Goal: Task Accomplishment & Management: Manage account settings

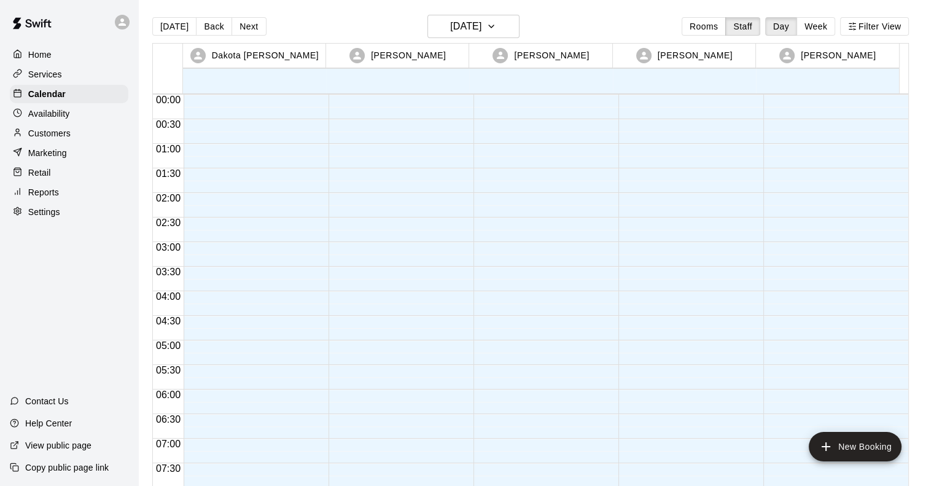
scroll to position [747, 0]
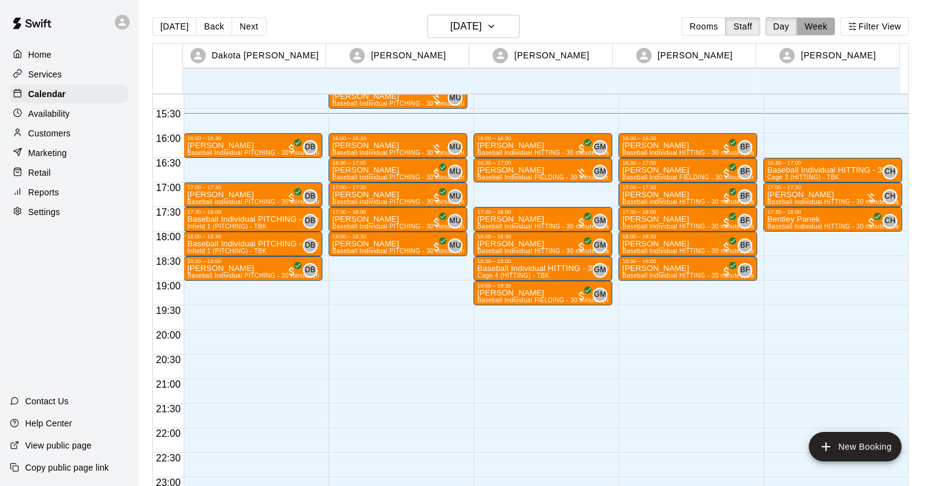
click at [822, 33] on button "Week" at bounding box center [816, 26] width 39 height 18
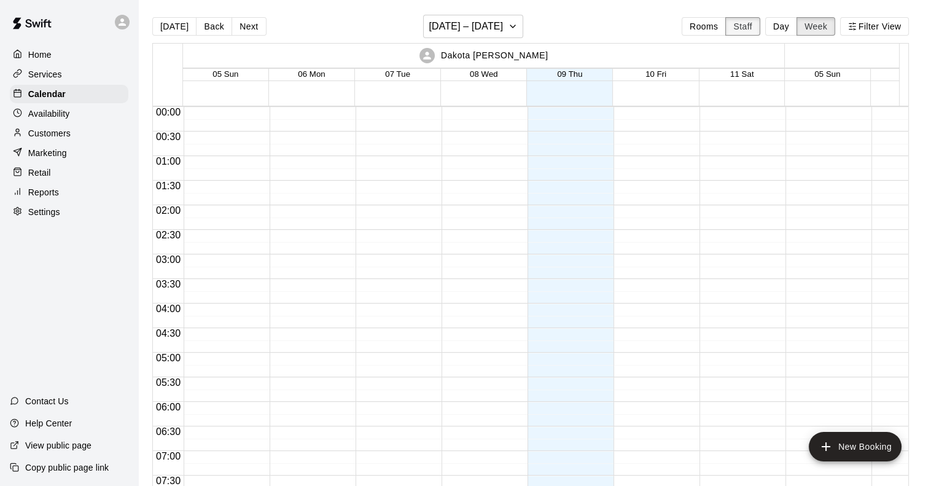
scroll to position [767, 0]
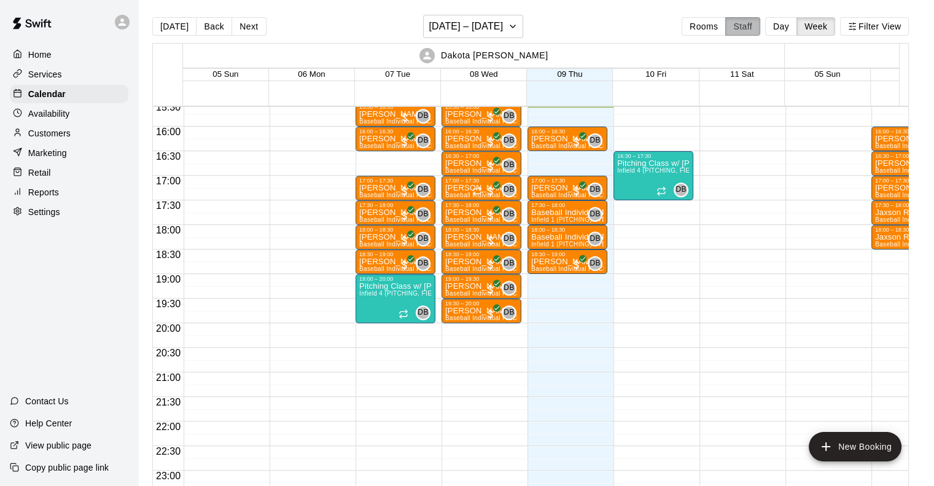
click at [742, 21] on button "Staff" at bounding box center [742, 26] width 35 height 18
click at [711, 26] on button "Rooms" at bounding box center [704, 26] width 44 height 18
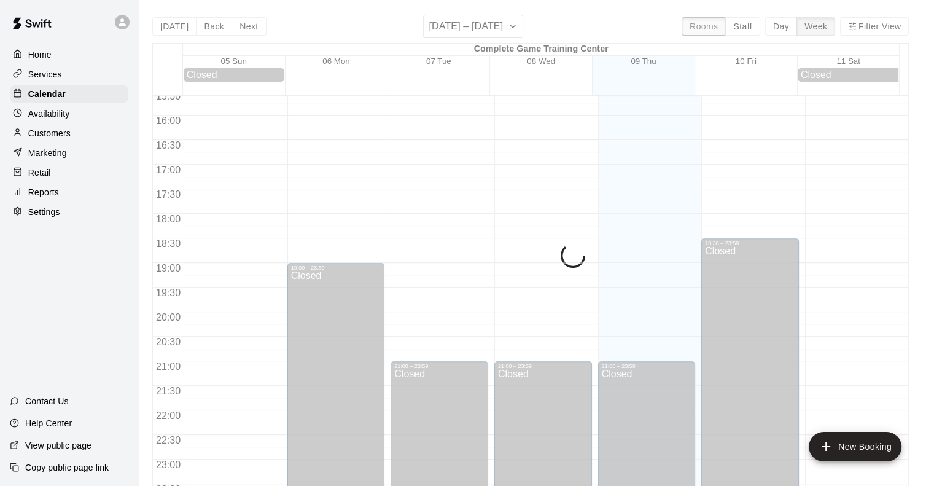
scroll to position [723, 0]
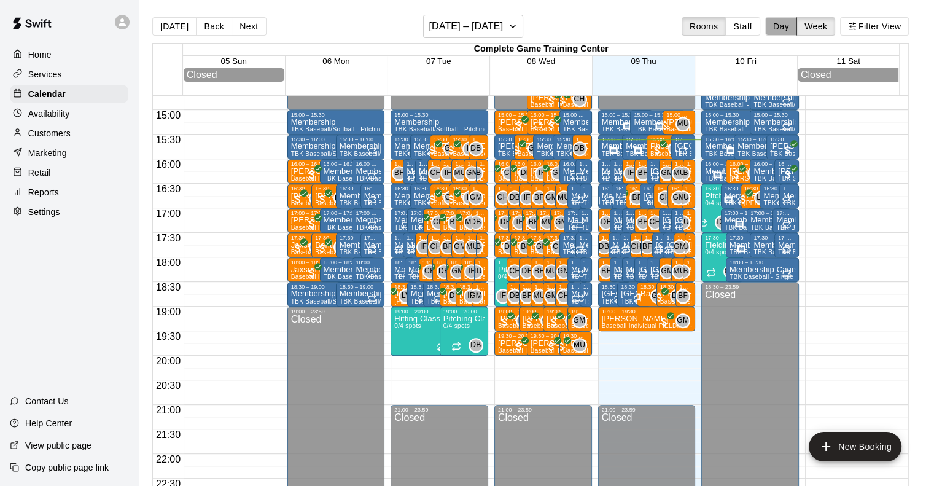
click at [790, 27] on button "Day" at bounding box center [781, 26] width 32 height 18
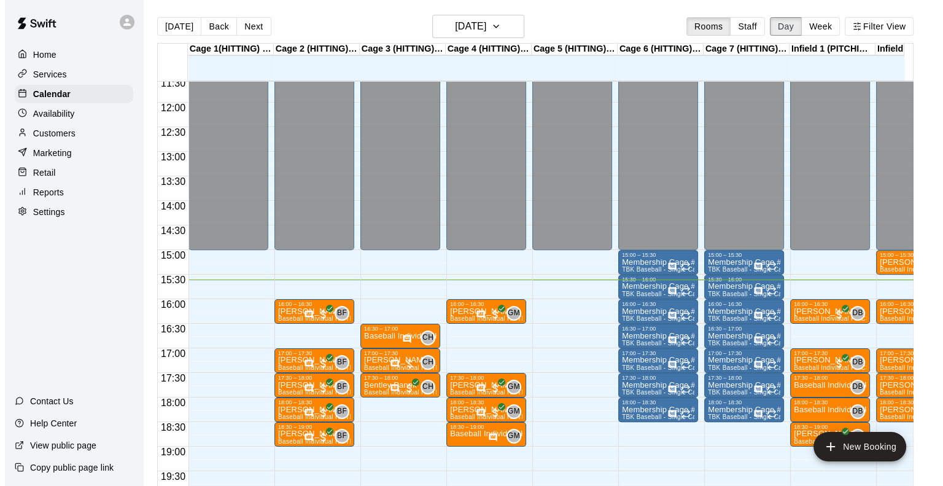
scroll to position [564, 0]
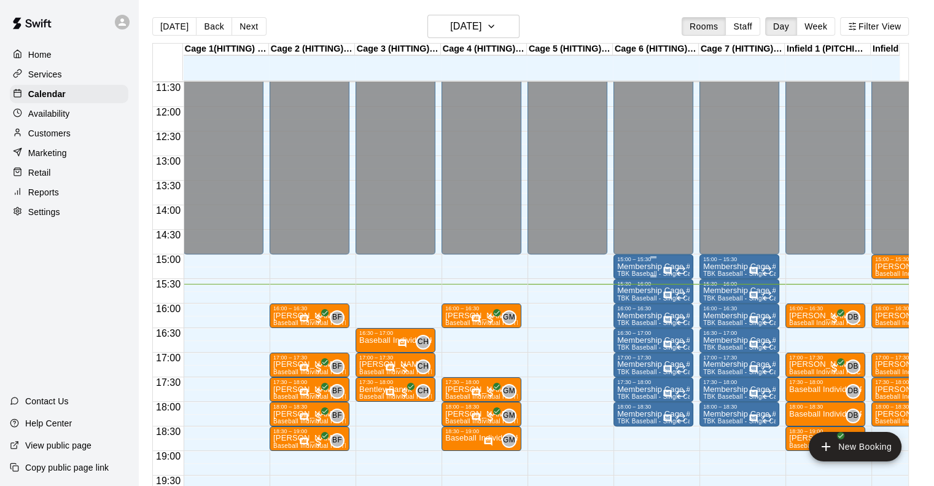
click at [638, 267] on p "Membership Cage #6" at bounding box center [653, 267] width 72 height 0
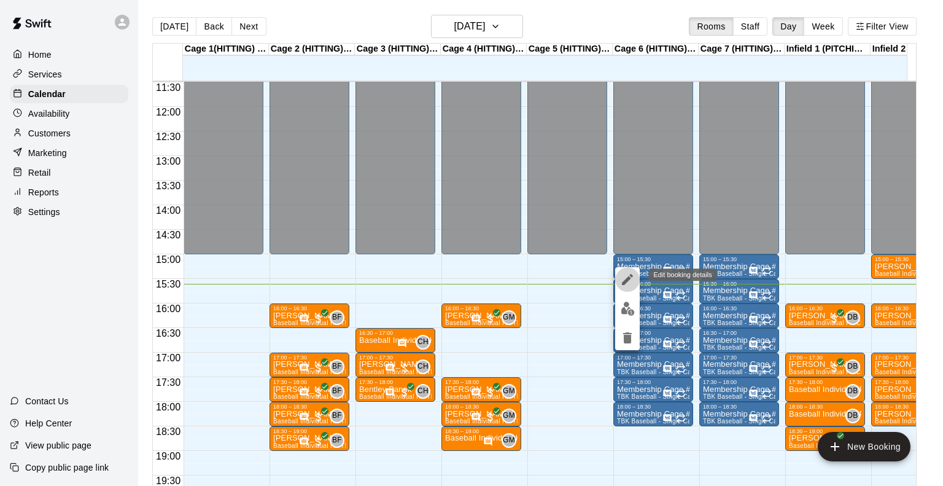
click at [622, 281] on icon "edit" at bounding box center [627, 279] width 15 height 15
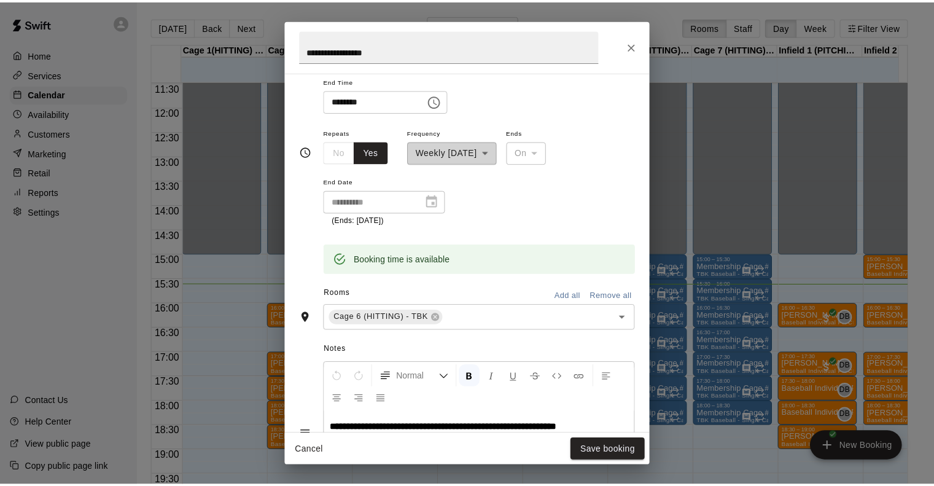
scroll to position [322, 0]
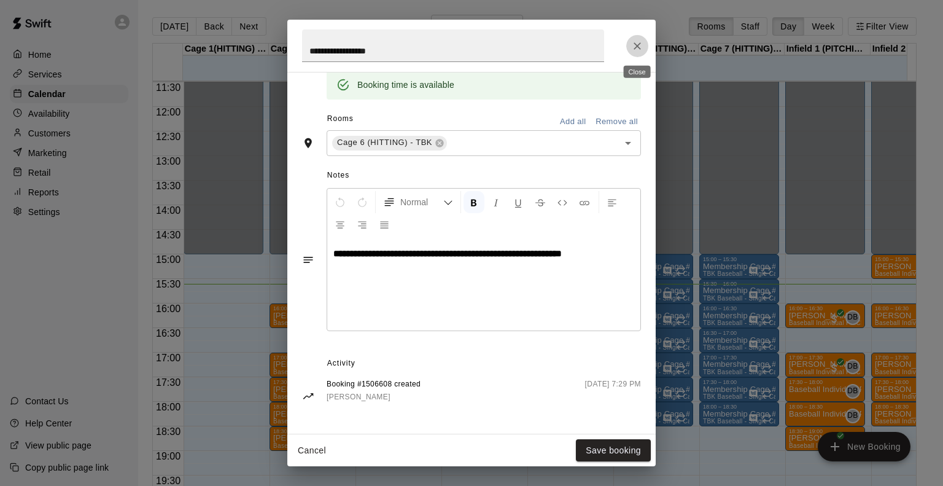
click at [639, 44] on icon "Close" at bounding box center [637, 45] width 7 height 7
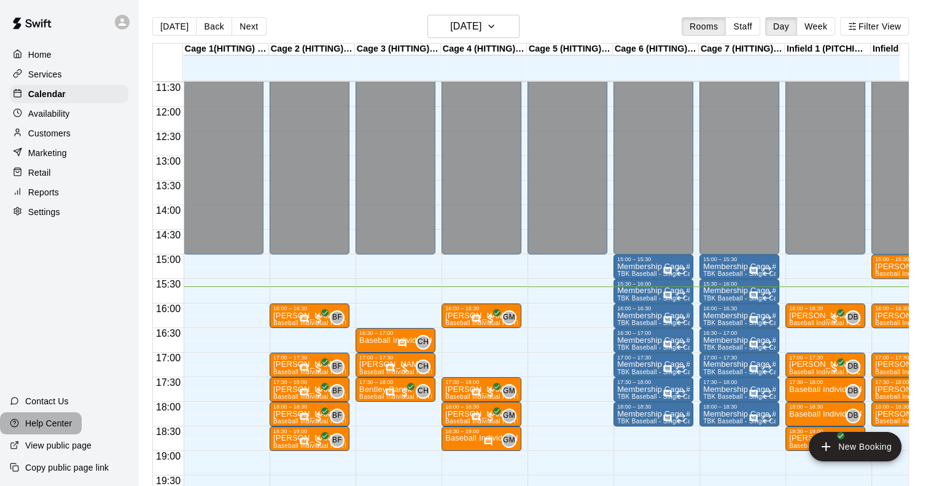
click at [51, 416] on div "Help Center" at bounding box center [41, 423] width 82 height 22
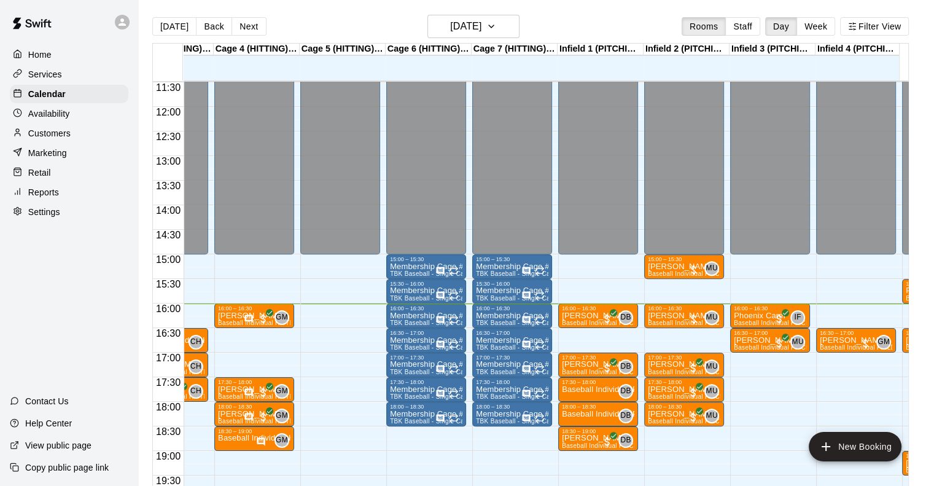
scroll to position [0, 226]
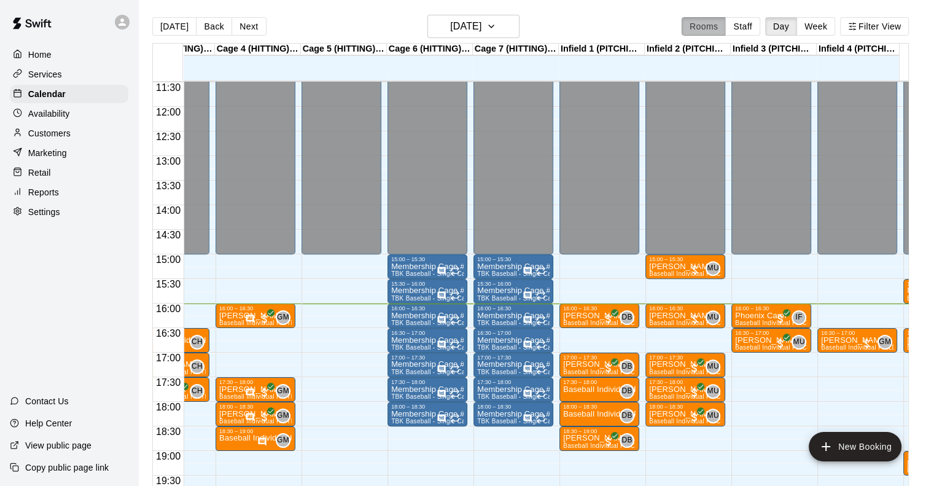
click at [714, 25] on button "Rooms" at bounding box center [704, 26] width 44 height 18
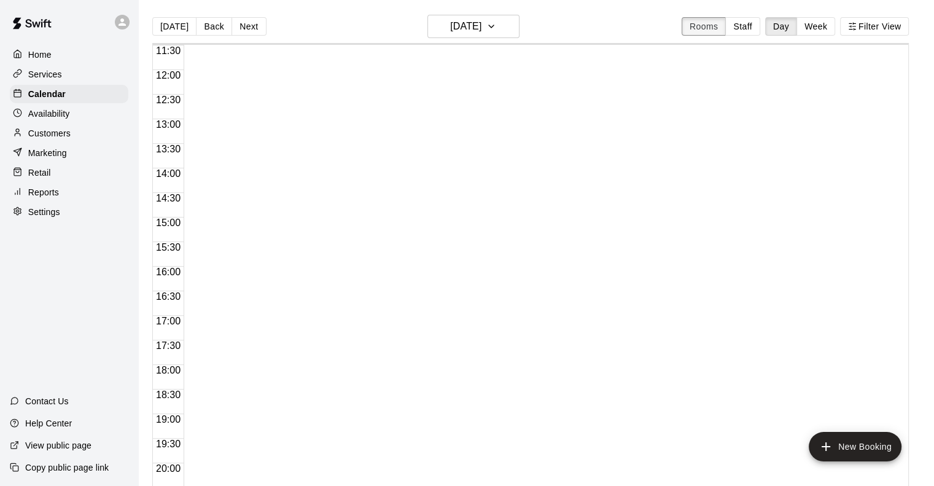
scroll to position [564, 0]
click at [757, 21] on button "Staff" at bounding box center [742, 26] width 35 height 18
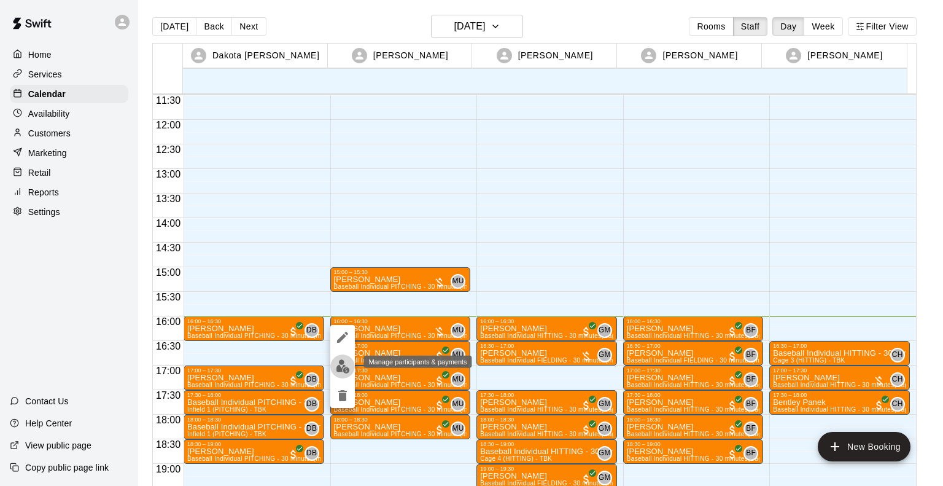
click at [346, 361] on img "edit" at bounding box center [343, 366] width 14 height 14
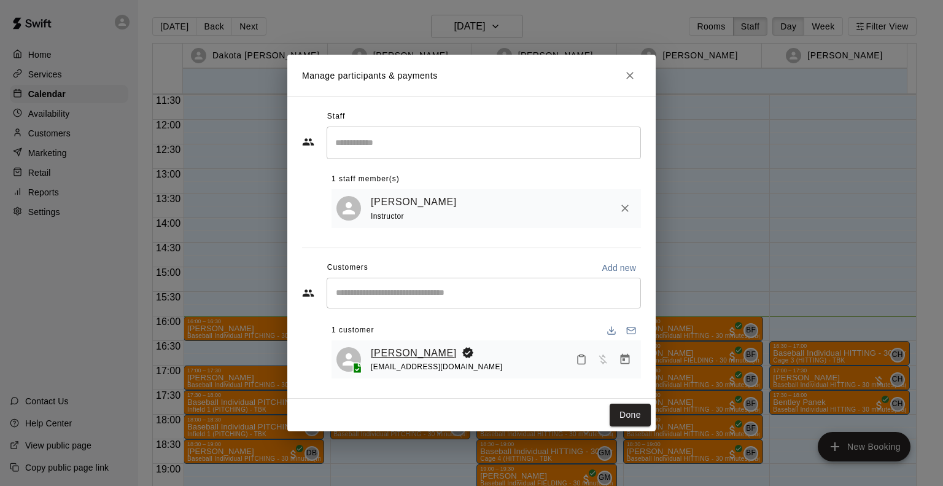
click at [397, 350] on link "[PERSON_NAME]" at bounding box center [414, 353] width 86 height 16
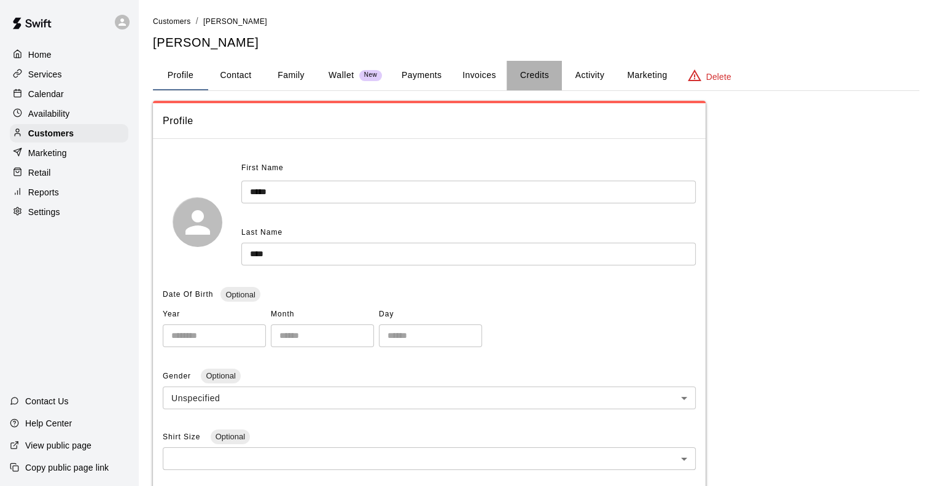
click at [541, 76] on button "Credits" at bounding box center [534, 75] width 55 height 29
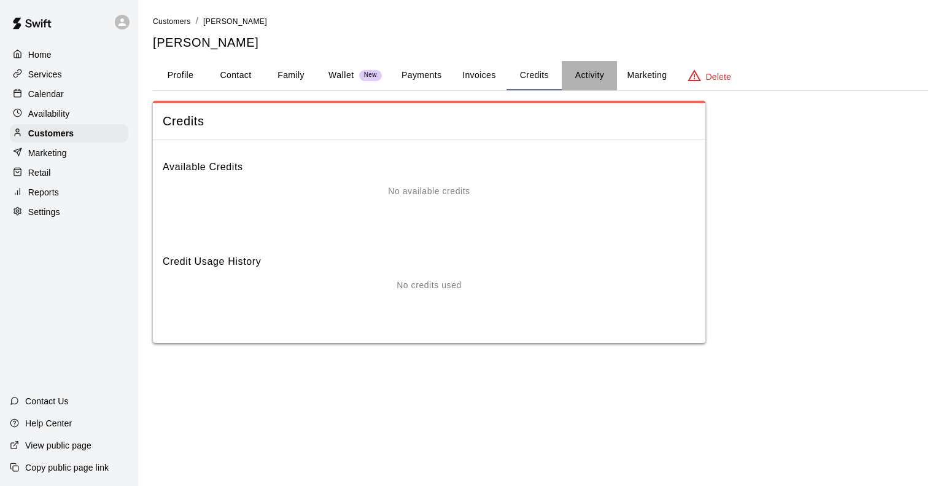
click at [595, 71] on button "Activity" at bounding box center [589, 75] width 55 height 29
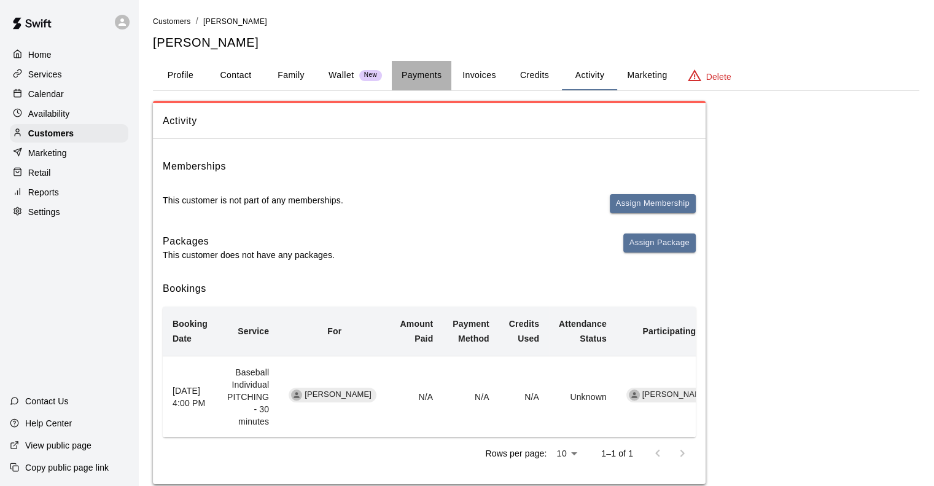
click at [424, 72] on button "Payments" at bounding box center [422, 75] width 60 height 29
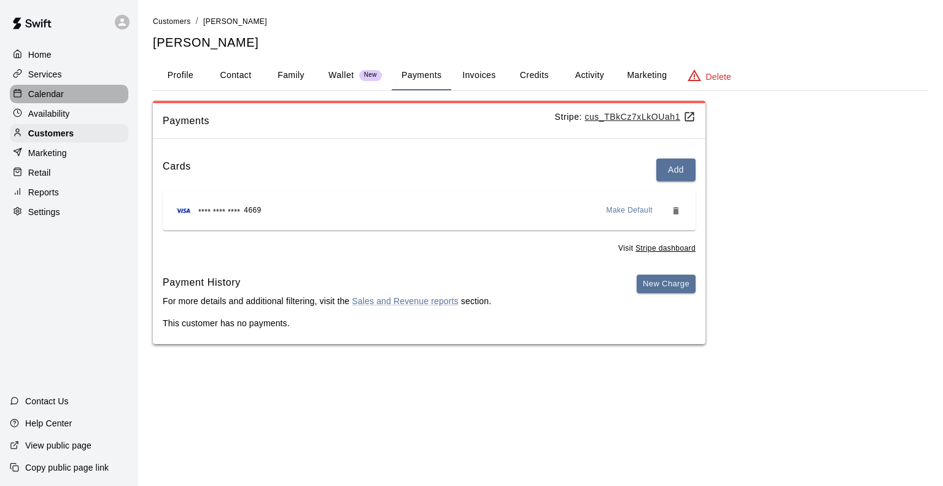
click at [37, 91] on p "Calendar" at bounding box center [46, 94] width 36 height 12
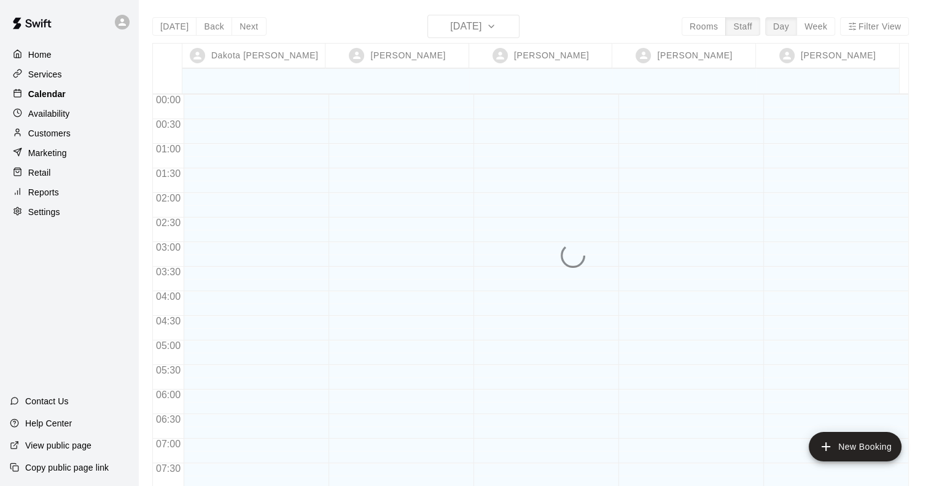
scroll to position [747, 0]
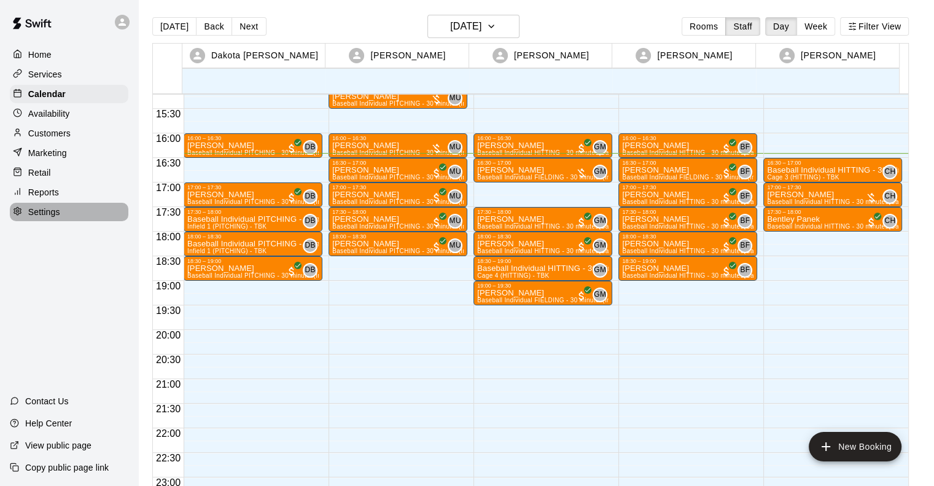
click at [33, 218] on p "Settings" at bounding box center [44, 212] width 32 height 12
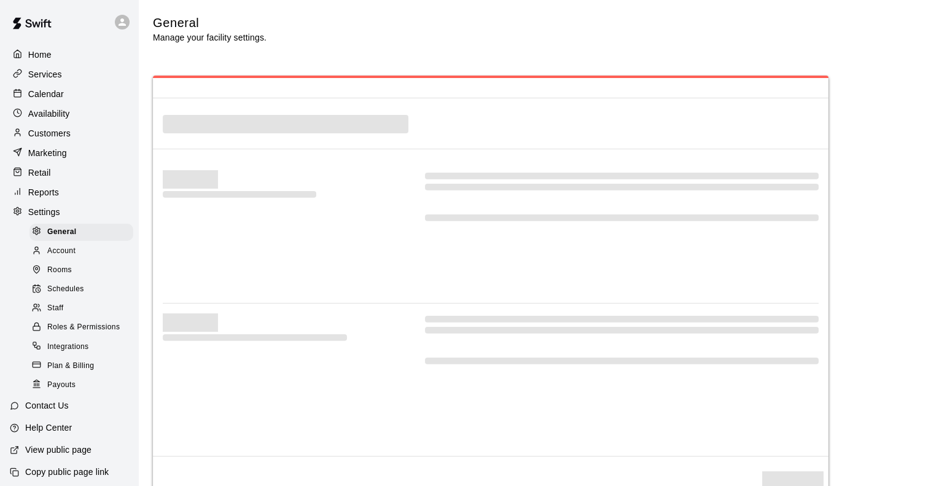
select select "**"
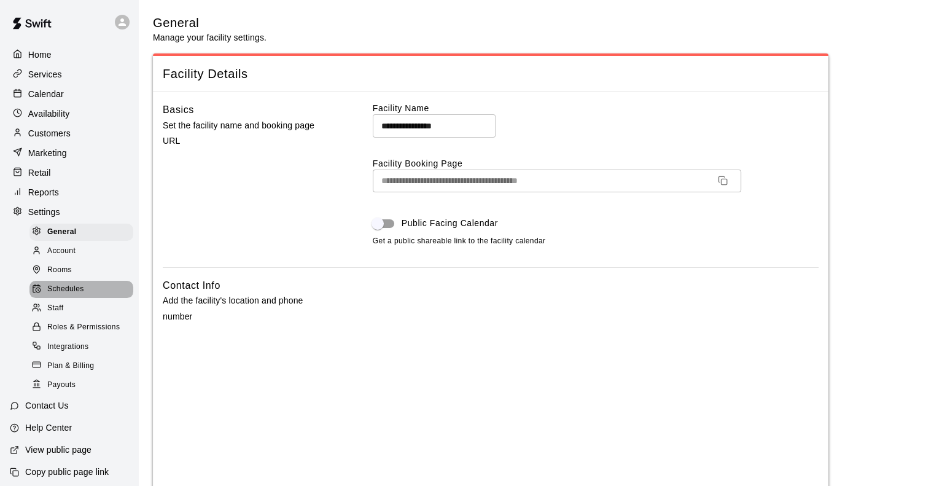
click at [81, 295] on span "Schedules" at bounding box center [65, 289] width 37 height 12
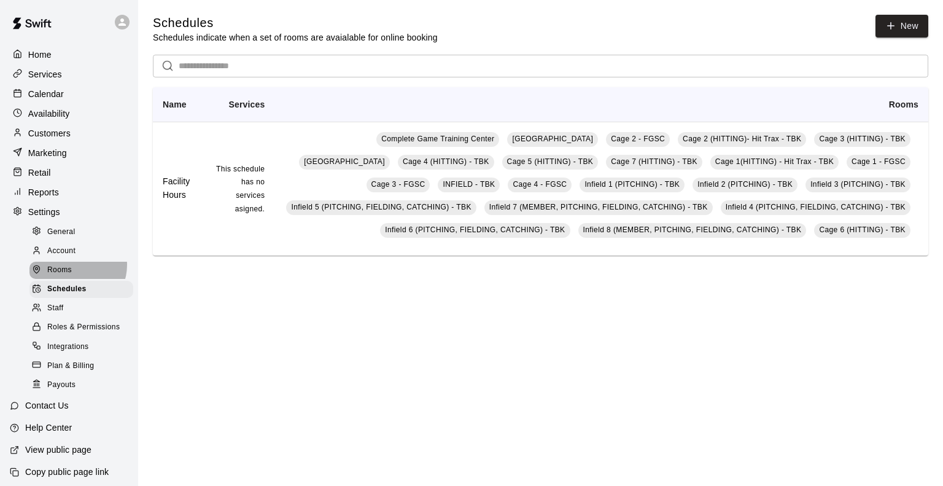
click at [73, 276] on div "Rooms" at bounding box center [81, 270] width 104 height 17
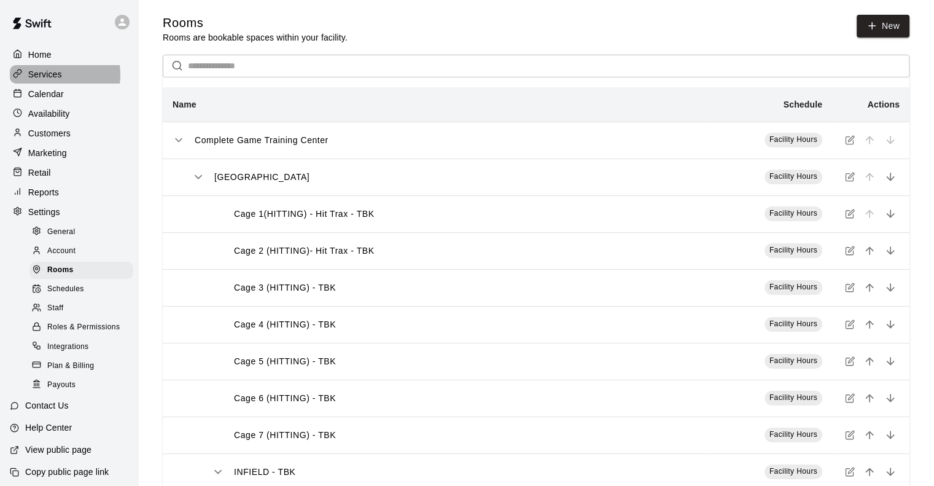
click at [54, 76] on p "Services" at bounding box center [45, 74] width 34 height 12
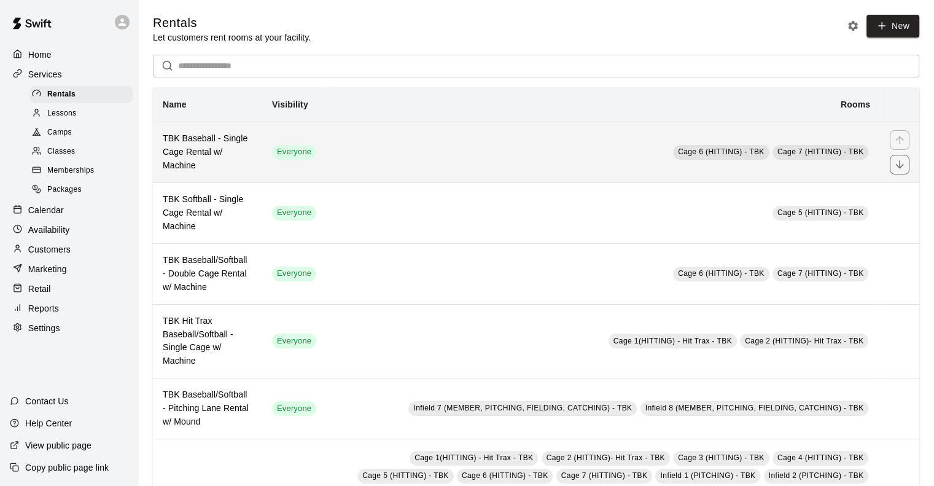
click at [478, 130] on td "Cage 6 (HITTING) - TBK Cage 7 (HITTING) - TBK" at bounding box center [603, 152] width 554 height 61
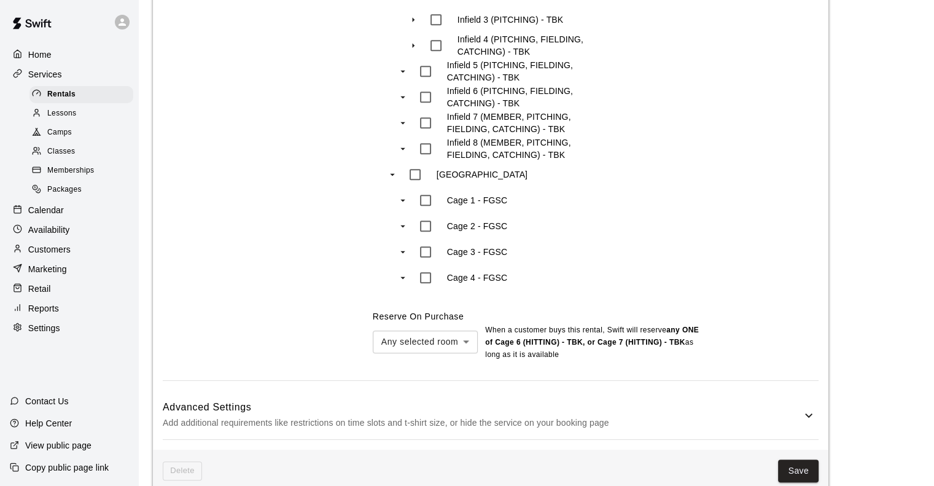
scroll to position [1063, 0]
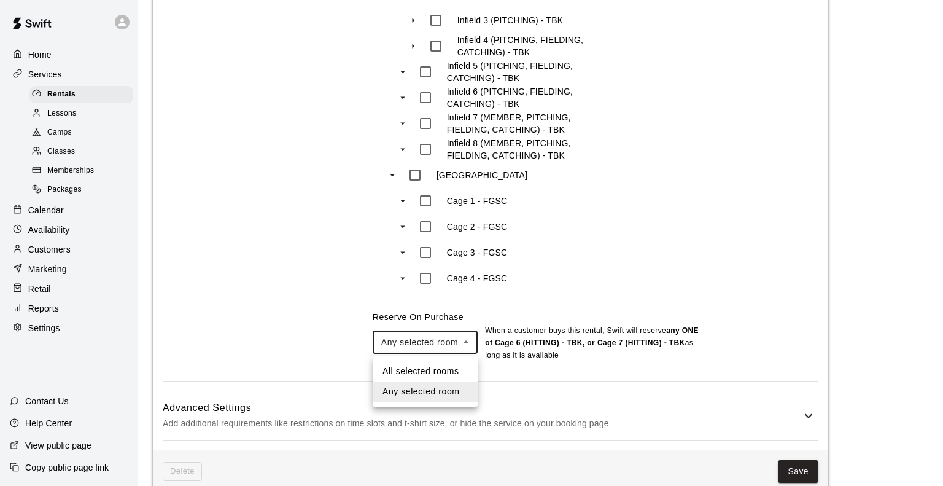
click at [263, 299] on div at bounding box center [471, 243] width 943 height 486
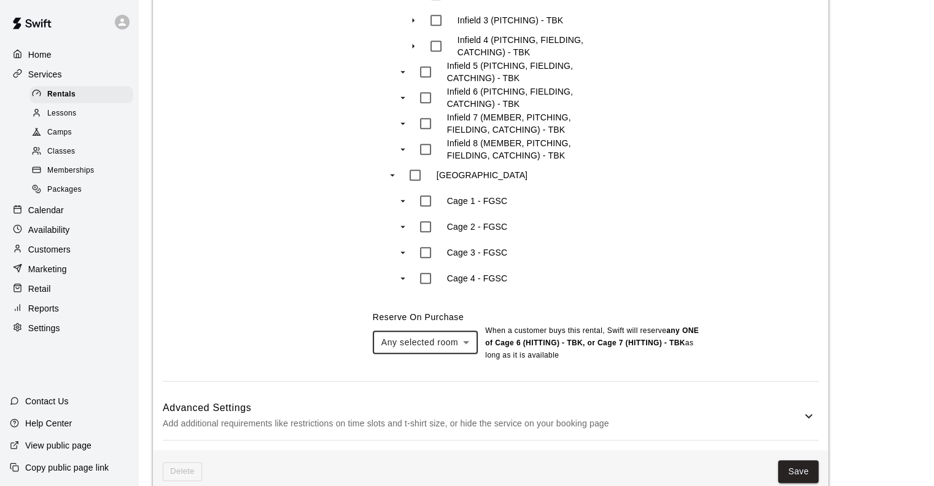
scroll to position [1087, 0]
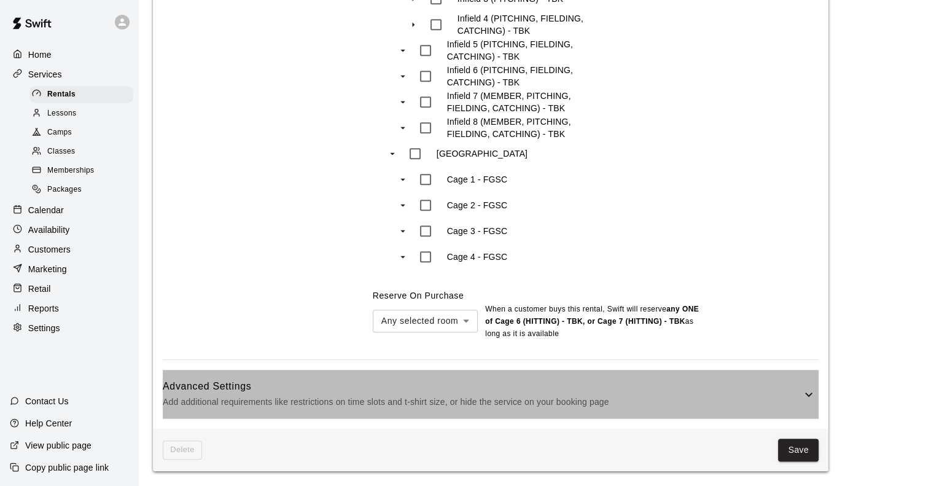
click at [817, 391] on div "Advanced Settings Add additional requirements like restrictions on time slots a…" at bounding box center [491, 394] width 656 height 49
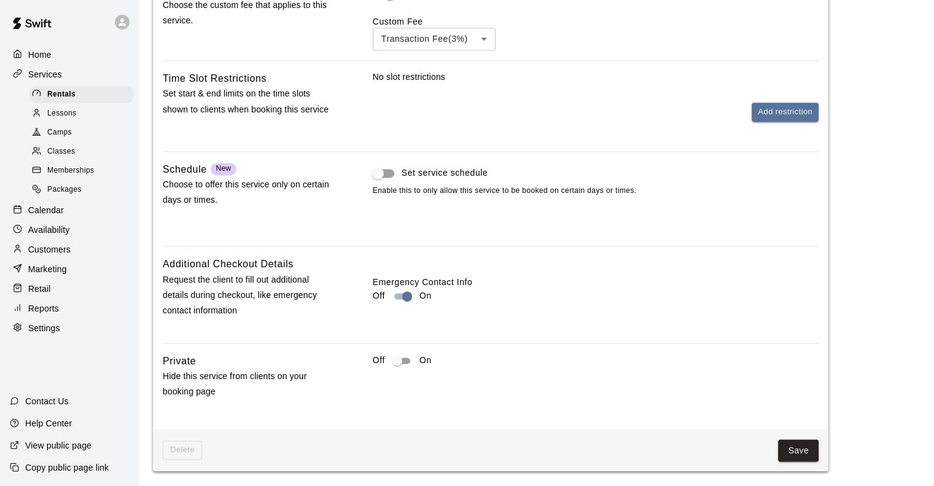
scroll to position [1635, 0]
click at [55, 334] on p "Settings" at bounding box center [44, 328] width 32 height 12
select select "**"
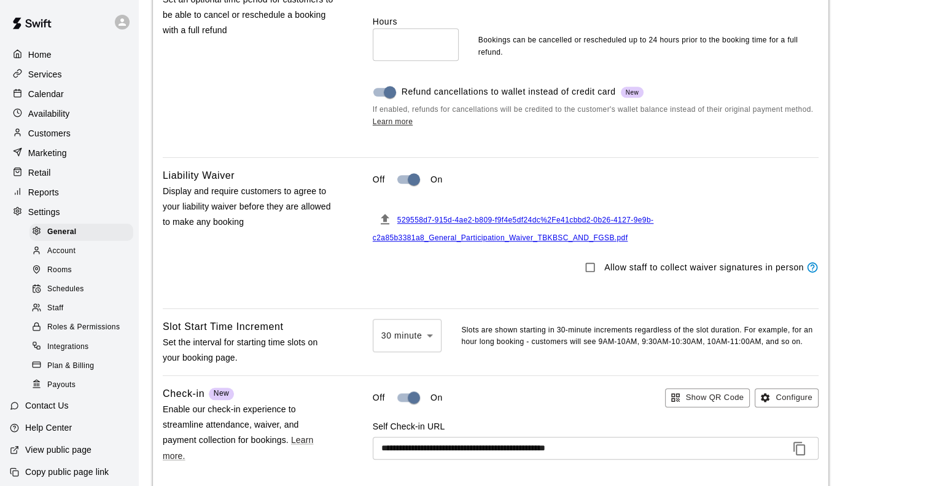
scroll to position [1230, 0]
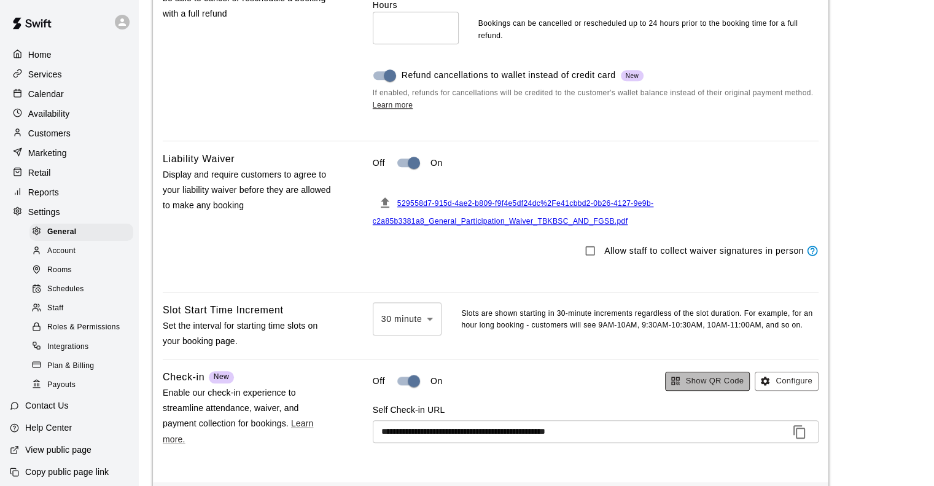
click at [689, 391] on button "Show QR Code" at bounding box center [707, 381] width 85 height 19
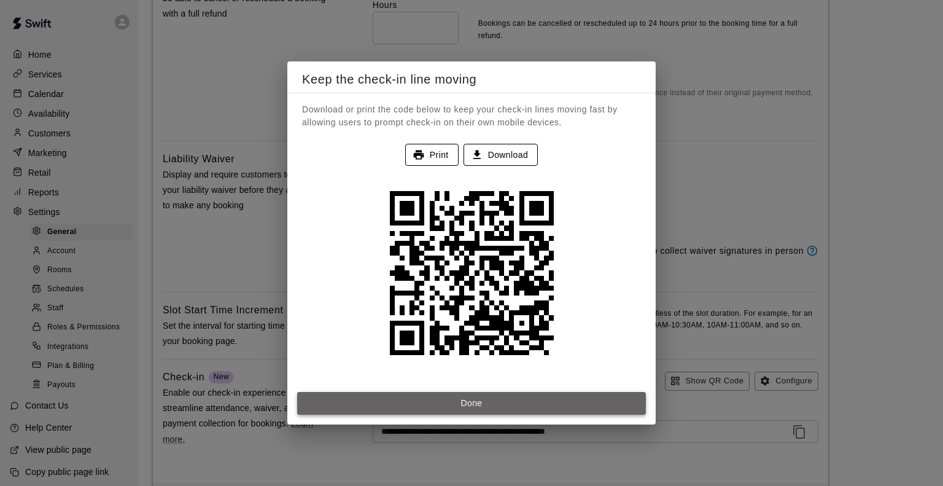
click at [576, 395] on button "Done" at bounding box center [471, 403] width 349 height 23
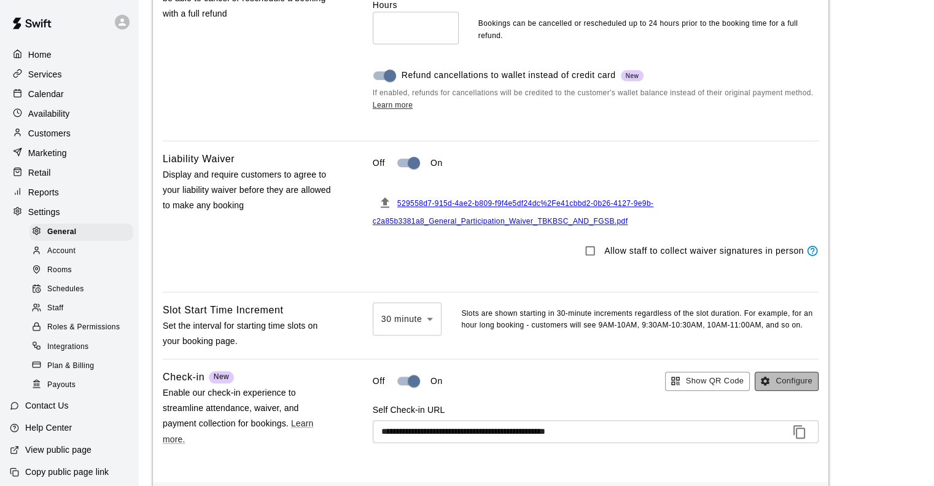
click at [793, 391] on button "Configure" at bounding box center [787, 381] width 64 height 19
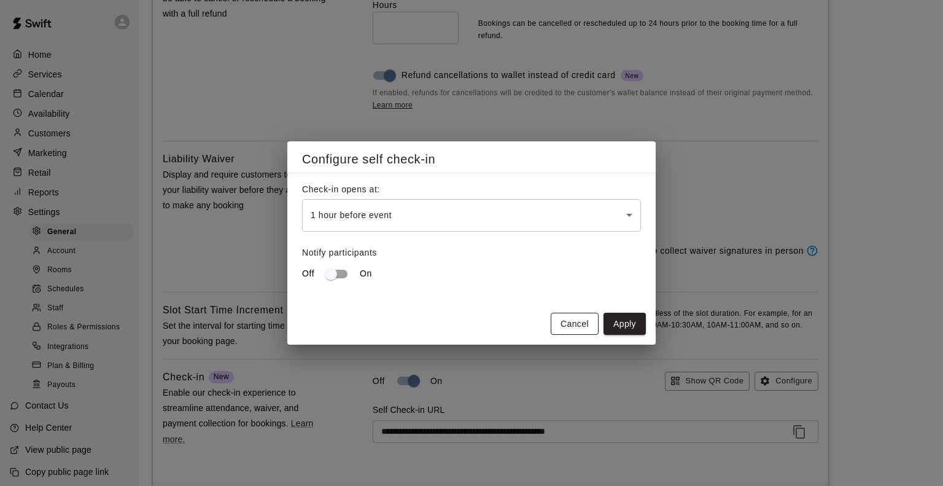
click at [568, 325] on button "Cancel" at bounding box center [575, 324] width 48 height 23
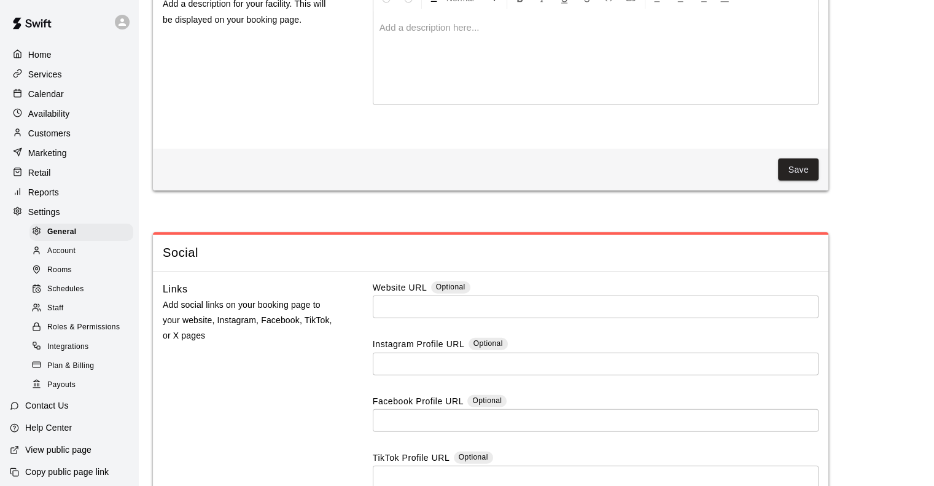
scroll to position [3440, 0]
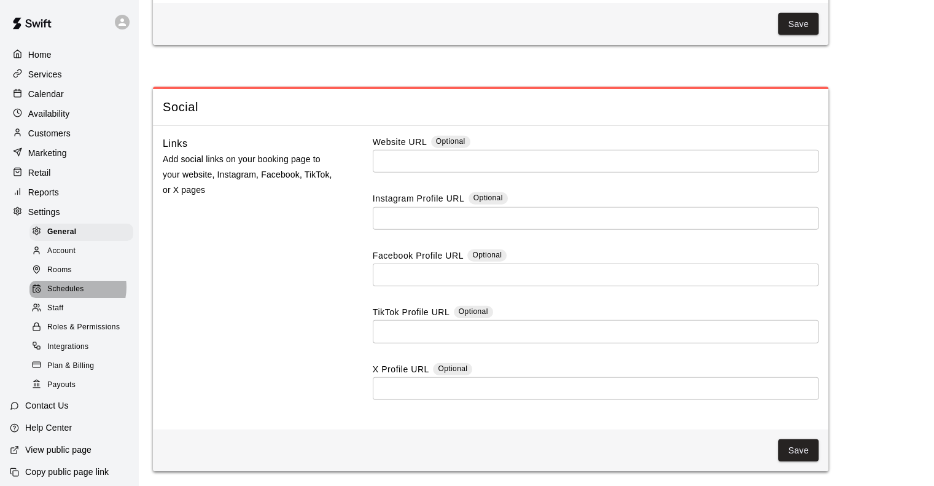
click at [72, 295] on span "Schedules" at bounding box center [65, 289] width 37 height 12
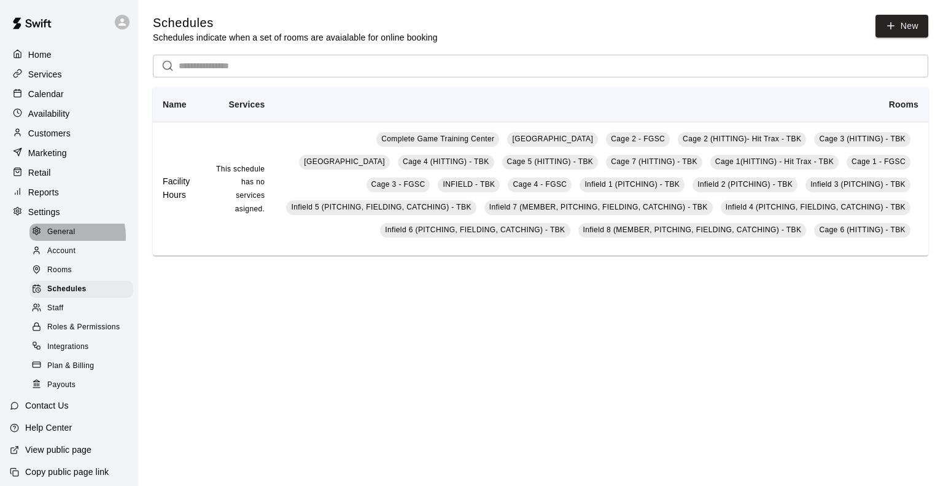
click at [61, 238] on span "General" at bounding box center [61, 232] width 28 height 12
select select "**"
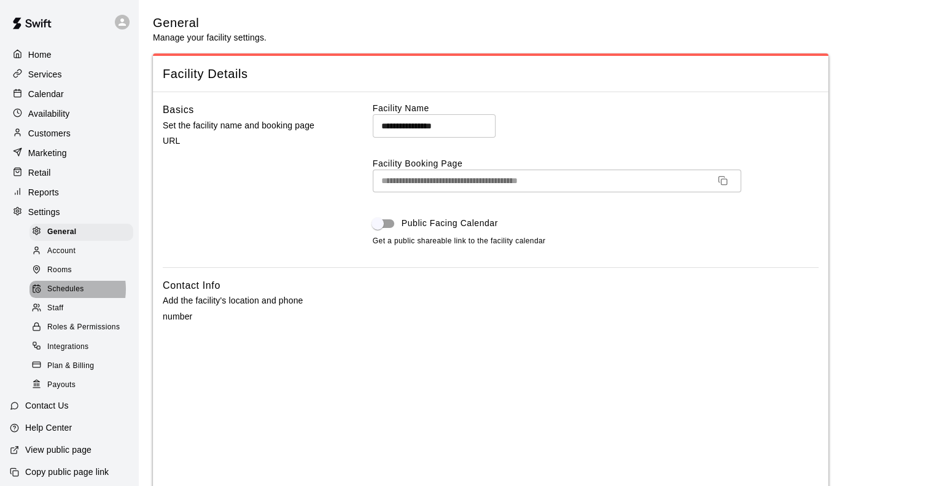
click at [59, 295] on span "Schedules" at bounding box center [65, 289] width 37 height 12
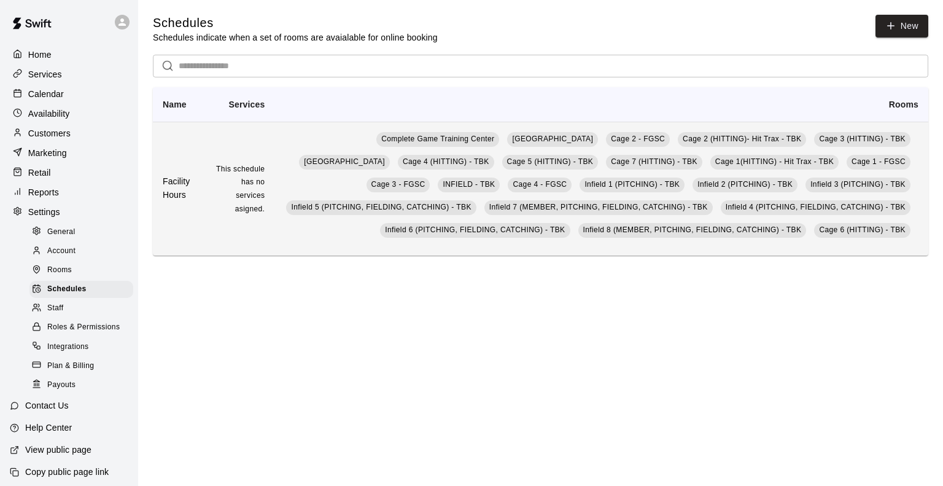
click at [167, 194] on h6 "Facility Hours" at bounding box center [178, 188] width 31 height 27
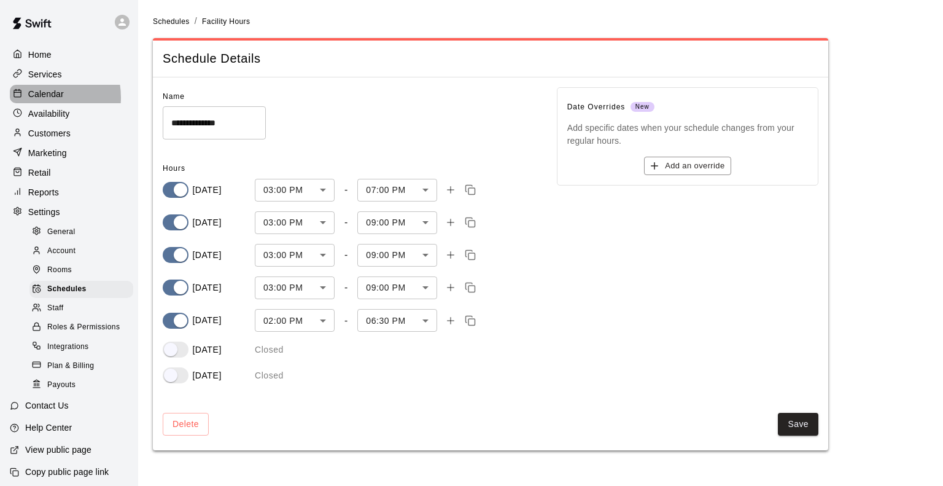
click at [37, 100] on p "Calendar" at bounding box center [46, 94] width 36 height 12
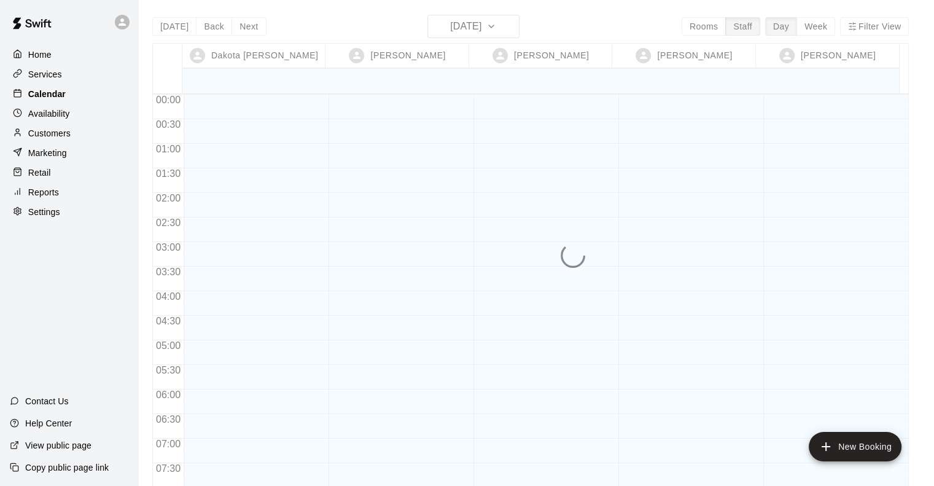
scroll to position [747, 0]
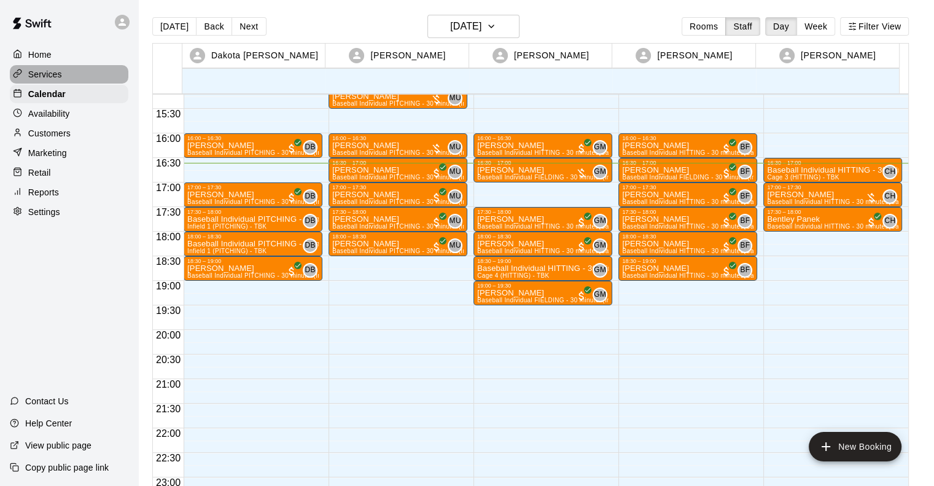
click at [45, 77] on p "Services" at bounding box center [45, 74] width 34 height 12
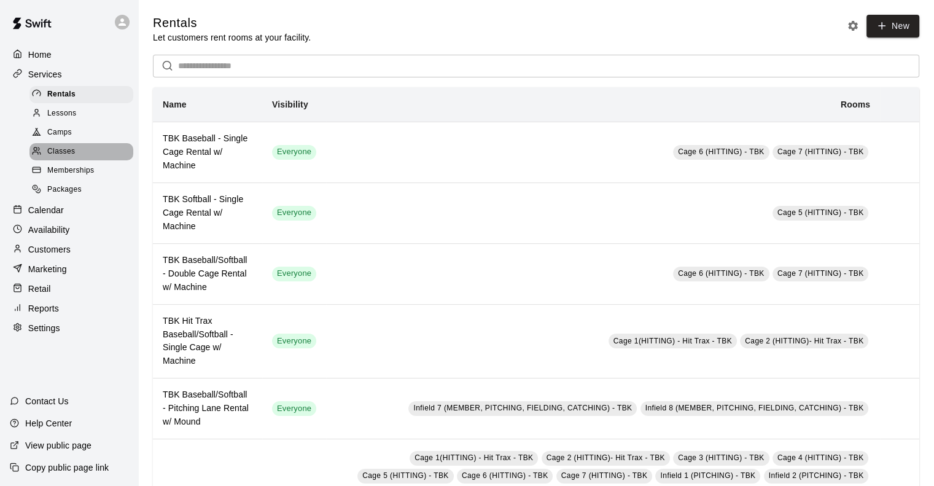
click at [55, 154] on span "Classes" at bounding box center [61, 152] width 28 height 12
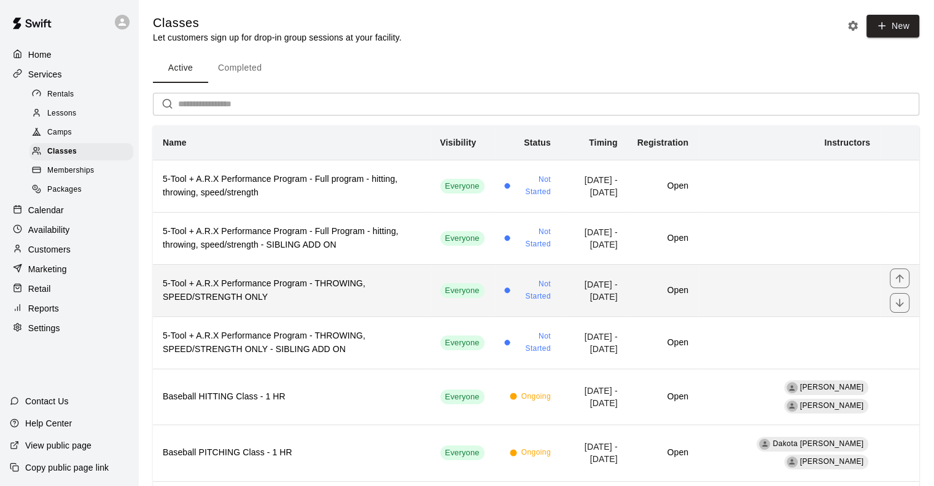
click at [253, 299] on h6 "5-Tool + A.R.X Performance Program - THROWING, SPEED/STRENGTH ONLY" at bounding box center [292, 290] width 258 height 27
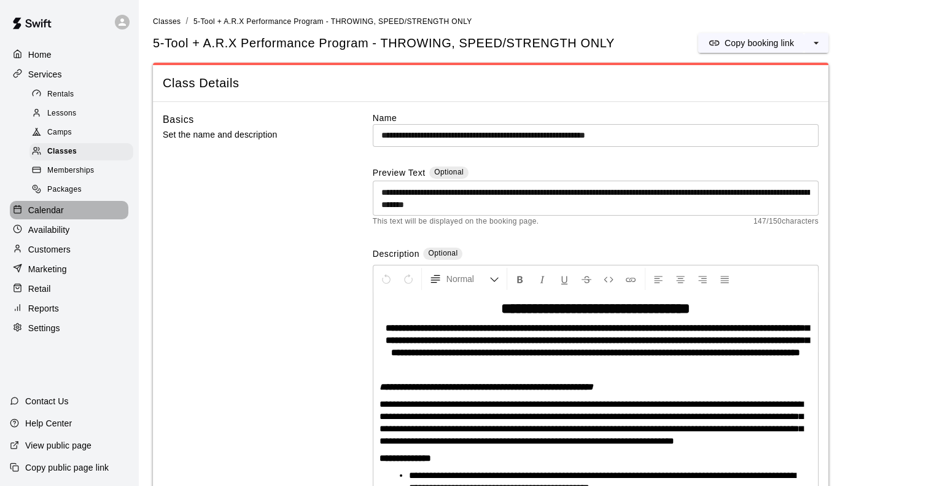
click at [52, 216] on p "Calendar" at bounding box center [46, 210] width 36 height 12
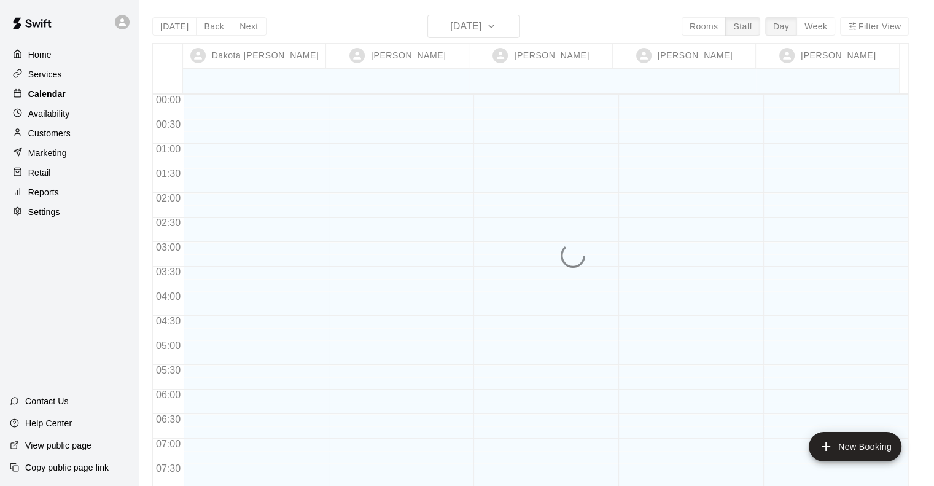
scroll to position [773, 0]
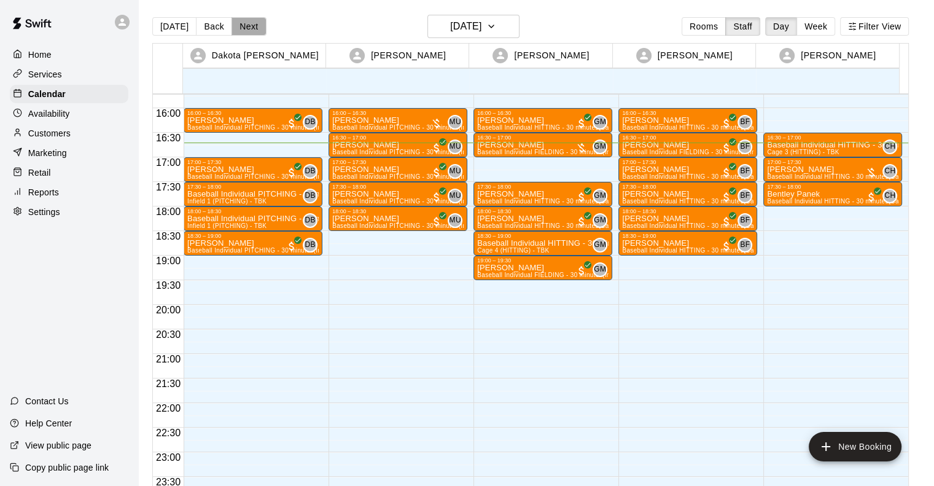
click at [244, 28] on button "Next" at bounding box center [249, 26] width 34 height 18
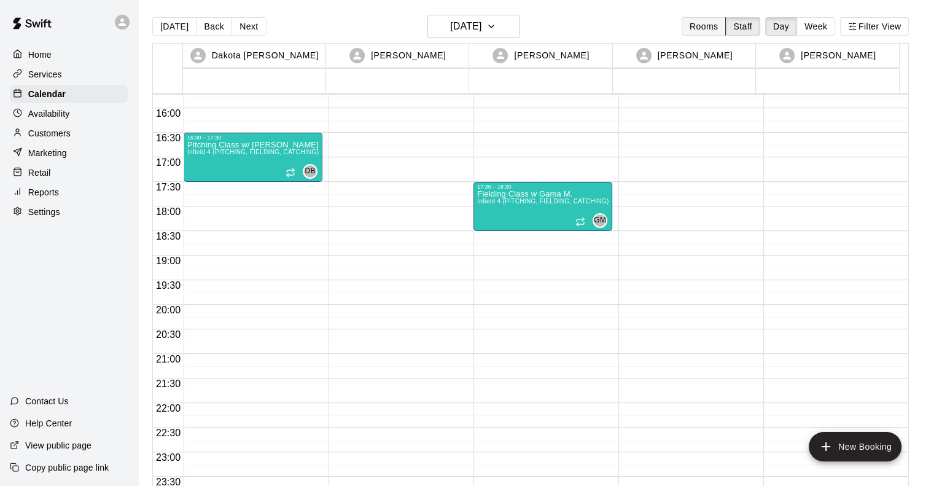
click at [720, 25] on button "Rooms" at bounding box center [704, 26] width 44 height 18
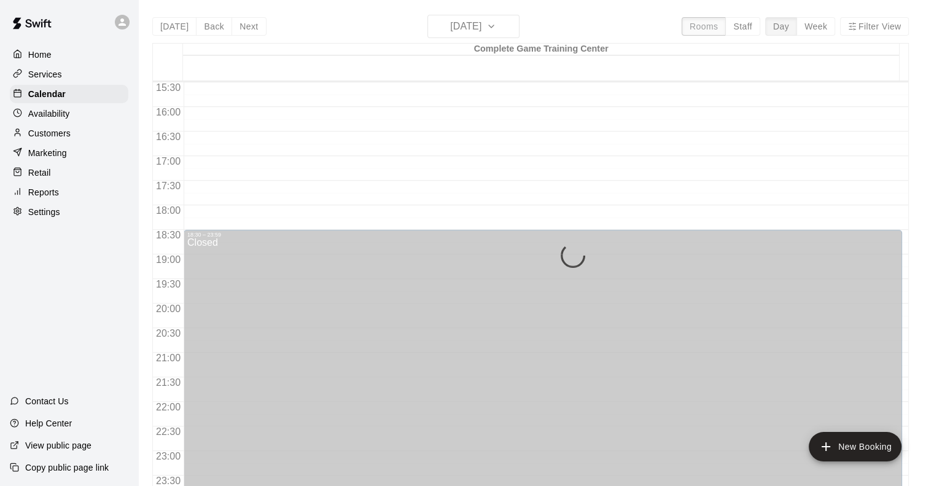
scroll to position [723, 0]
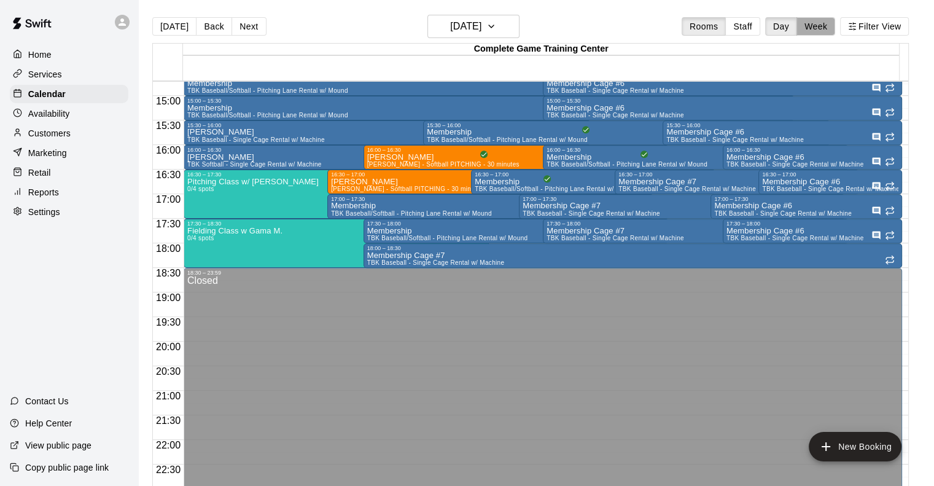
click at [830, 23] on button "Week" at bounding box center [816, 26] width 39 height 18
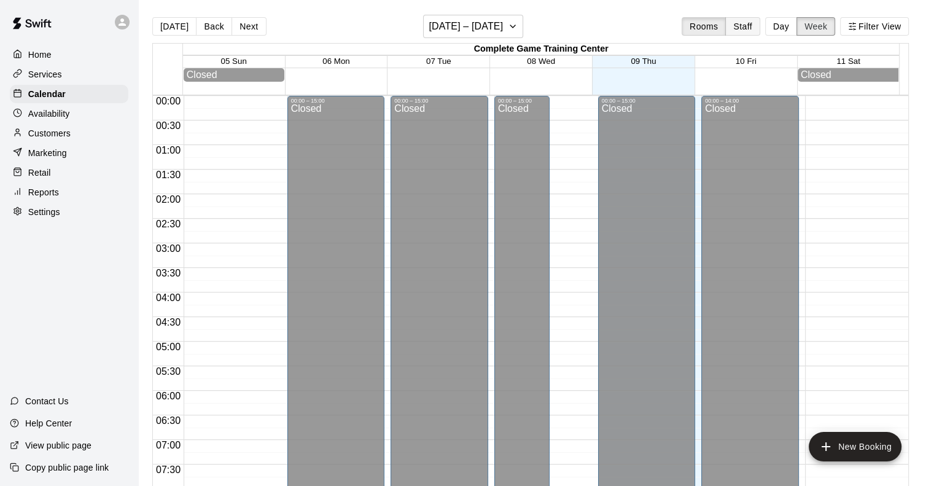
scroll to position [773, 0]
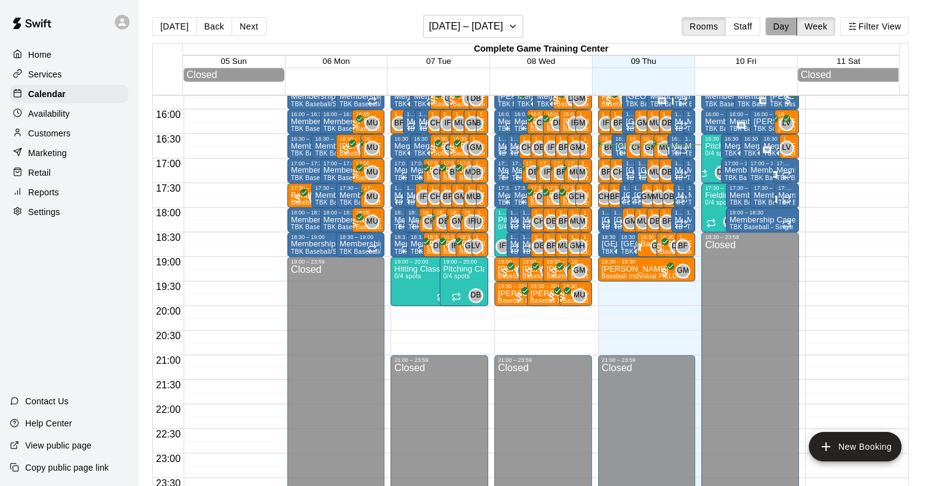
click at [787, 28] on button "Day" at bounding box center [781, 26] width 32 height 18
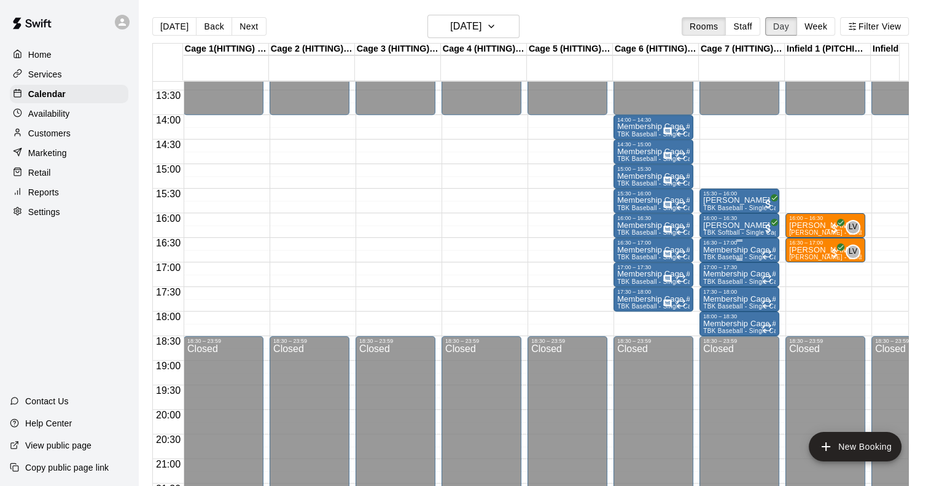
scroll to position [654, 0]
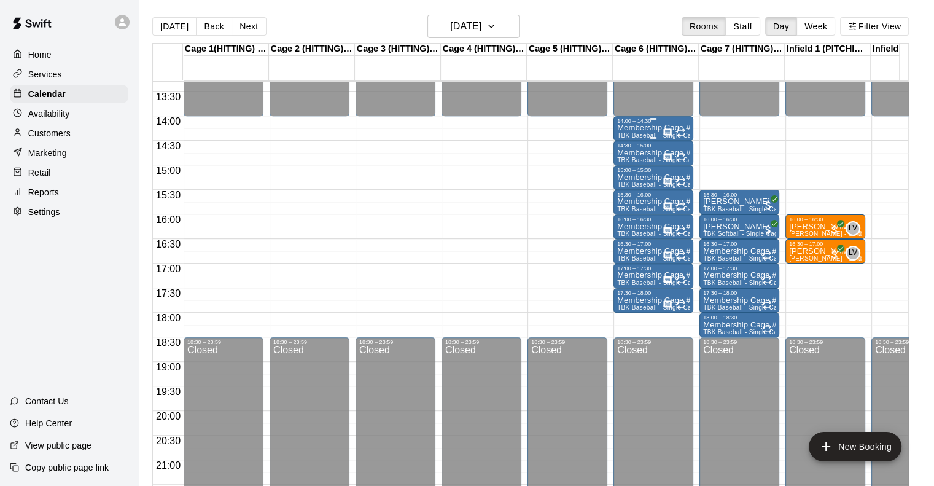
click at [641, 128] on p "Membership Cage #6" at bounding box center [653, 128] width 72 height 0
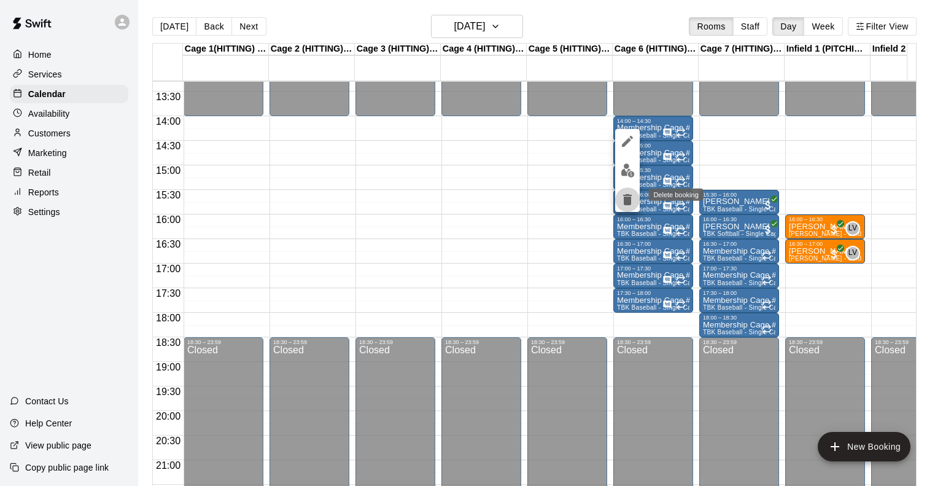
click at [631, 198] on icon "delete" at bounding box center [627, 199] width 9 height 11
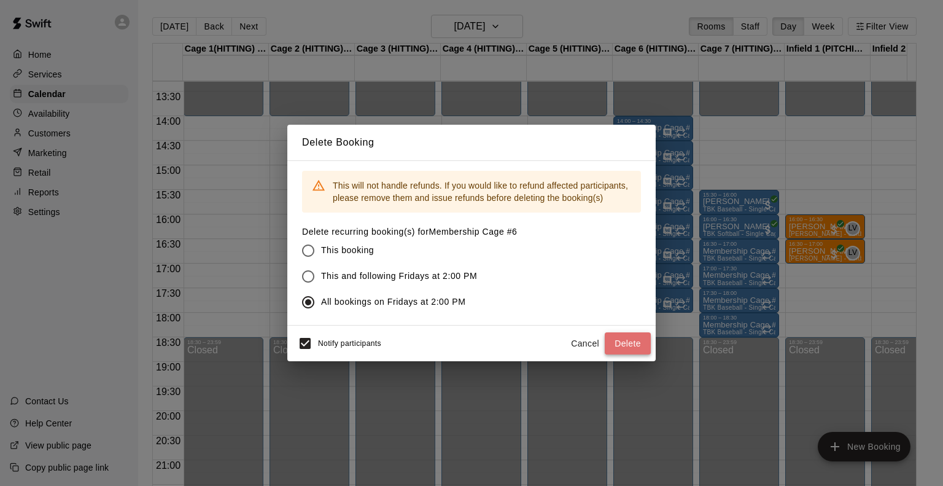
click at [627, 343] on button "Delete" at bounding box center [628, 343] width 46 height 23
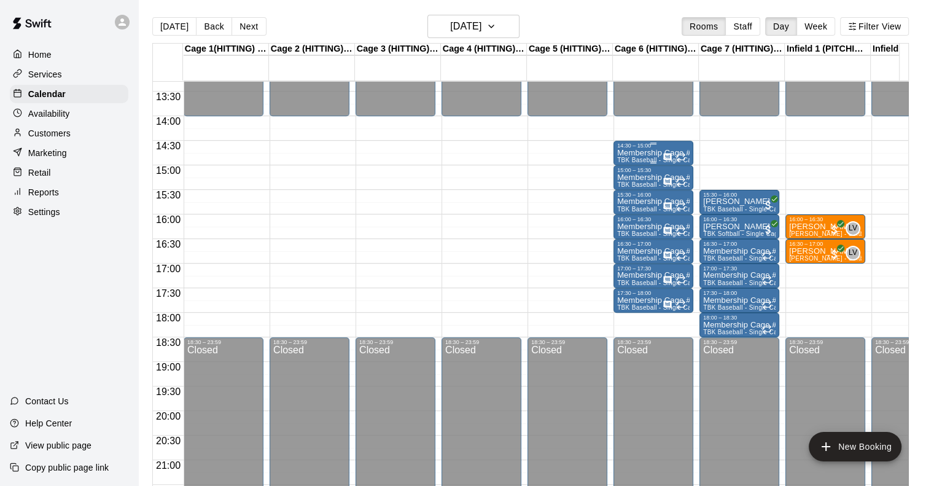
click at [625, 157] on span "TBK Baseball - Single Cage Rental w/ Machine" at bounding box center [686, 160] width 138 height 7
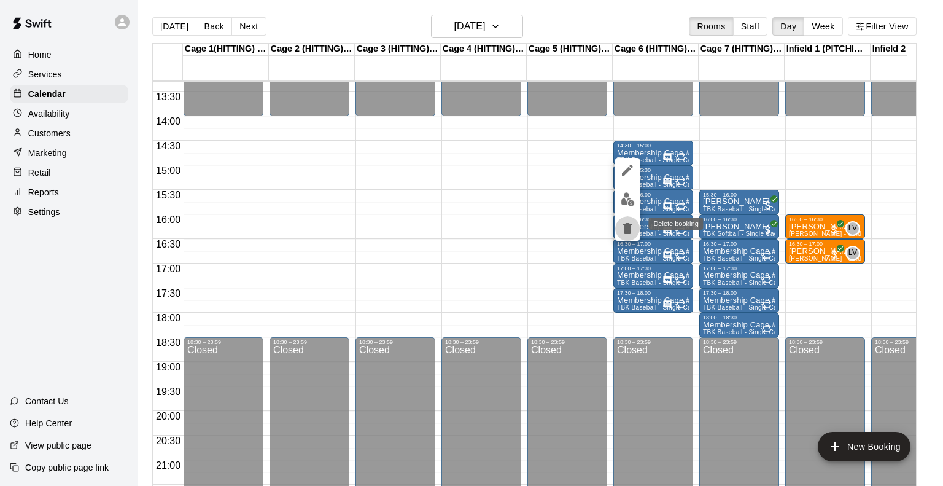
click at [626, 225] on icon "delete" at bounding box center [627, 228] width 9 height 11
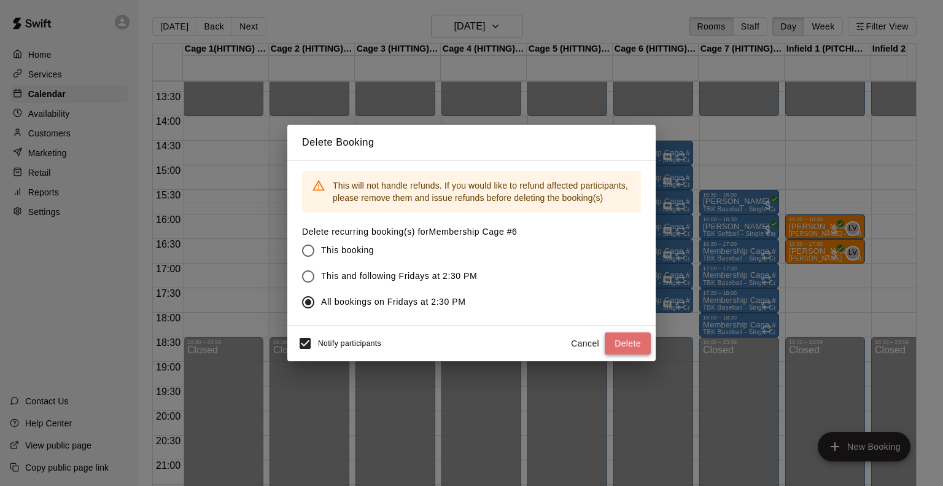
click at [627, 332] on button "Delete" at bounding box center [628, 343] width 46 height 23
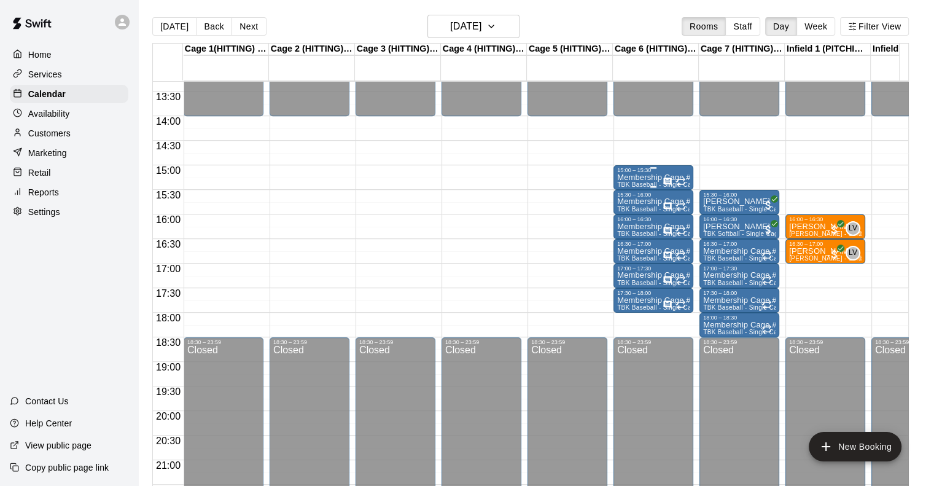
click at [642, 182] on span "TBK Baseball - Single Cage Rental w/ Machine" at bounding box center [686, 184] width 138 height 7
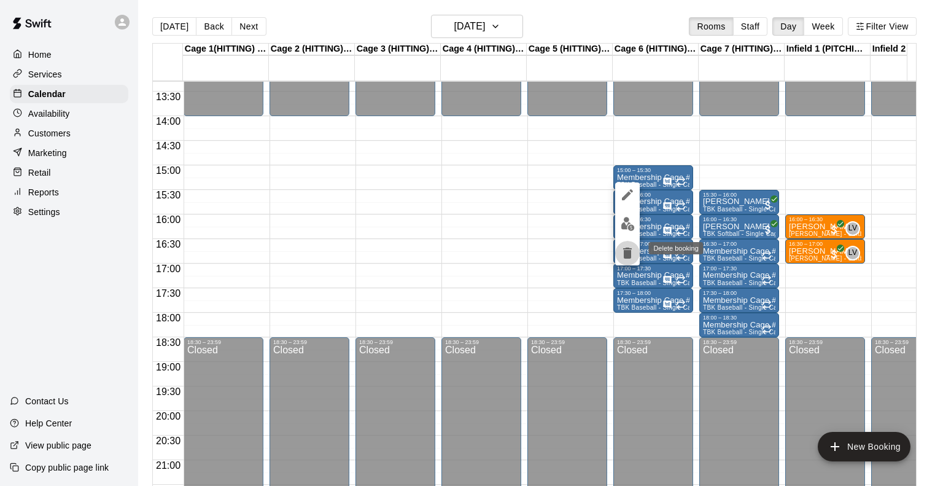
click at [626, 254] on icon "delete" at bounding box center [627, 253] width 9 height 11
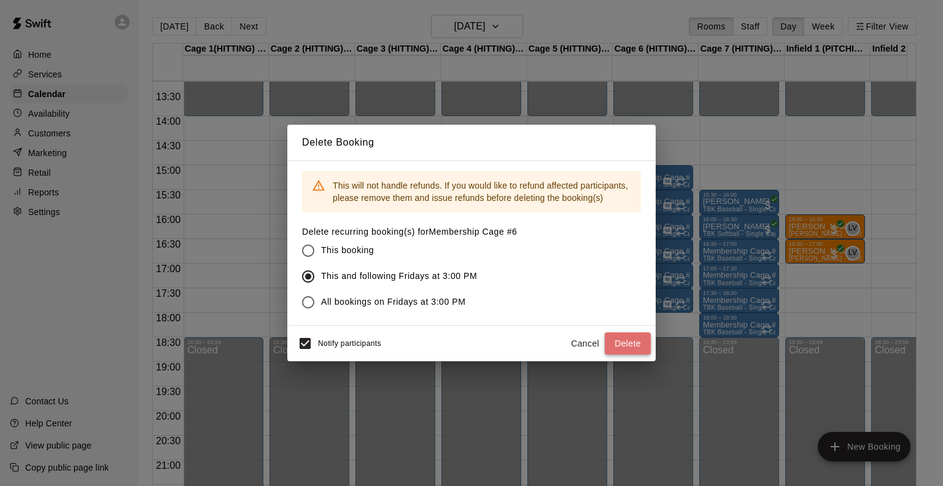
click at [644, 344] on button "Delete" at bounding box center [628, 343] width 46 height 23
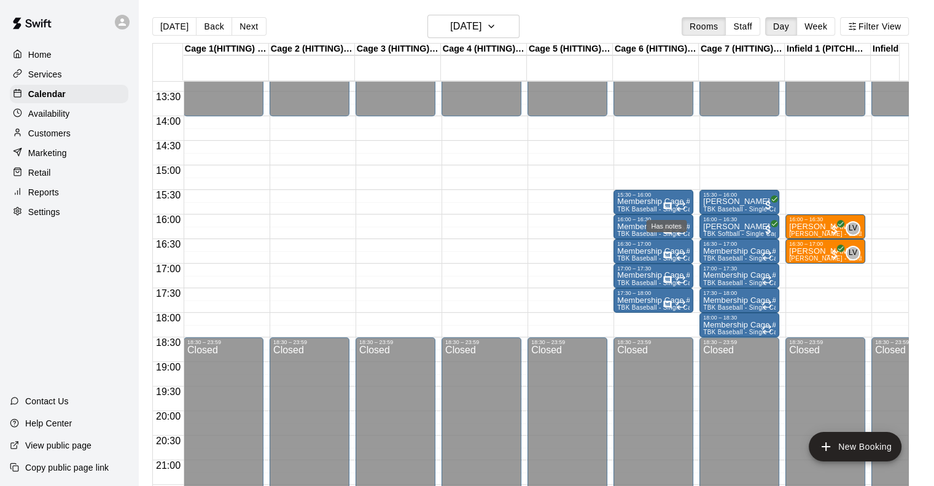
click at [668, 208] on icon "Has notes" at bounding box center [667, 206] width 8 height 8
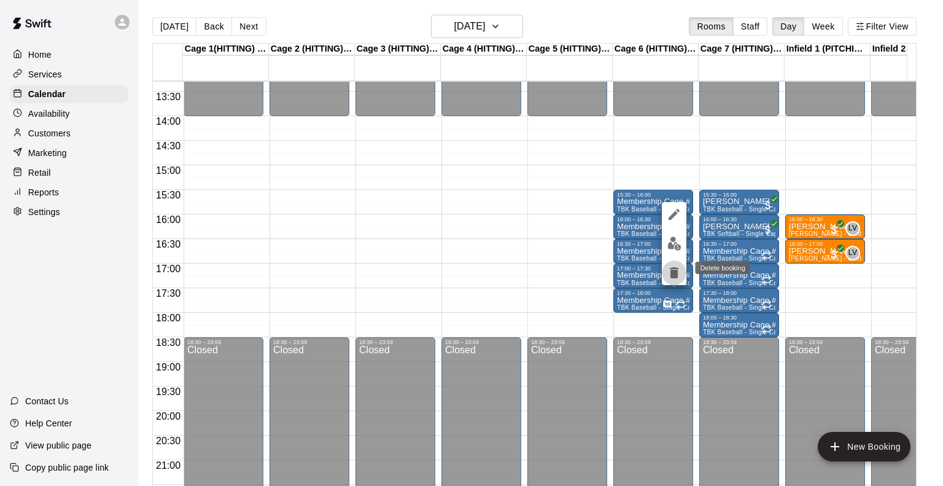
click at [675, 273] on icon "delete" at bounding box center [674, 272] width 9 height 11
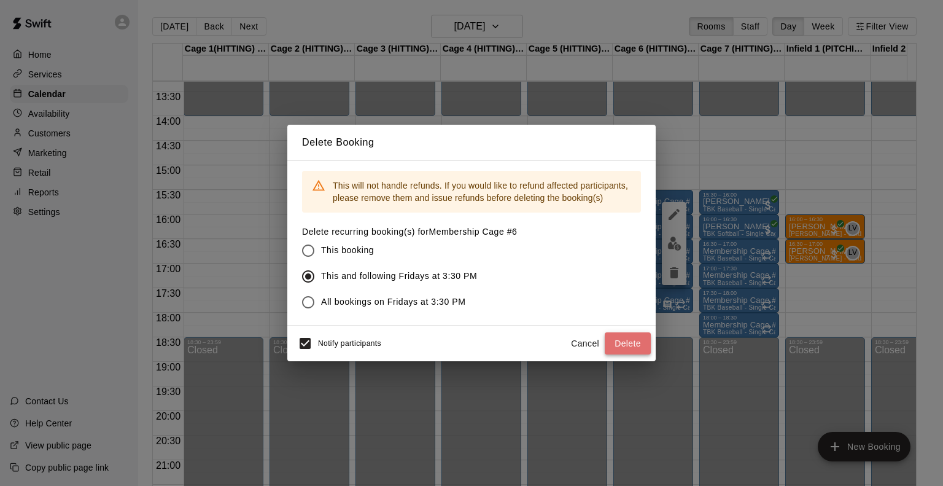
click at [624, 343] on button "Delete" at bounding box center [628, 343] width 46 height 23
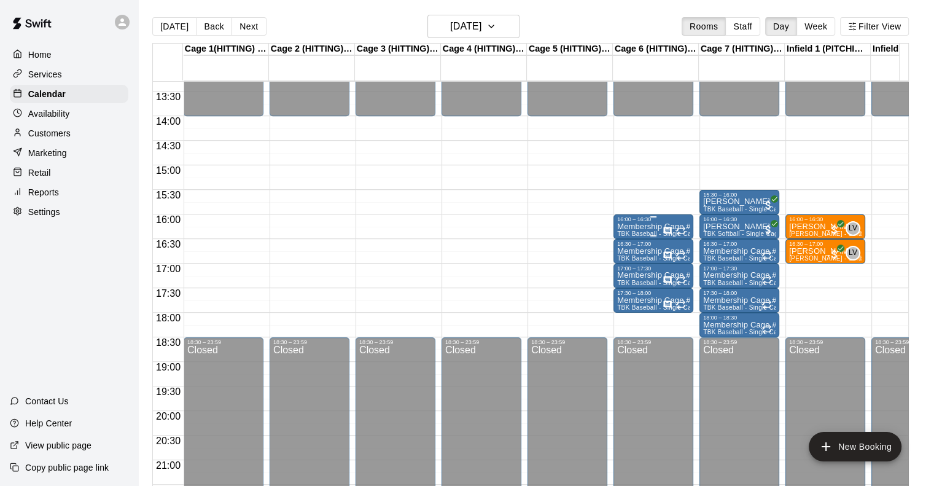
click at [641, 221] on div "16:00 – 16:30" at bounding box center [653, 219] width 72 height 6
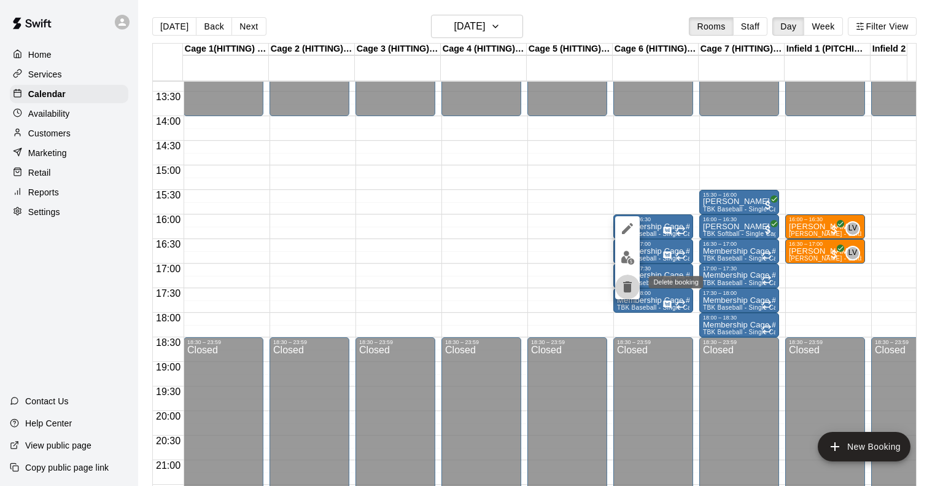
click at [622, 284] on icon "delete" at bounding box center [627, 286] width 15 height 15
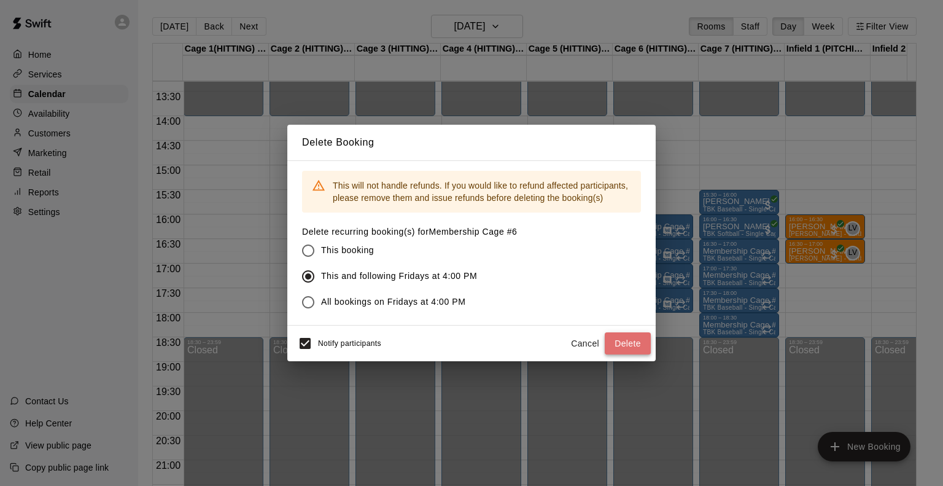
click at [634, 337] on button "Delete" at bounding box center [628, 343] width 46 height 23
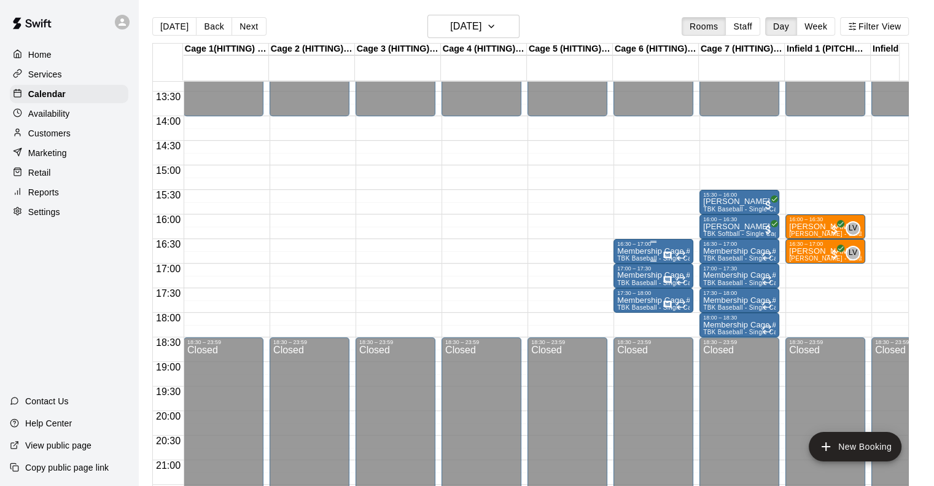
click at [629, 251] on p "Membership Cage #6" at bounding box center [653, 251] width 72 height 0
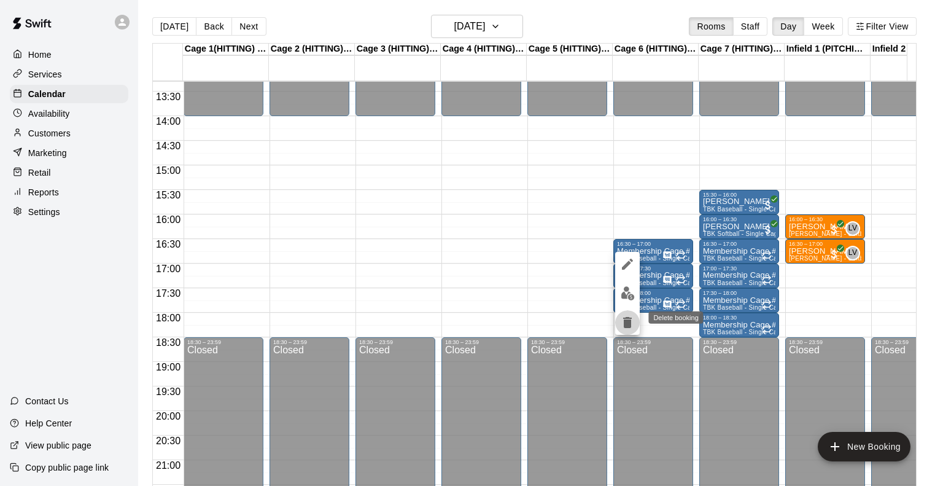
click at [632, 320] on icon "delete" at bounding box center [627, 322] width 15 height 15
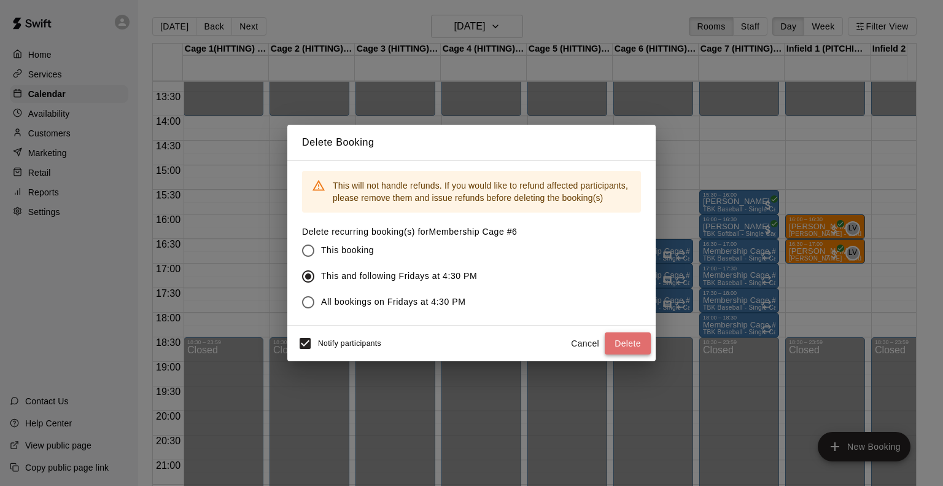
click at [634, 335] on button "Delete" at bounding box center [628, 343] width 46 height 23
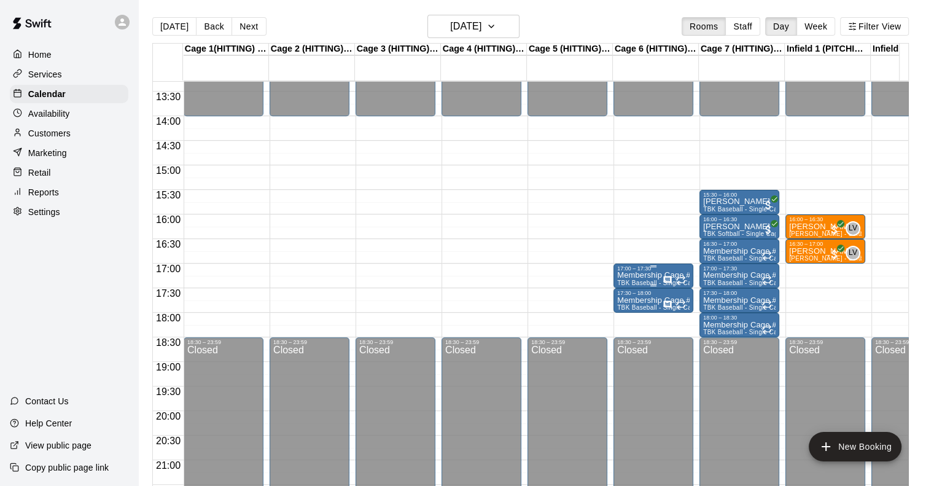
click at [653, 268] on div "17:00 – 17:30" at bounding box center [653, 268] width 72 height 6
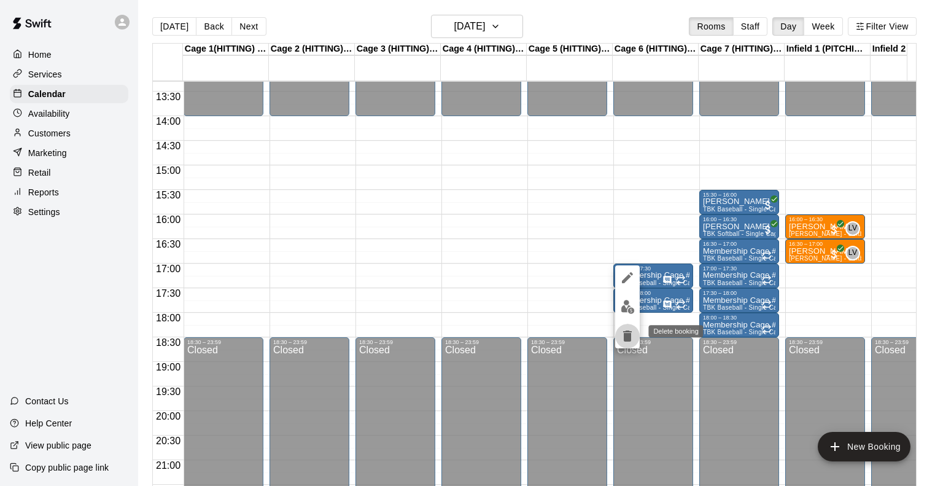
click at [629, 336] on icon "delete" at bounding box center [627, 335] width 9 height 11
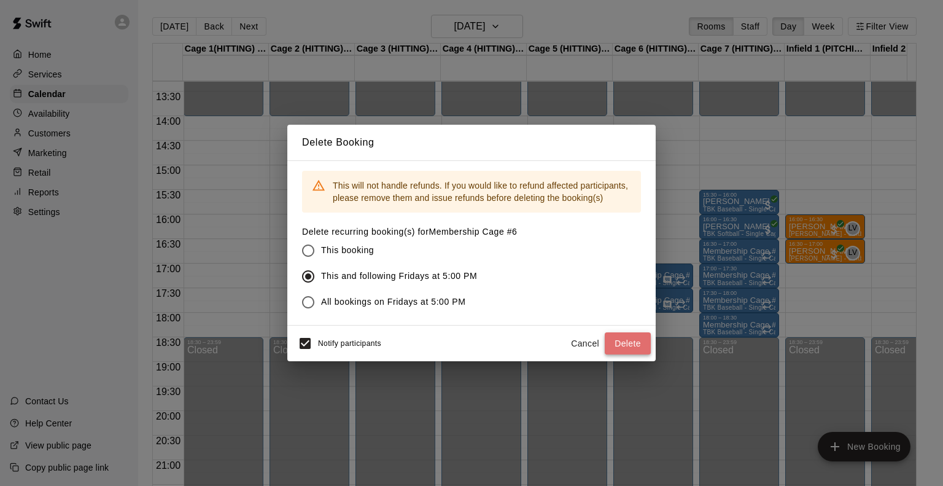
click at [630, 333] on button "Delete" at bounding box center [628, 343] width 46 height 23
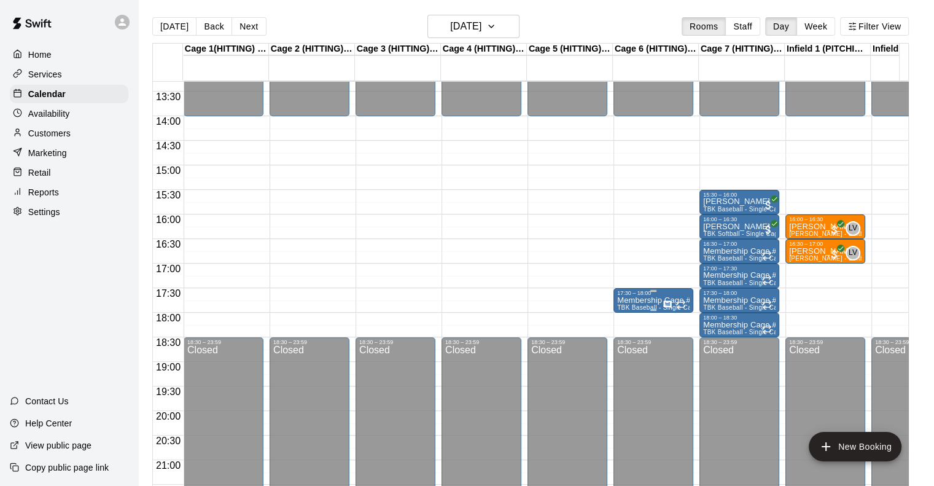
click at [647, 300] on p "Membership Cage #6" at bounding box center [653, 300] width 72 height 0
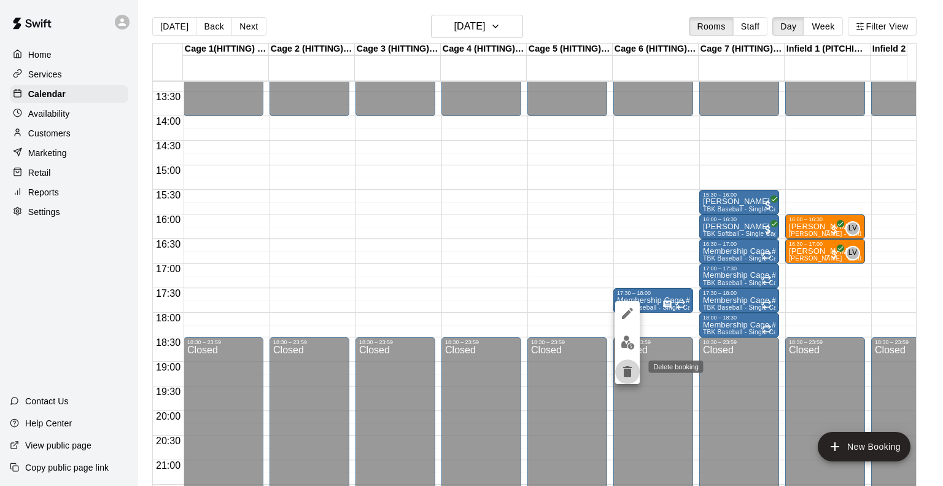
click at [632, 365] on icon "delete" at bounding box center [627, 371] width 15 height 15
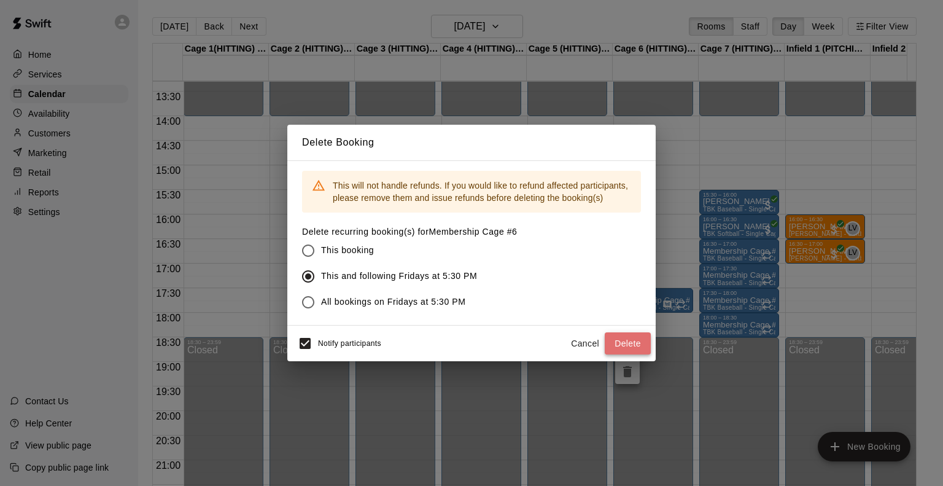
click at [638, 341] on button "Delete" at bounding box center [628, 343] width 46 height 23
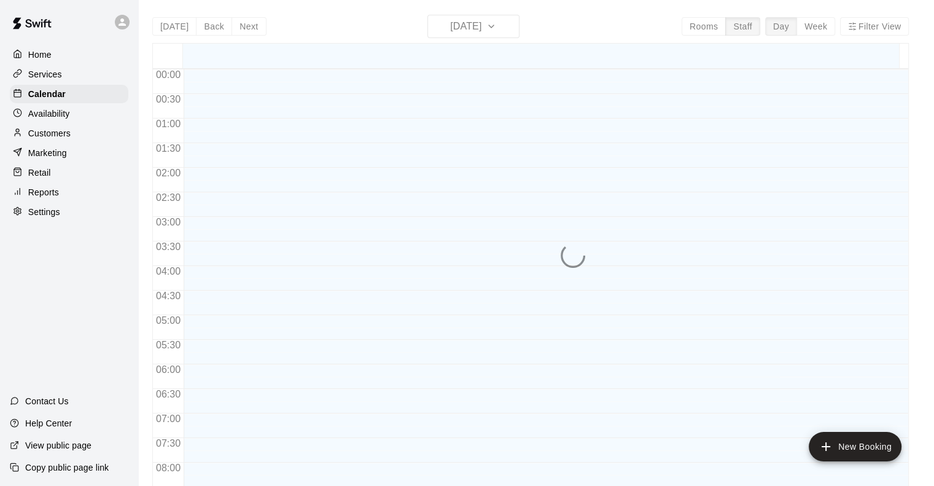
scroll to position [747, 0]
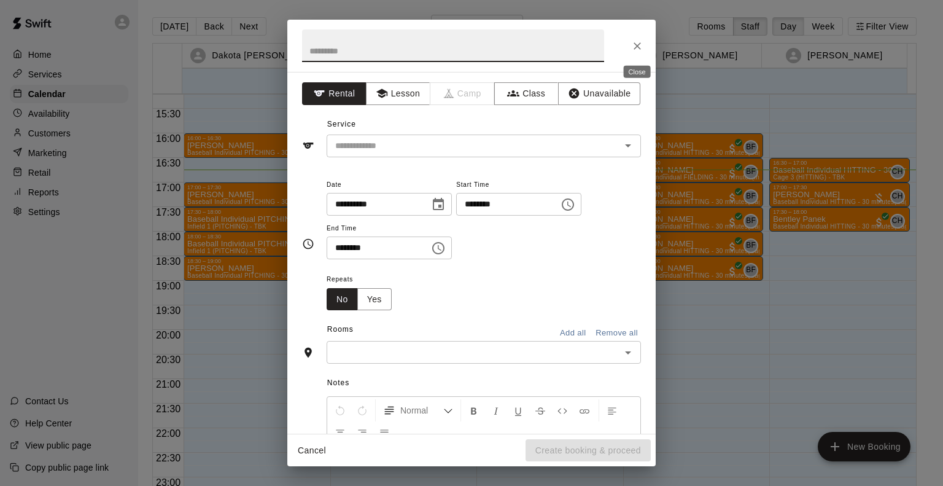
click at [638, 53] on button "Close" at bounding box center [637, 46] width 22 height 22
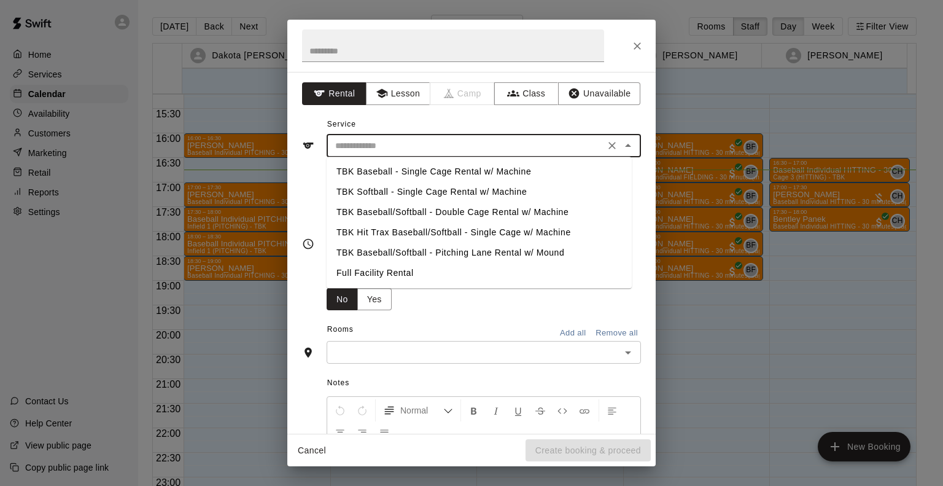
click at [361, 144] on input "text" at bounding box center [465, 145] width 271 height 15
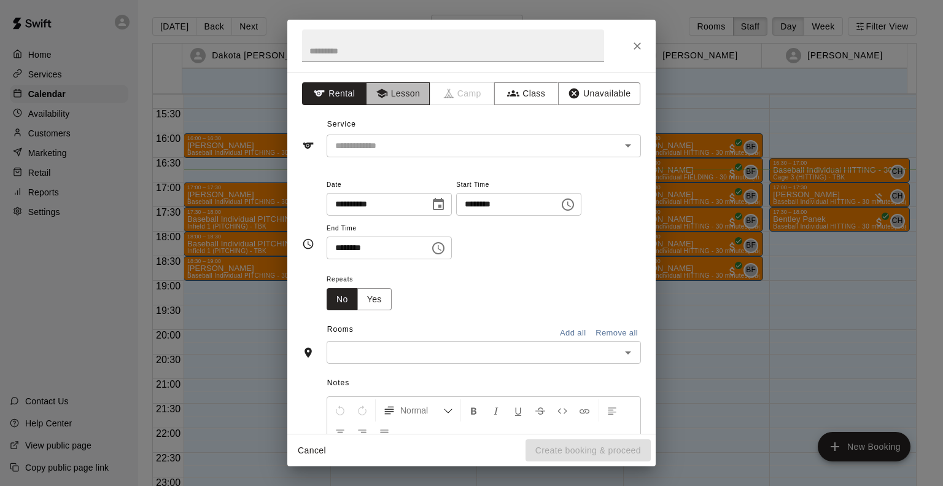
click at [394, 93] on button "Lesson" at bounding box center [398, 93] width 64 height 23
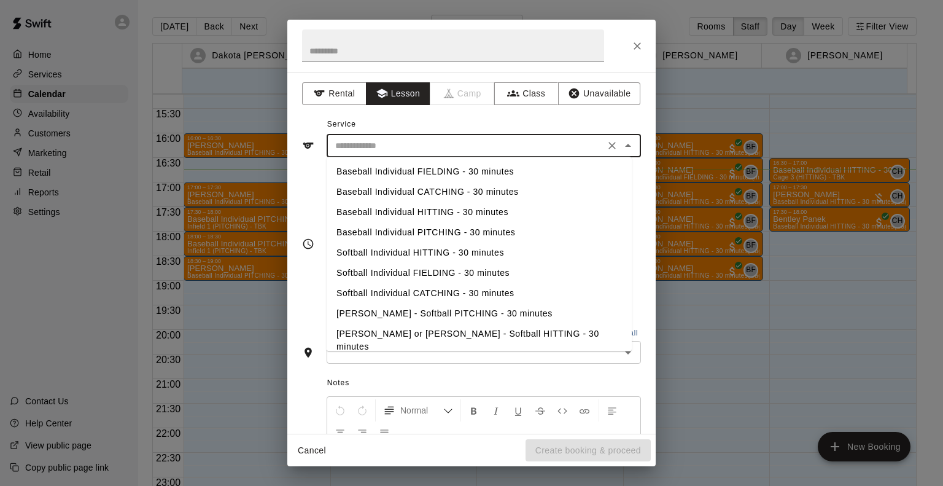
click at [362, 142] on input "text" at bounding box center [465, 145] width 271 height 15
click at [380, 206] on li "Baseball Individual HITTING - 30 minutes" at bounding box center [479, 212] width 305 height 20
type input "**********"
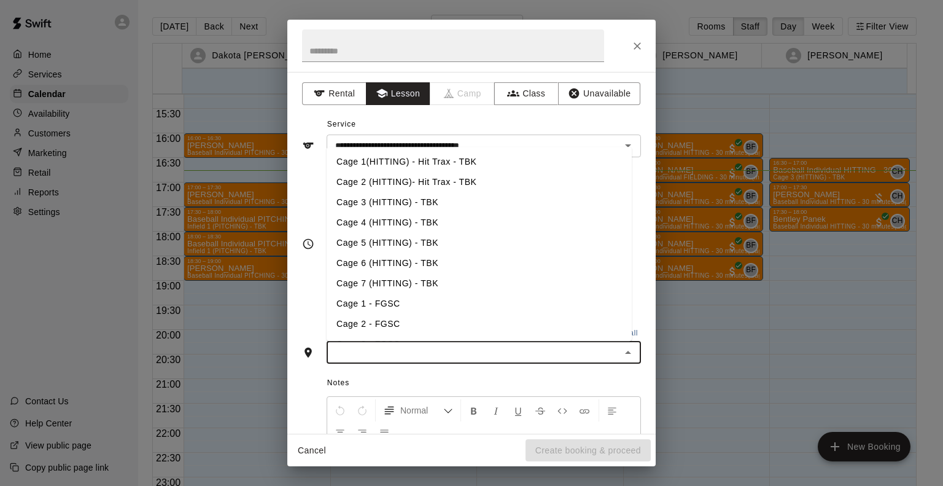
click at [383, 351] on input "text" at bounding box center [473, 352] width 287 height 15
click at [410, 157] on li "Cage 1(HITTING) - Hit Trax - TBK" at bounding box center [479, 162] width 305 height 20
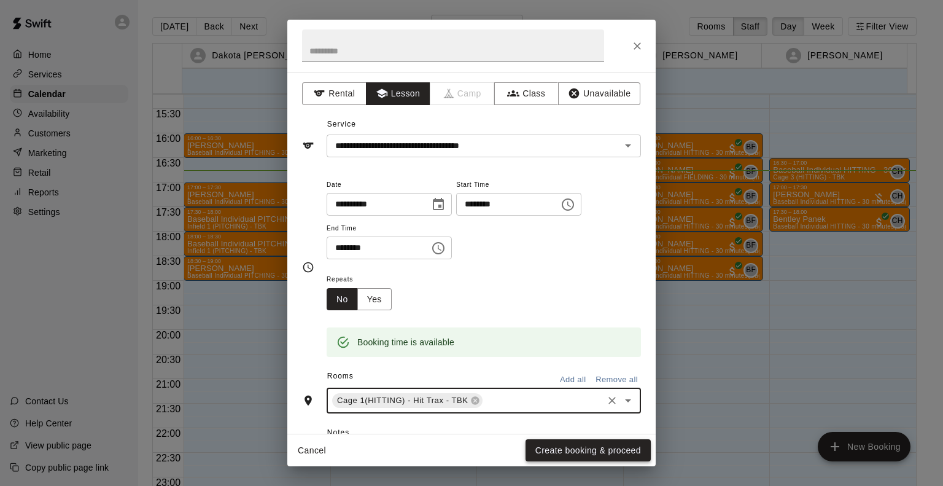
click at [607, 447] on button "Create booking & proceed" at bounding box center [588, 450] width 125 height 23
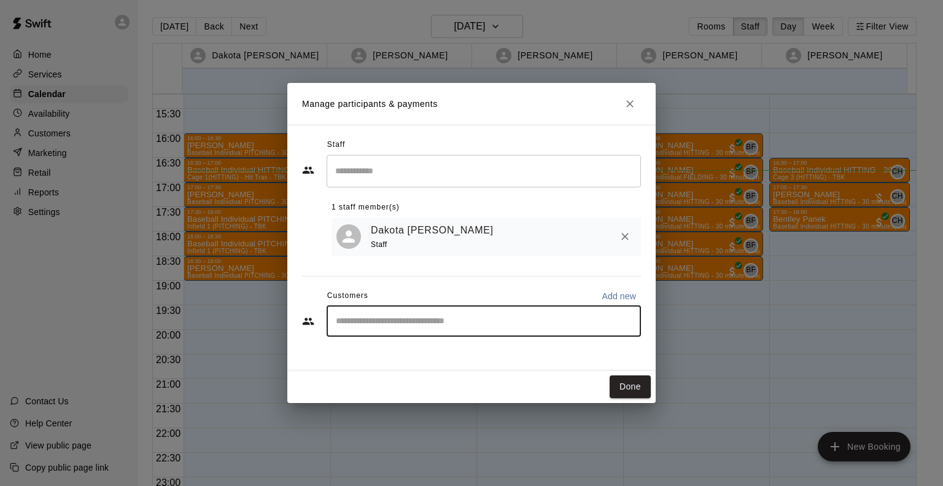
click at [388, 316] on input "Start typing to search customers..." at bounding box center [483, 321] width 303 height 12
type input "****"
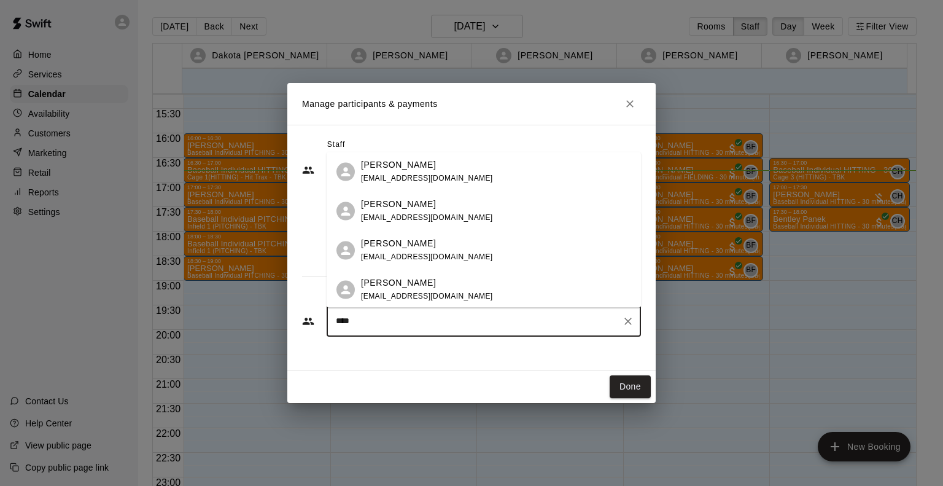
click at [381, 290] on div "[PERSON_NAME] [EMAIL_ADDRESS][DOMAIN_NAME]" at bounding box center [427, 289] width 132 height 26
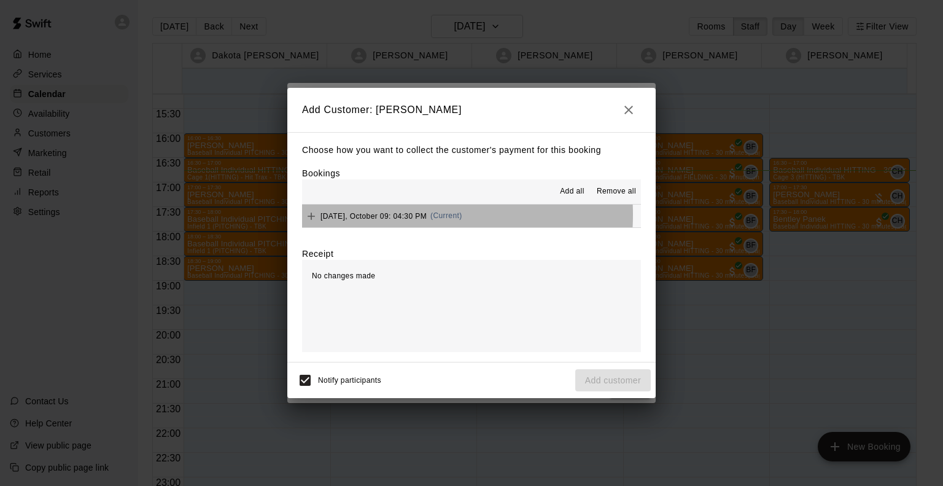
click at [393, 216] on span "[DATE], October 09: 04:30 PM" at bounding box center [374, 215] width 106 height 9
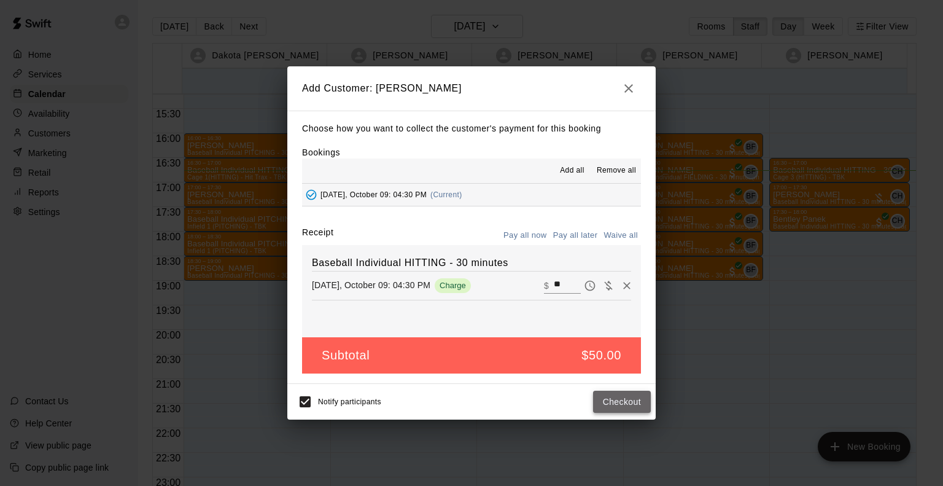
click at [610, 405] on button "Checkout" at bounding box center [622, 402] width 58 height 23
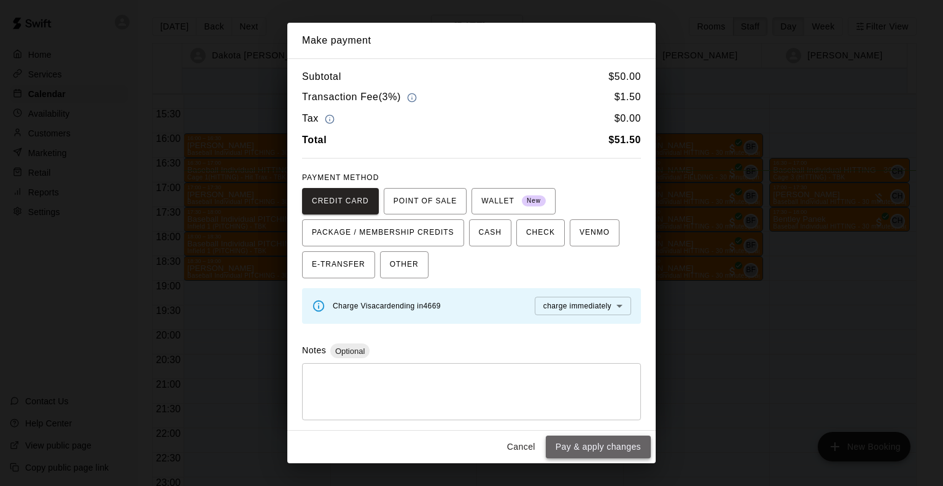
click at [591, 444] on button "Pay & apply changes" at bounding box center [598, 446] width 105 height 23
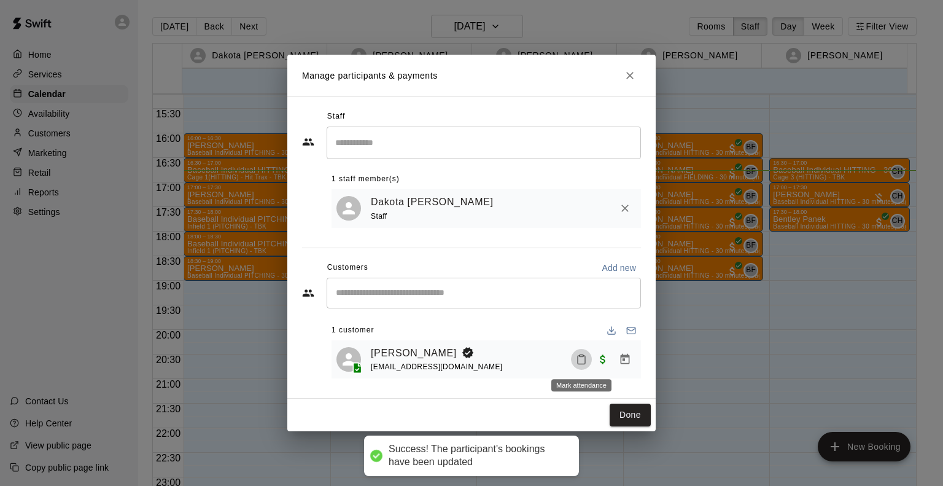
click at [573, 356] on button "Mark attendance" at bounding box center [581, 359] width 21 height 21
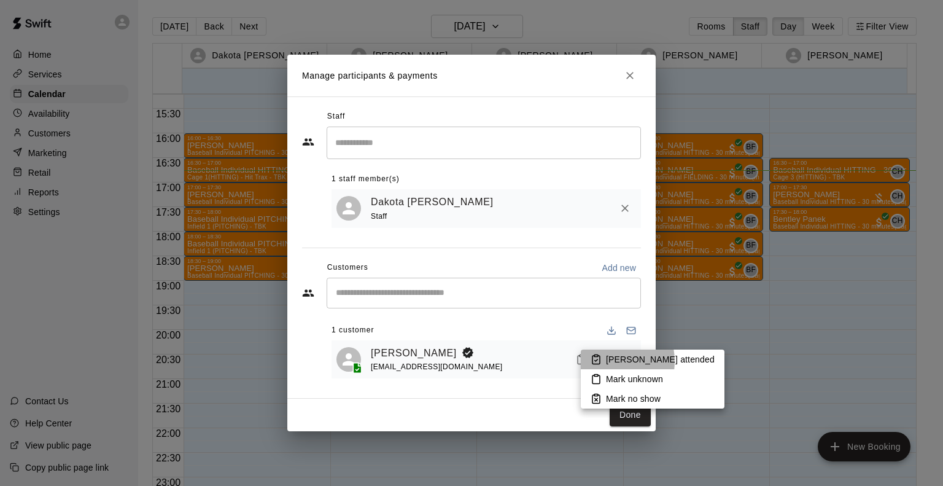
click at [607, 361] on p "[PERSON_NAME] attended" at bounding box center [660, 359] width 109 height 12
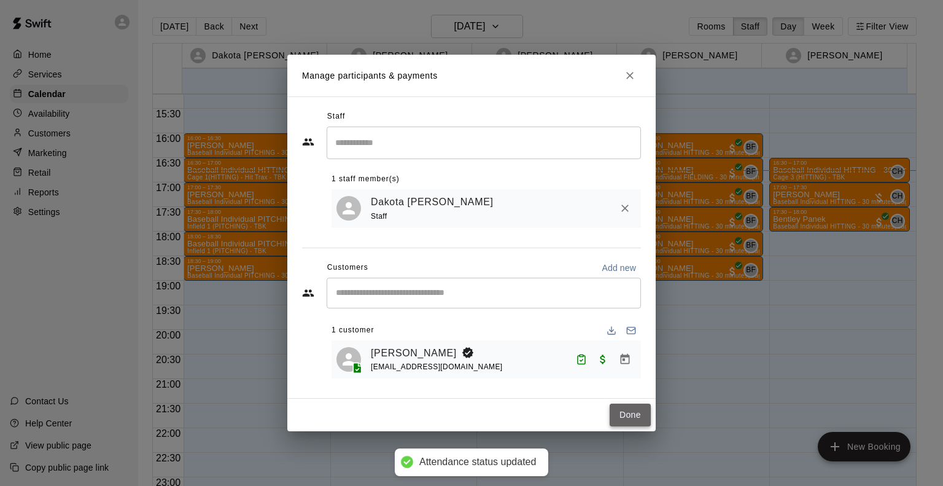
click at [628, 421] on button "Done" at bounding box center [630, 415] width 41 height 23
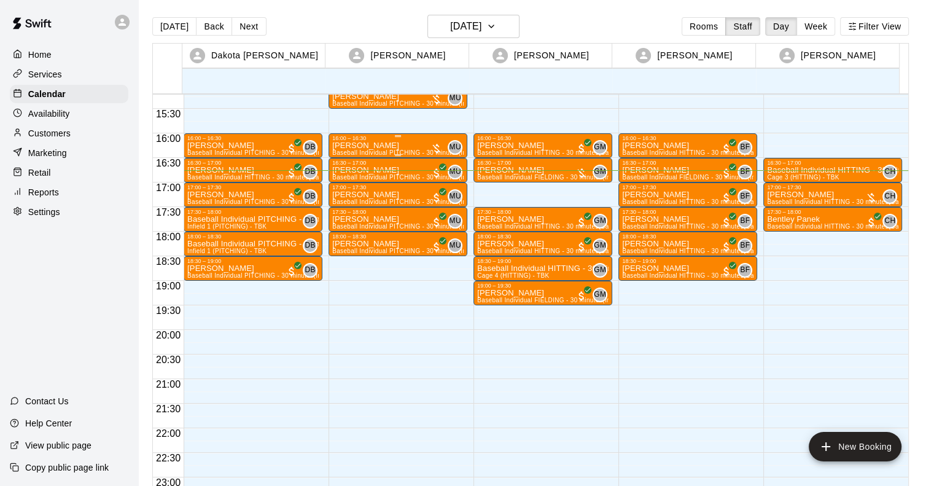
click at [402, 141] on div "16:00 – 16:30" at bounding box center [397, 138] width 131 height 6
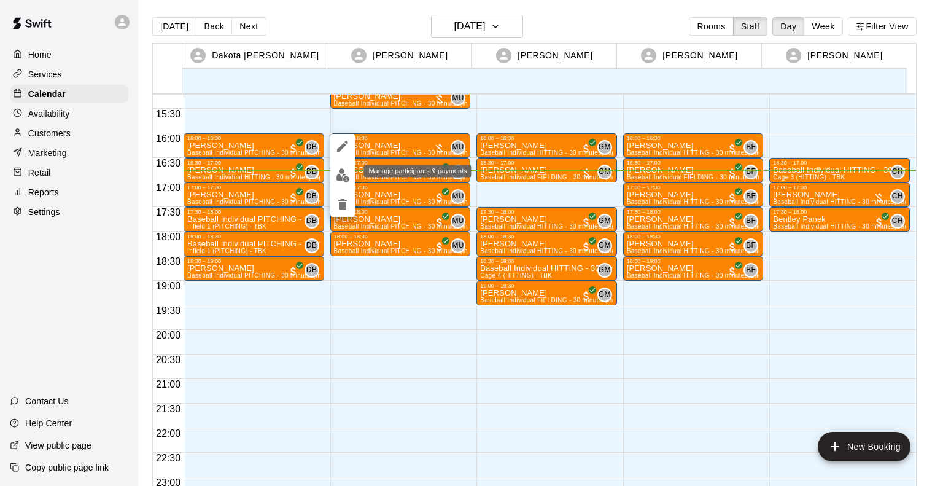
click at [345, 175] on img "edit" at bounding box center [343, 175] width 14 height 14
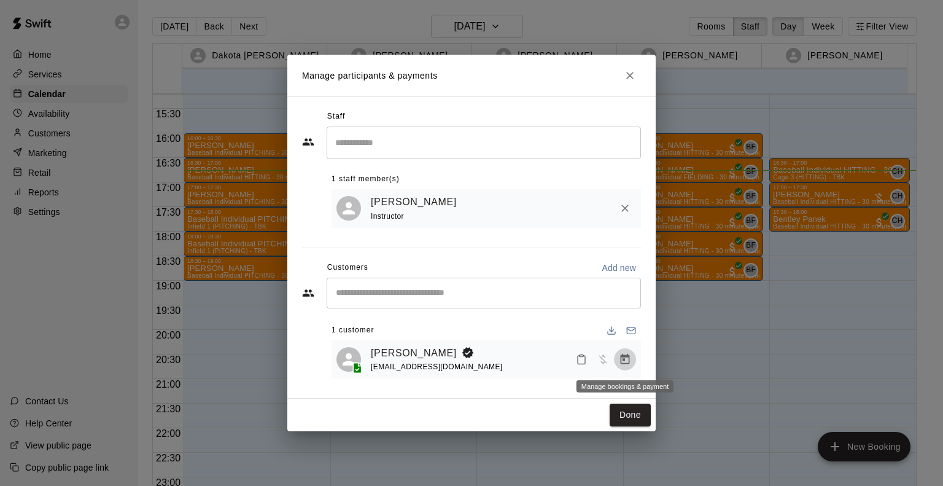
click at [630, 358] on icon "Manage bookings & payment" at bounding box center [625, 359] width 12 height 12
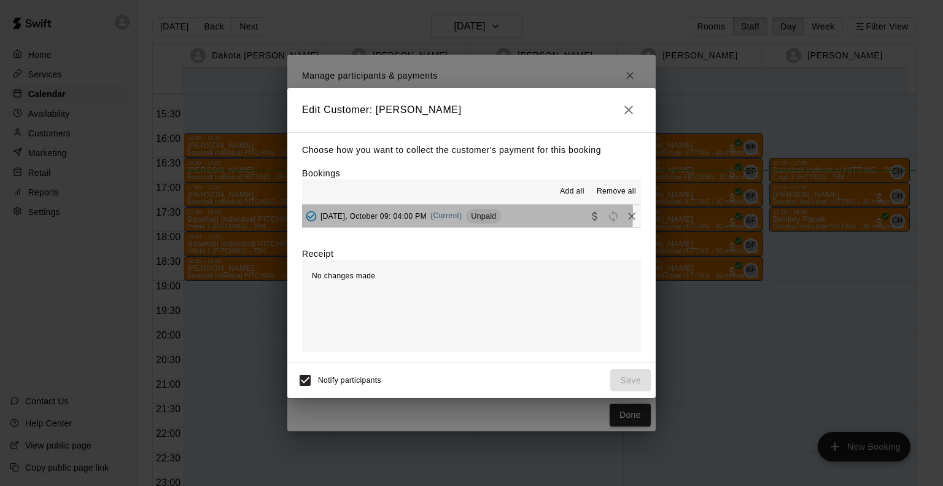
click at [404, 214] on span "[DATE], October 09: 04:00 PM" at bounding box center [374, 215] width 106 height 9
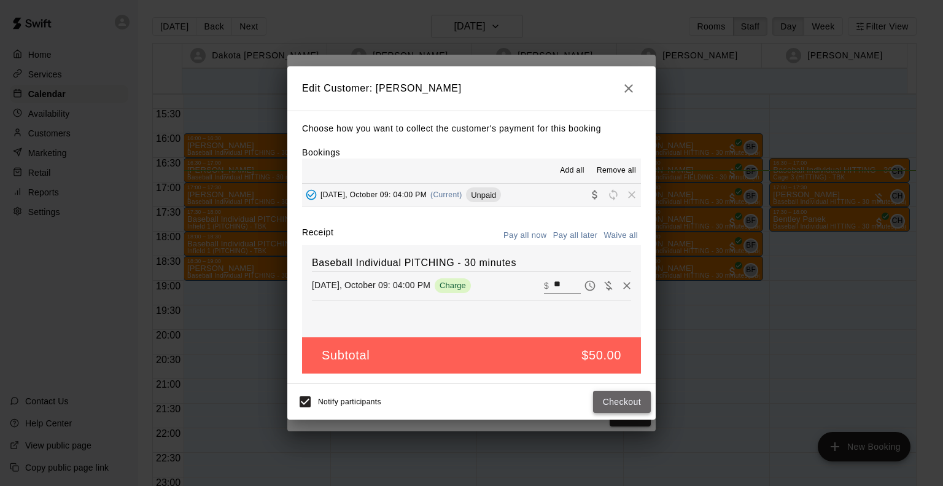
click at [622, 400] on button "Checkout" at bounding box center [622, 402] width 58 height 23
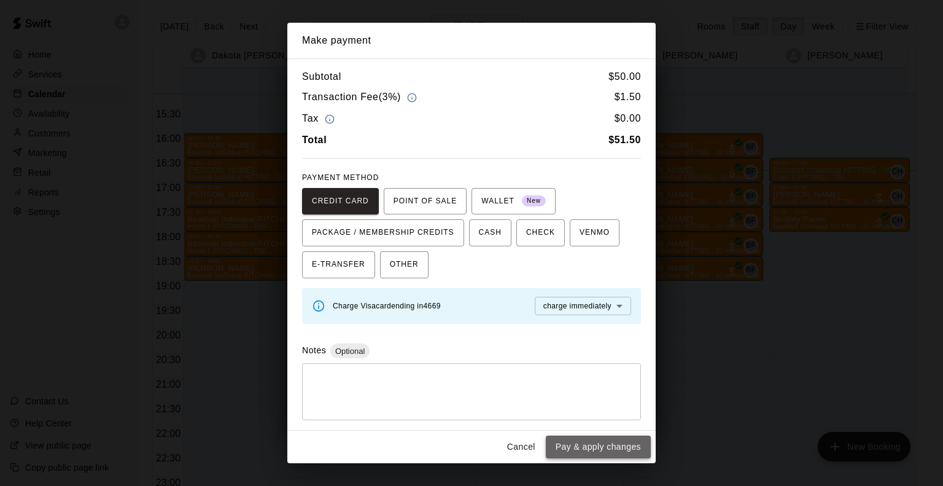
click at [620, 440] on button "Pay & apply changes" at bounding box center [598, 446] width 105 height 23
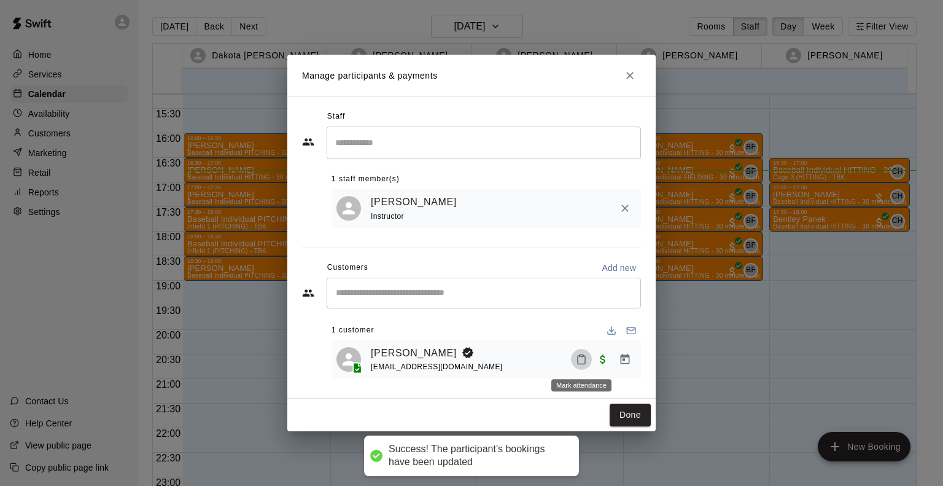
click at [586, 353] on button "Mark attendance" at bounding box center [581, 359] width 21 height 21
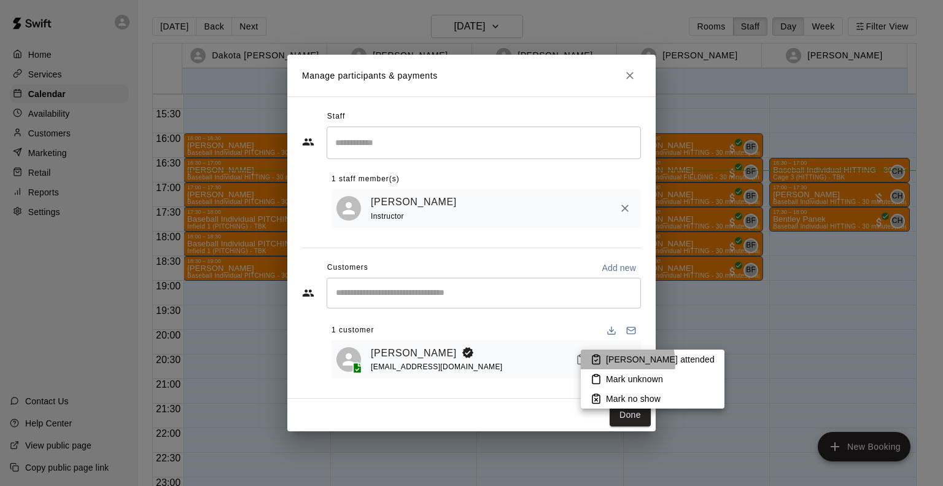
click at [619, 362] on p "[PERSON_NAME] attended" at bounding box center [660, 359] width 109 height 12
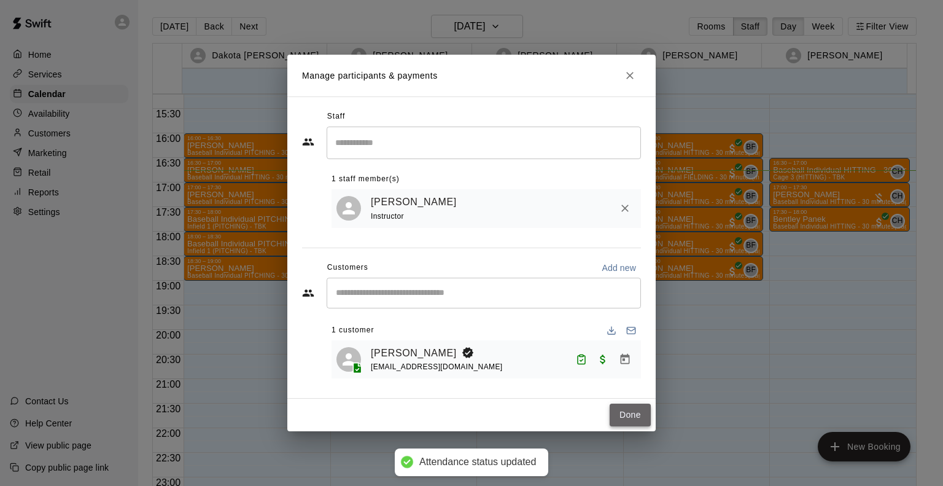
click at [625, 410] on button "Done" at bounding box center [630, 415] width 41 height 23
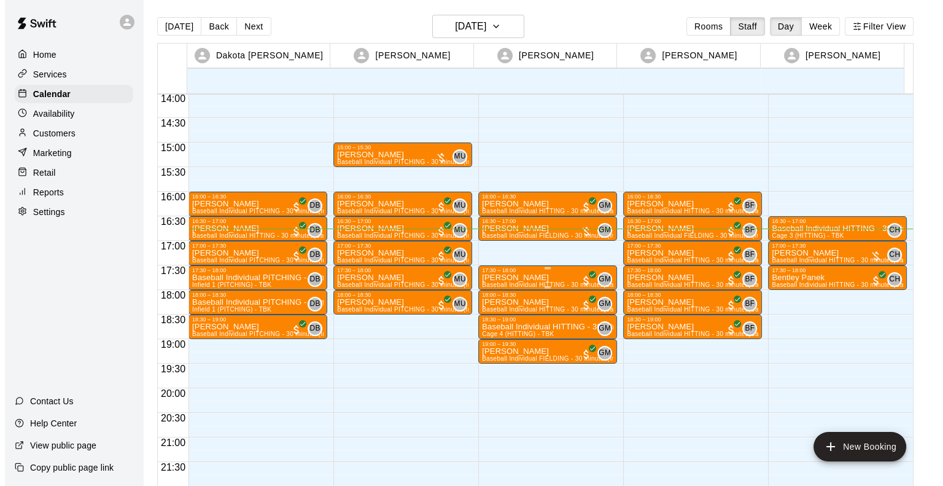
scroll to position [689, 0]
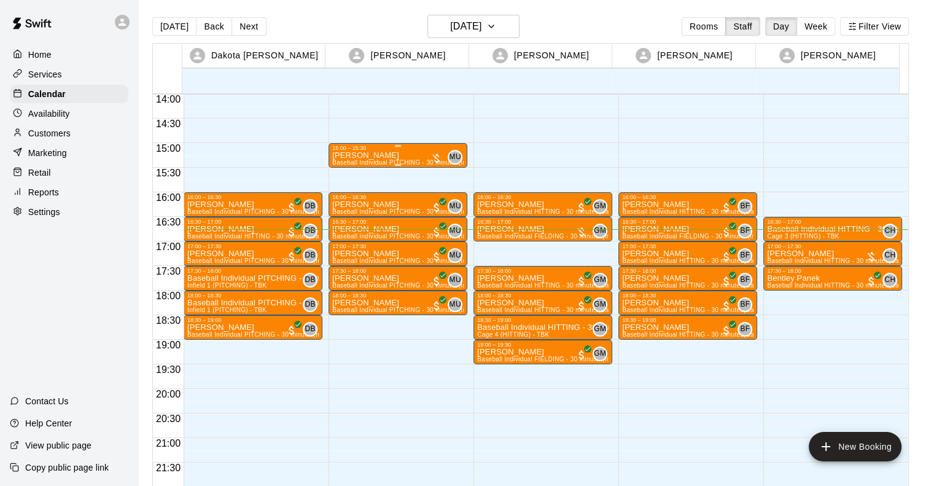
click at [408, 147] on div "15:00 – 15:30" at bounding box center [397, 148] width 131 height 6
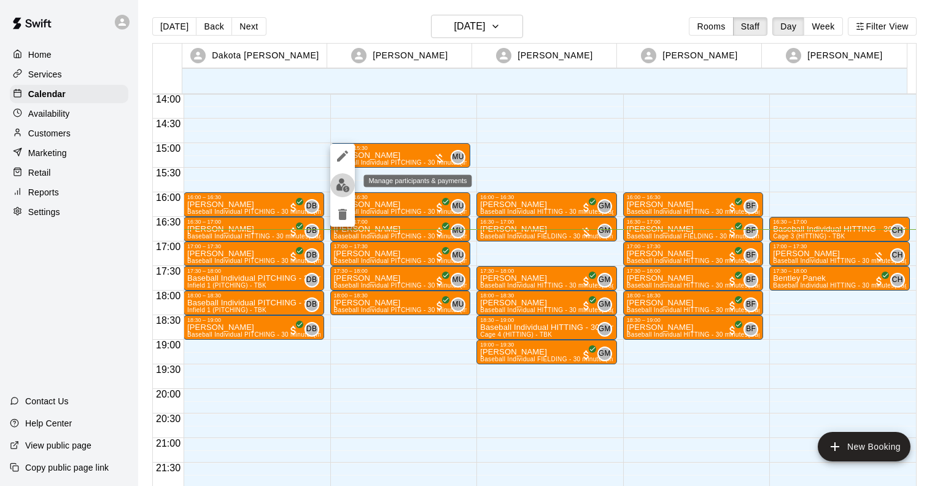
click at [344, 184] on img "edit" at bounding box center [343, 185] width 14 height 14
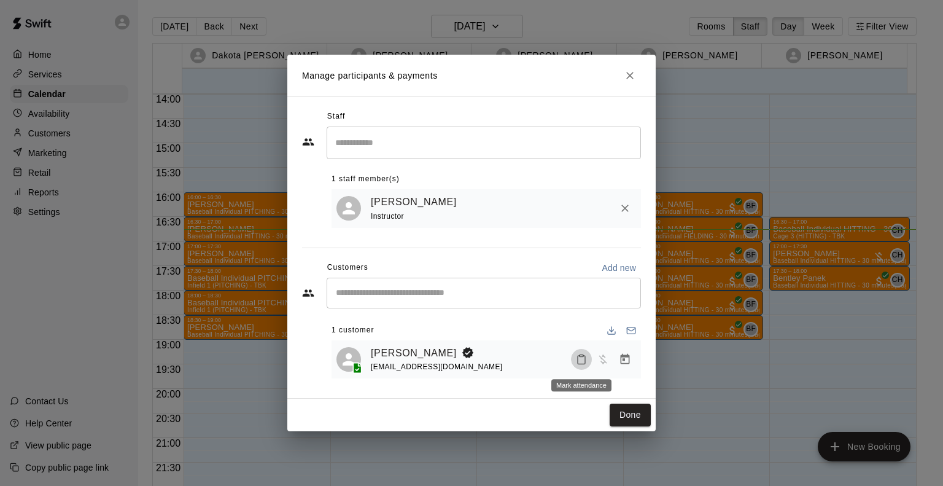
click at [583, 355] on rect "Mark attendance" at bounding box center [582, 355] width 4 height 2
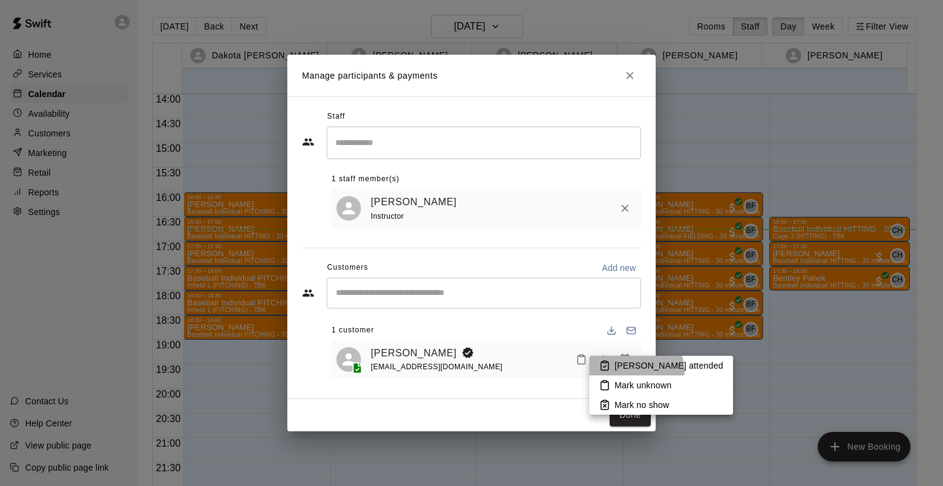
click at [634, 372] on li "[PERSON_NAME] attended" at bounding box center [662, 366] width 144 height 20
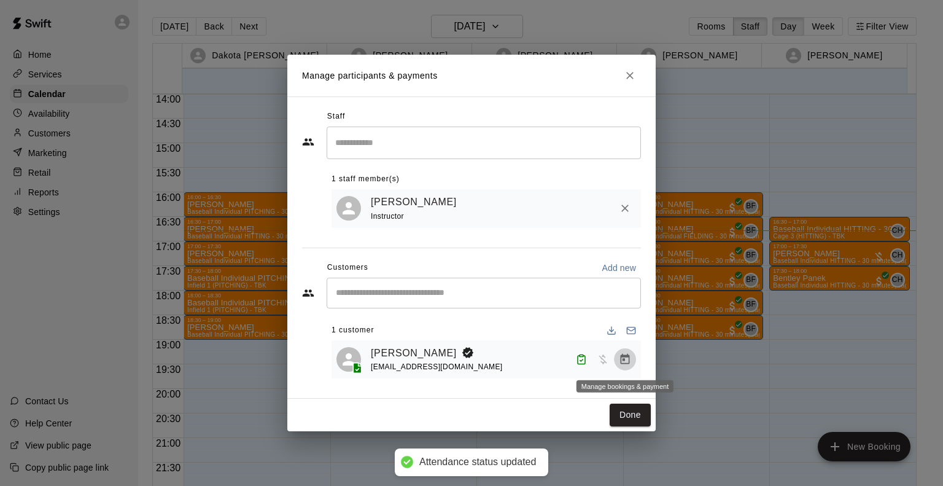
click at [628, 364] on icon "Manage bookings & payment" at bounding box center [625, 359] width 9 height 10
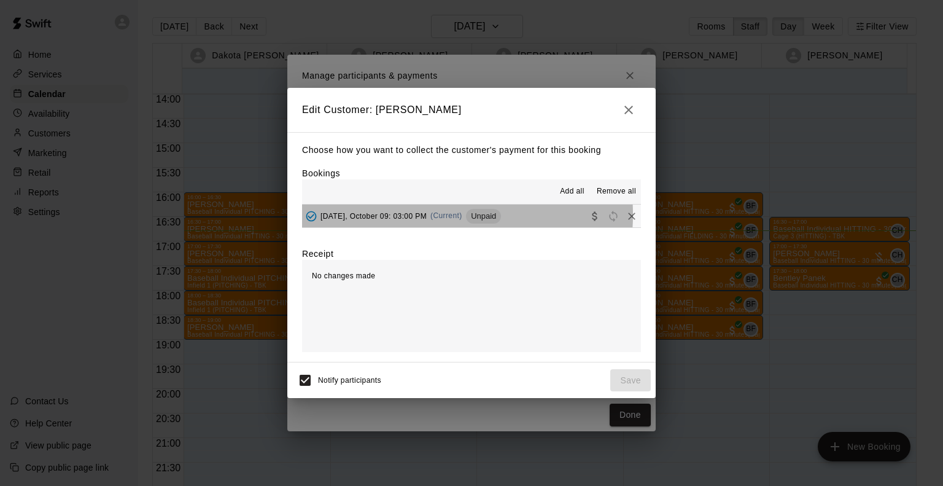
click at [416, 216] on span "[DATE], October 09: 03:00 PM" at bounding box center [374, 215] width 106 height 9
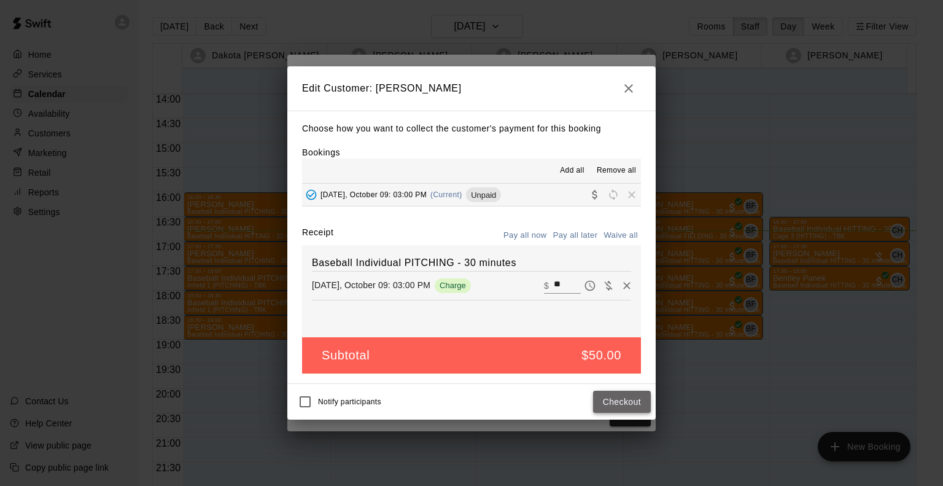
click at [639, 404] on button "Checkout" at bounding box center [622, 402] width 58 height 23
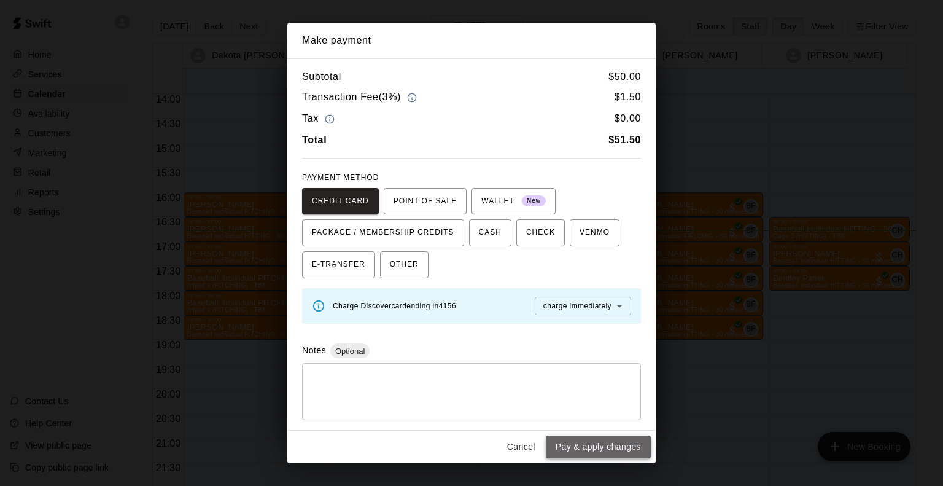
click at [623, 446] on button "Pay & apply changes" at bounding box center [598, 446] width 105 height 23
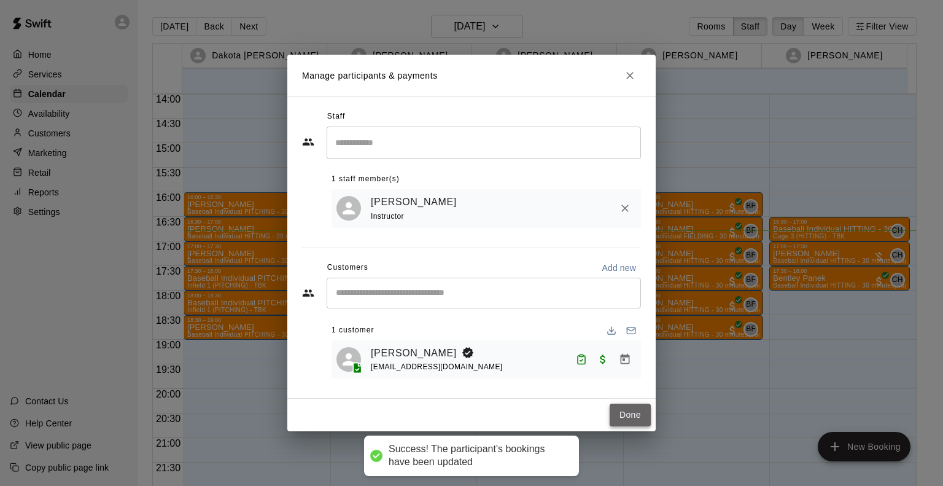
click at [626, 411] on button "Done" at bounding box center [630, 415] width 41 height 23
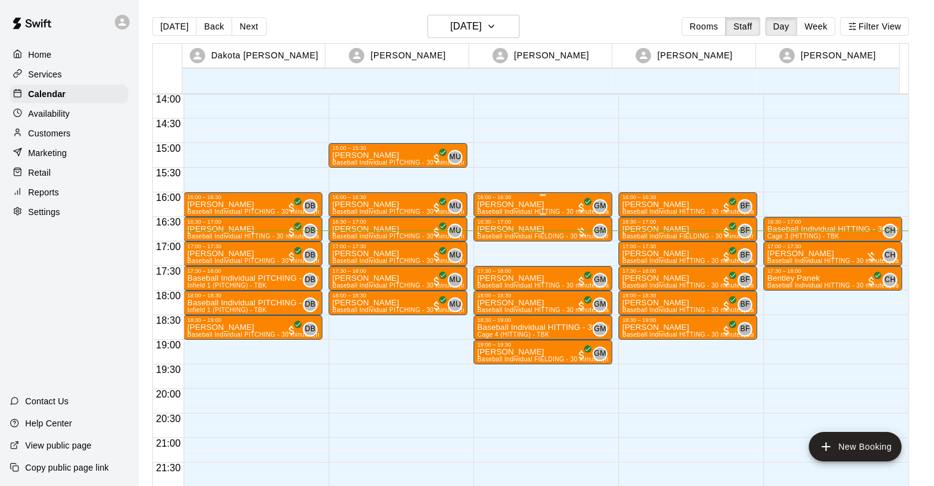
click at [545, 200] on div "16:00 – 16:30" at bounding box center [542, 197] width 131 height 6
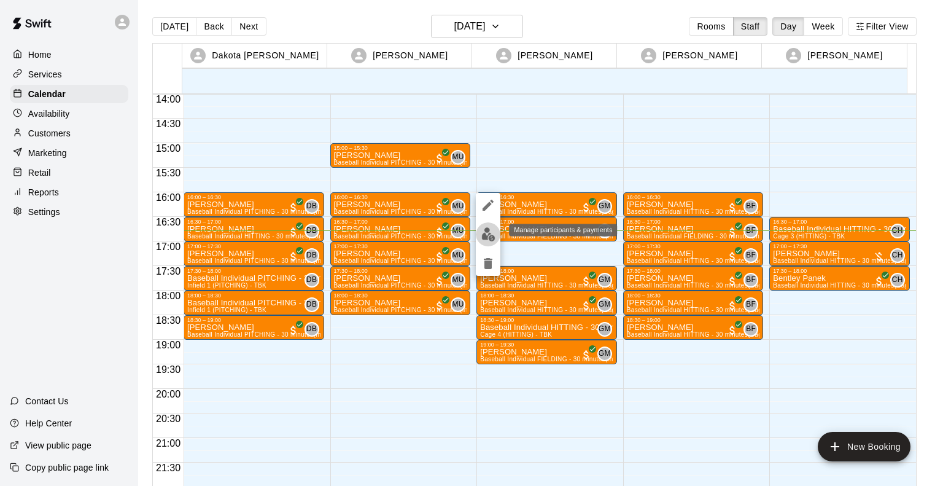
click at [488, 238] on img "edit" at bounding box center [489, 234] width 14 height 14
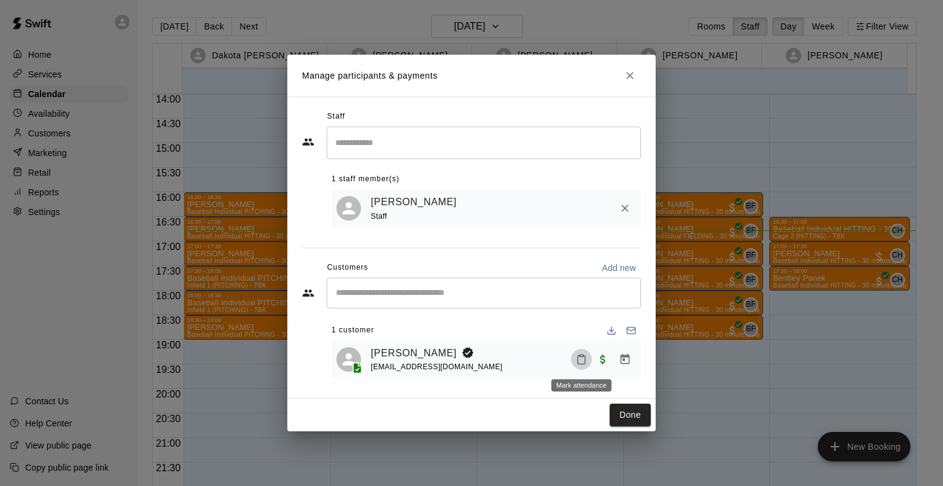
click at [581, 362] on icon "Mark attendance" at bounding box center [581, 359] width 11 height 11
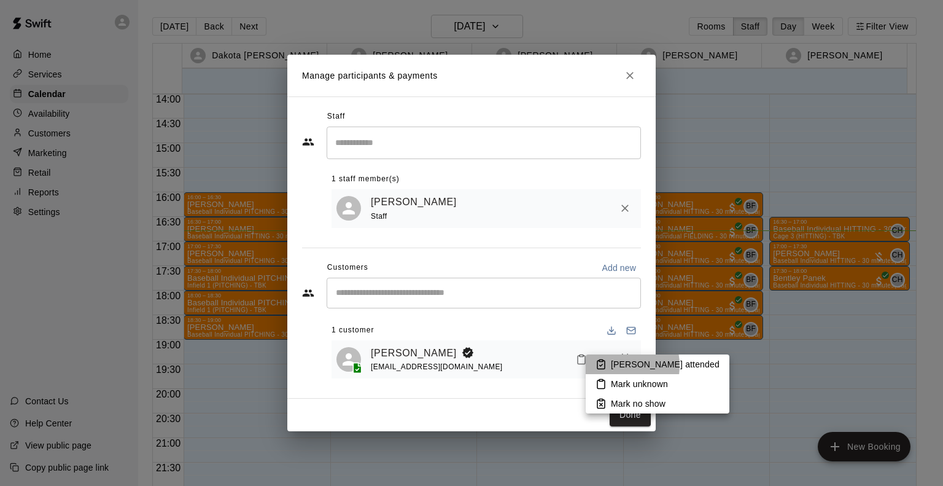
click at [611, 365] on p "[PERSON_NAME] attended" at bounding box center [665, 364] width 109 height 12
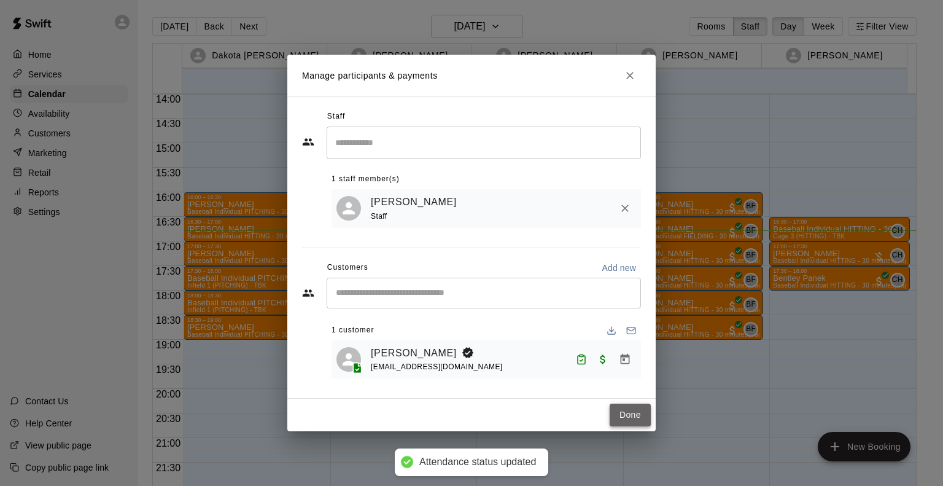
click at [623, 418] on button "Done" at bounding box center [630, 415] width 41 height 23
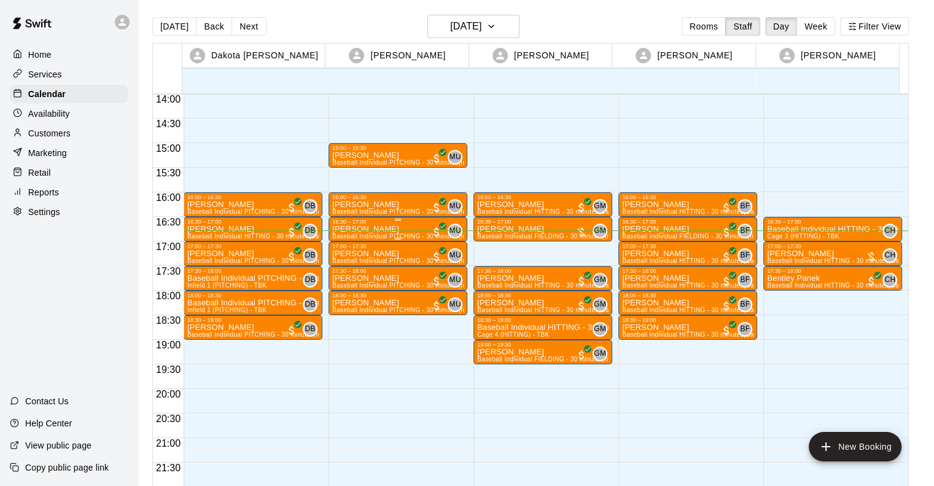
click at [396, 221] on div "16:30 – 17:00" at bounding box center [397, 222] width 131 height 6
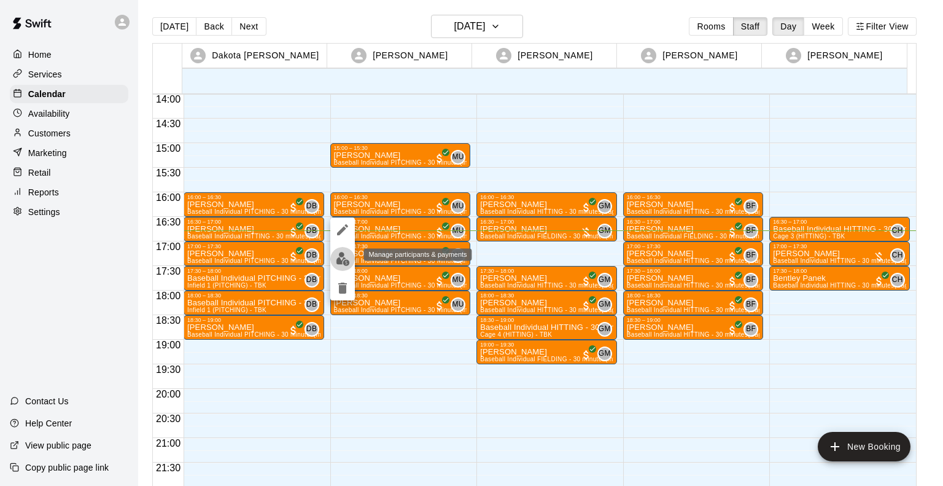
click at [344, 260] on img "edit" at bounding box center [343, 259] width 14 height 14
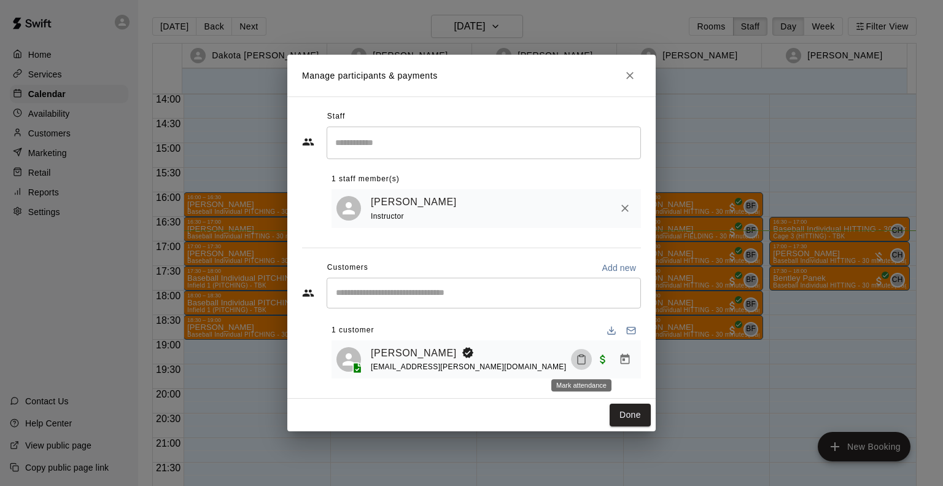
click at [580, 364] on icon "Mark attendance" at bounding box center [581, 360] width 7 height 9
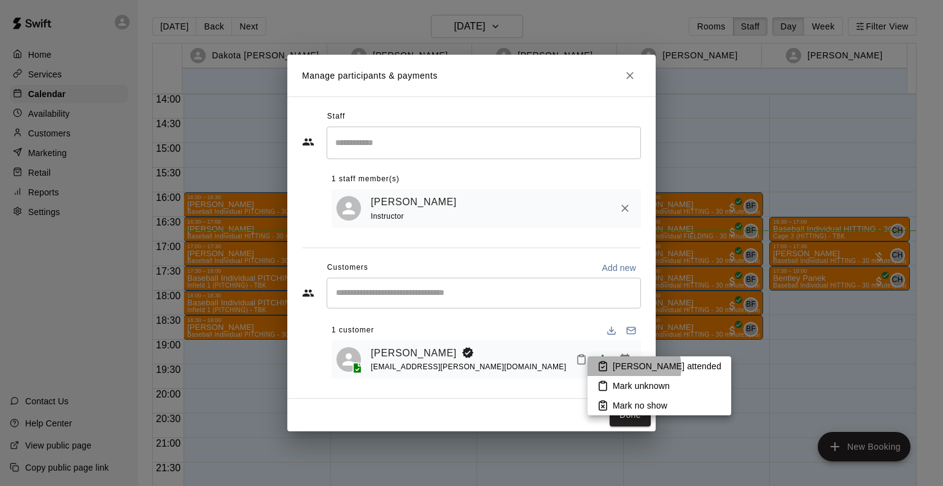
click at [634, 367] on p "[PERSON_NAME] attended" at bounding box center [667, 366] width 109 height 12
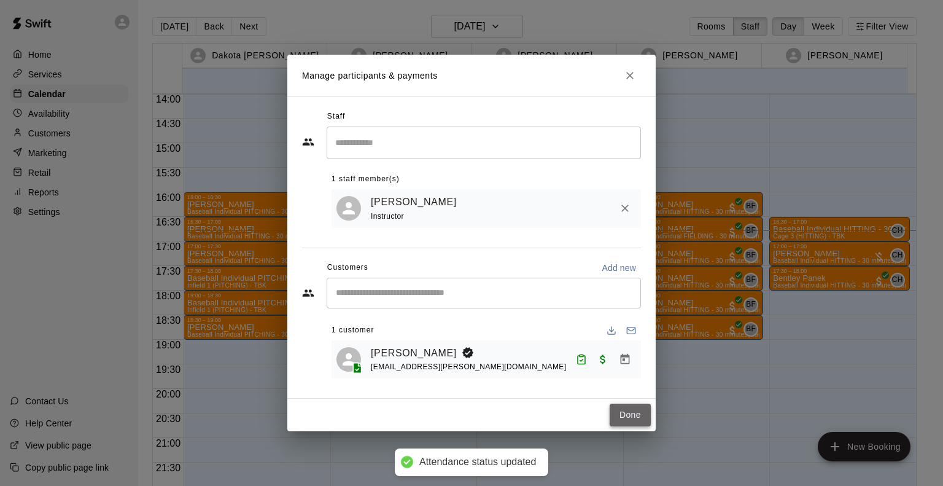
click at [642, 416] on button "Done" at bounding box center [630, 415] width 41 height 23
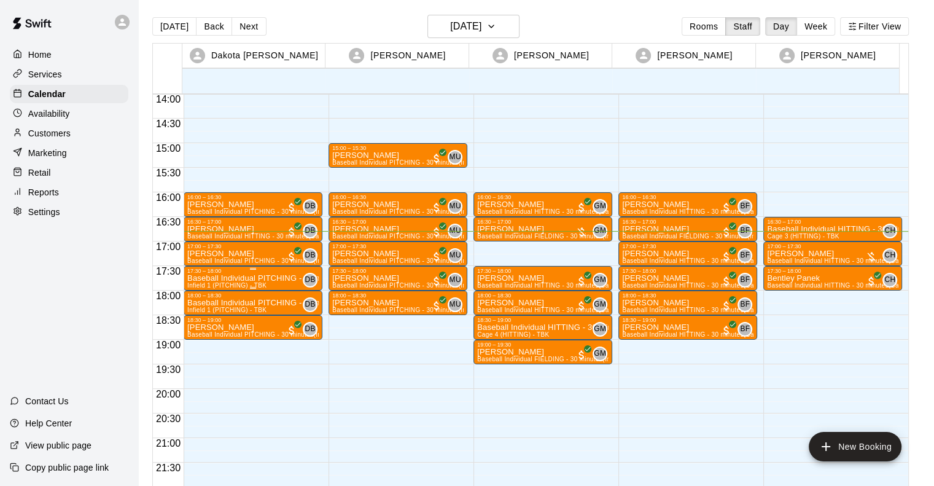
click at [209, 278] on p "Baseball Individual PITCHING - 30 minutes" at bounding box center [252, 278] width 131 height 0
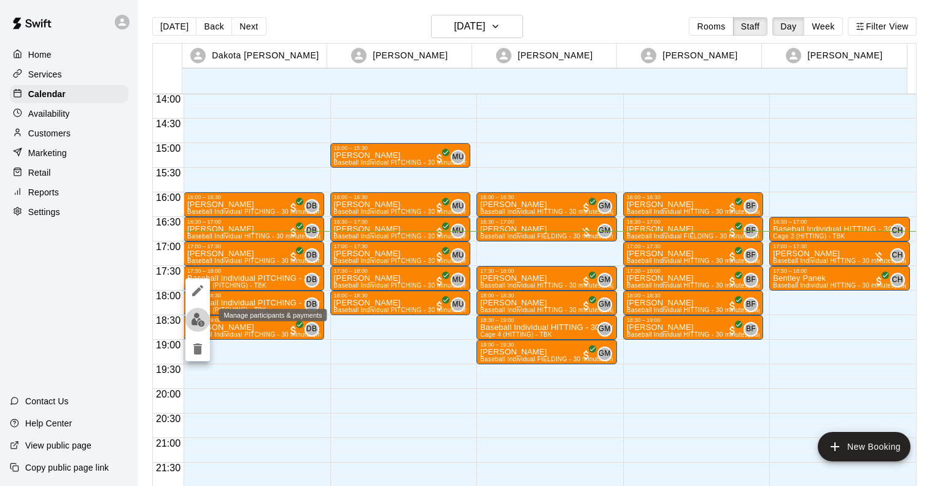
click at [197, 320] on img "edit" at bounding box center [198, 320] width 14 height 14
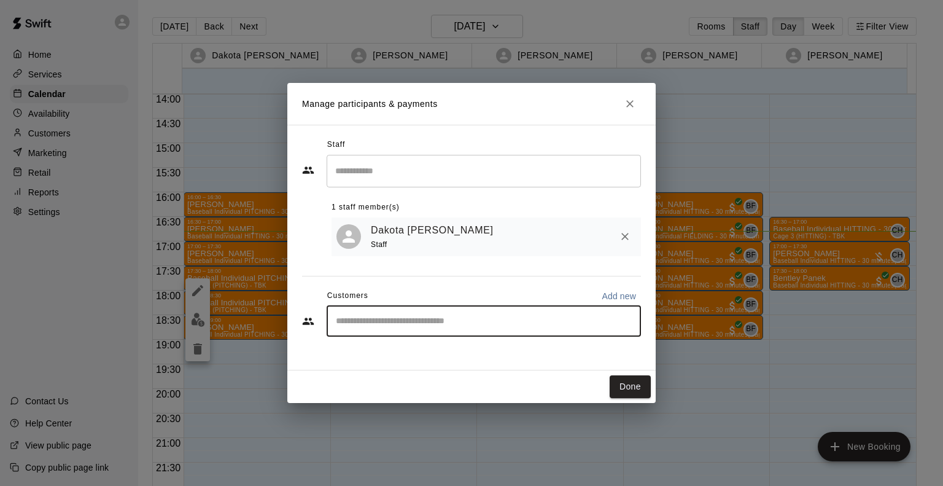
click at [384, 317] on input "Start typing to search customers..." at bounding box center [483, 321] width 303 height 12
type input "*****"
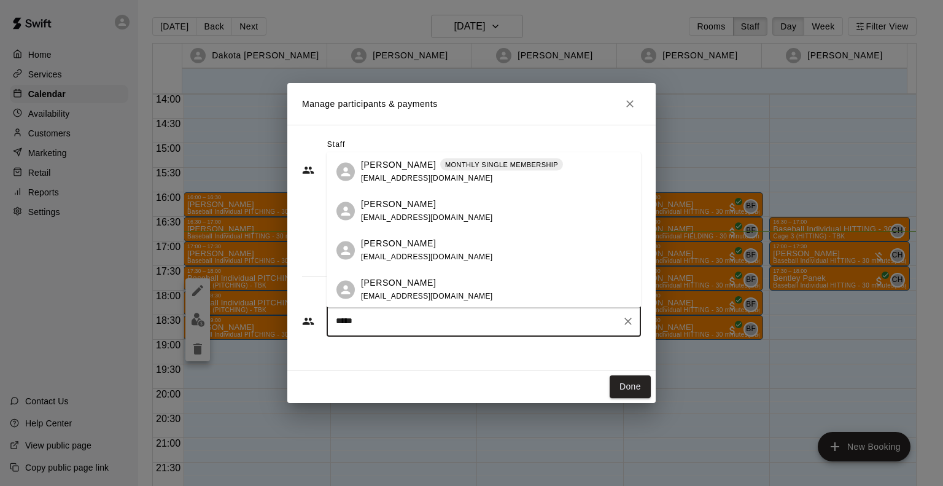
click at [412, 168] on p "[PERSON_NAME]" at bounding box center [398, 164] width 75 height 13
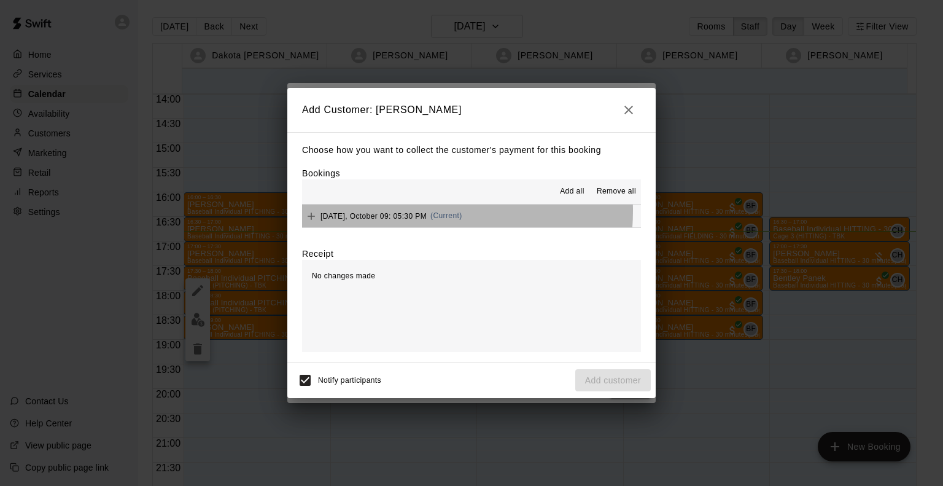
click at [399, 212] on span "[DATE], October 09: 05:30 PM" at bounding box center [374, 215] width 106 height 9
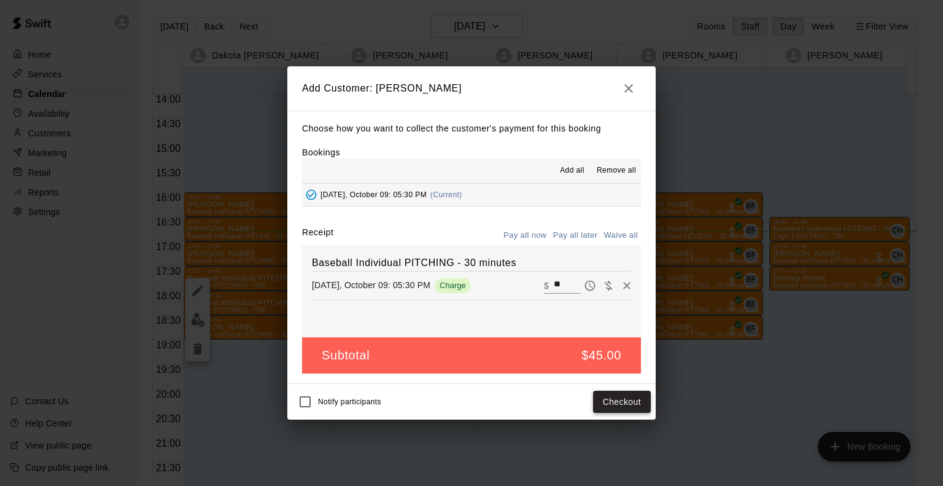
click at [609, 402] on button "Checkout" at bounding box center [622, 402] width 58 height 23
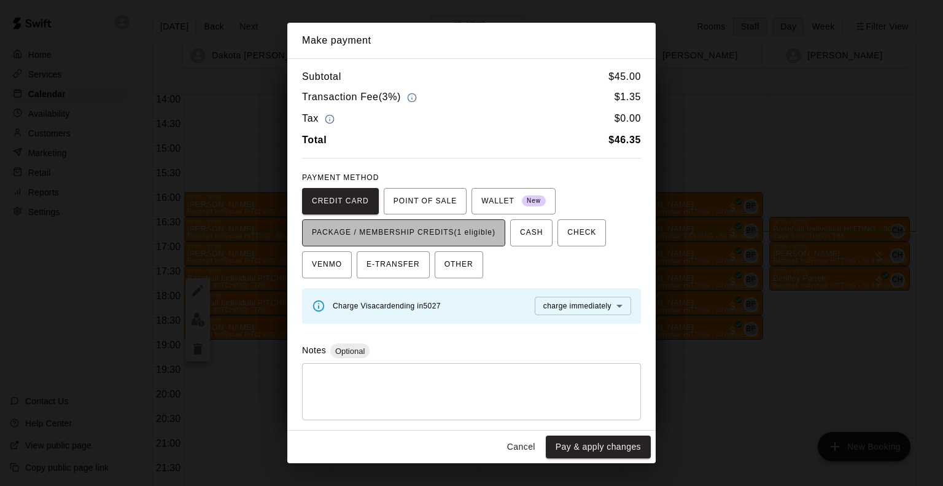
click at [464, 237] on span "PACKAGE / MEMBERSHIP CREDITS (1 eligible)" at bounding box center [404, 233] width 184 height 20
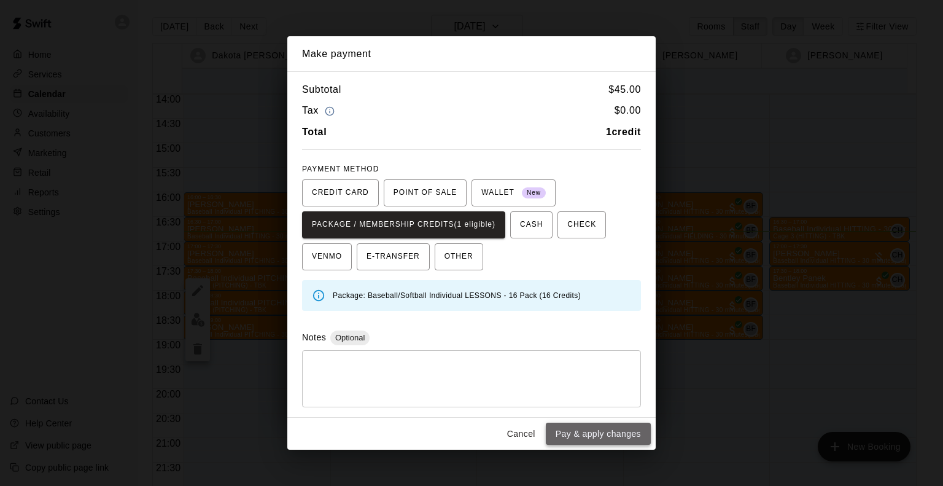
click at [607, 432] on button "Pay & apply changes" at bounding box center [598, 434] width 105 height 23
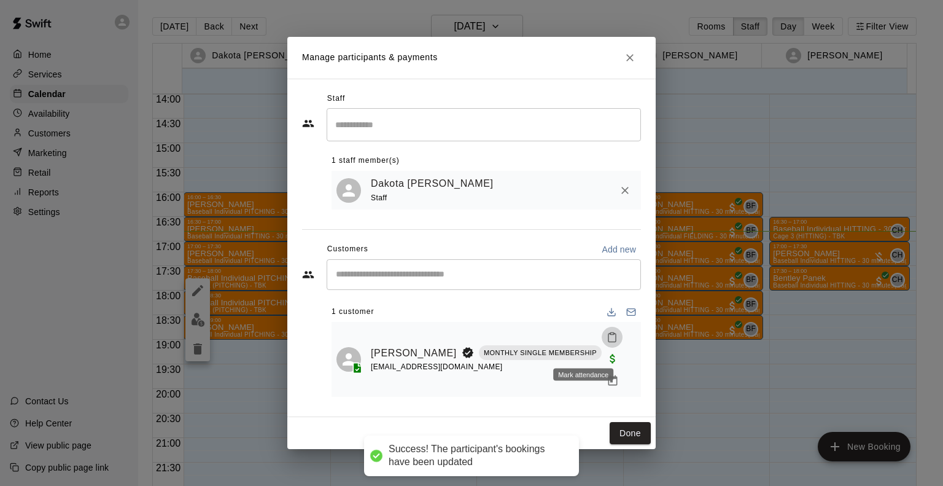
click at [607, 343] on icon "Mark attendance" at bounding box center [612, 337] width 11 height 11
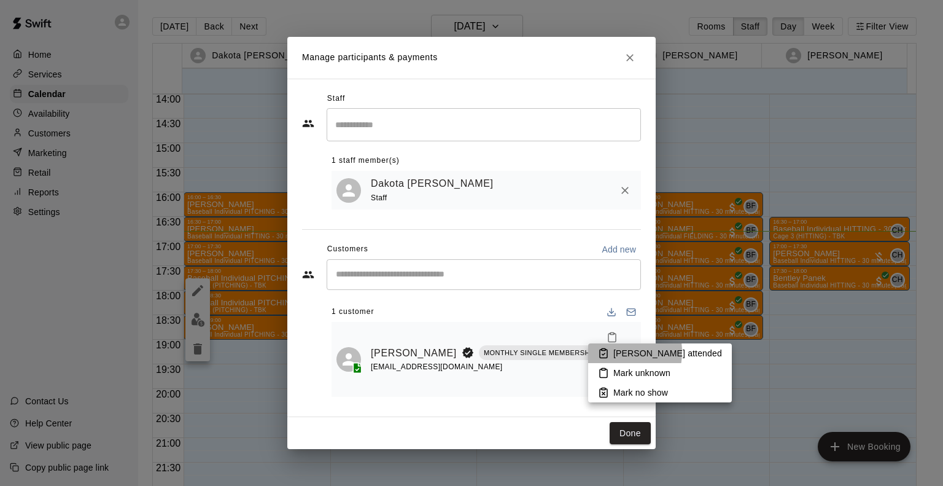
click at [611, 352] on li "[PERSON_NAME] attended" at bounding box center [660, 353] width 144 height 20
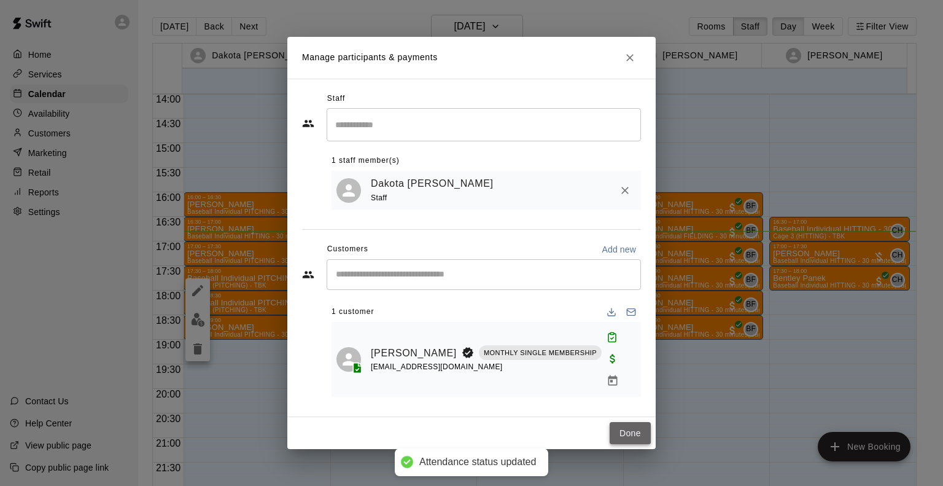
click at [632, 426] on button "Done" at bounding box center [630, 433] width 41 height 23
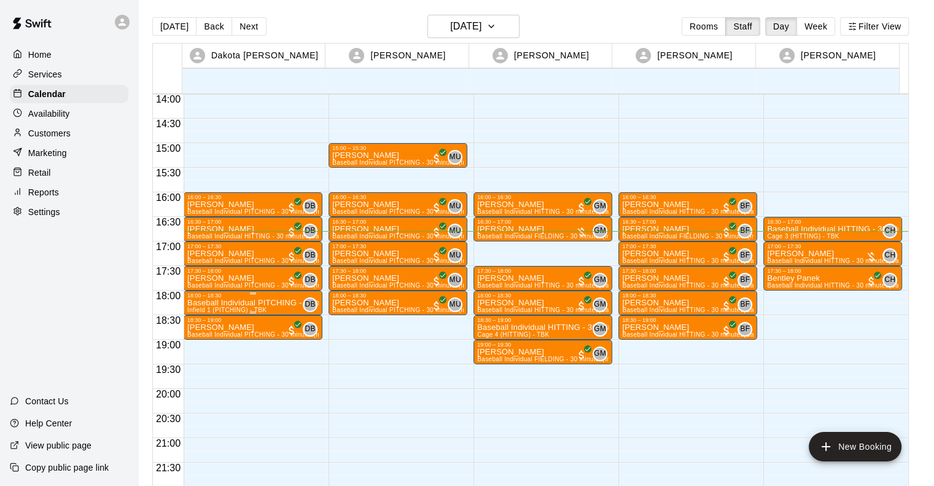
click at [207, 303] on p "Baseball Individual PITCHING - 30 minutes" at bounding box center [252, 303] width 131 height 0
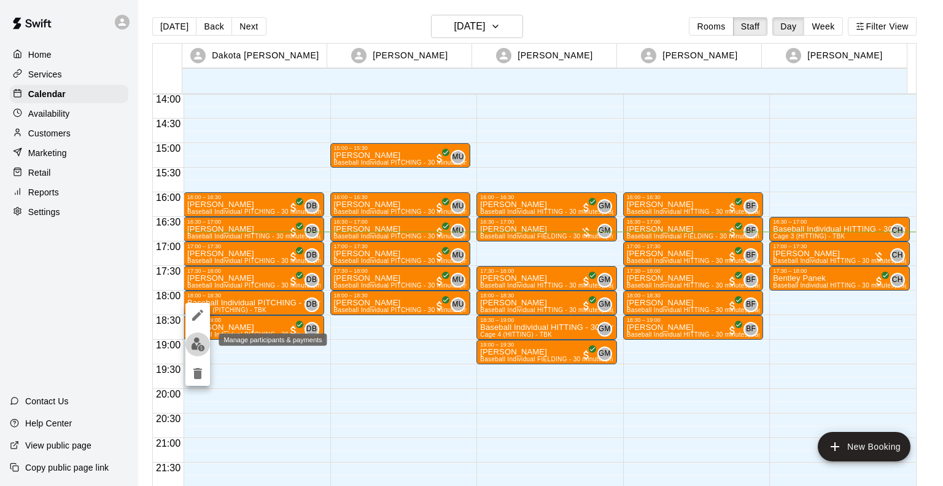
click at [197, 343] on img "edit" at bounding box center [198, 344] width 14 height 14
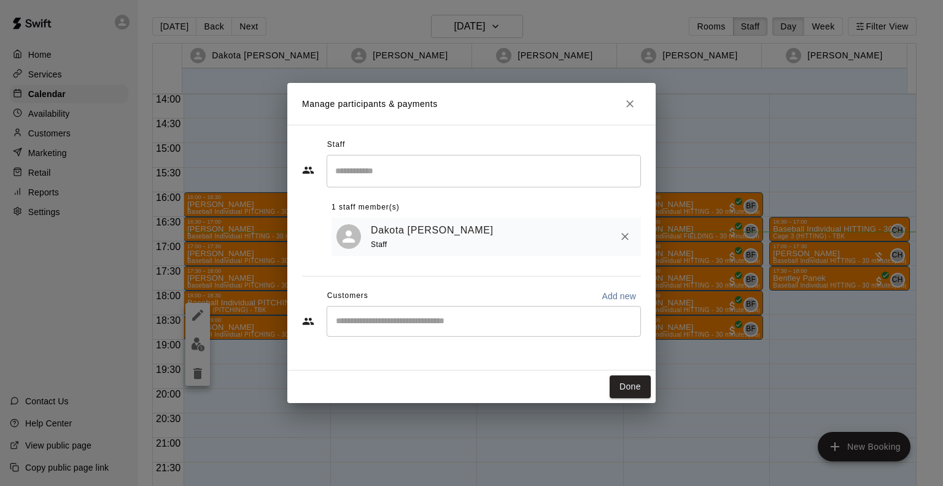
click at [372, 326] on input "Start typing to search customers..." at bounding box center [483, 321] width 303 height 12
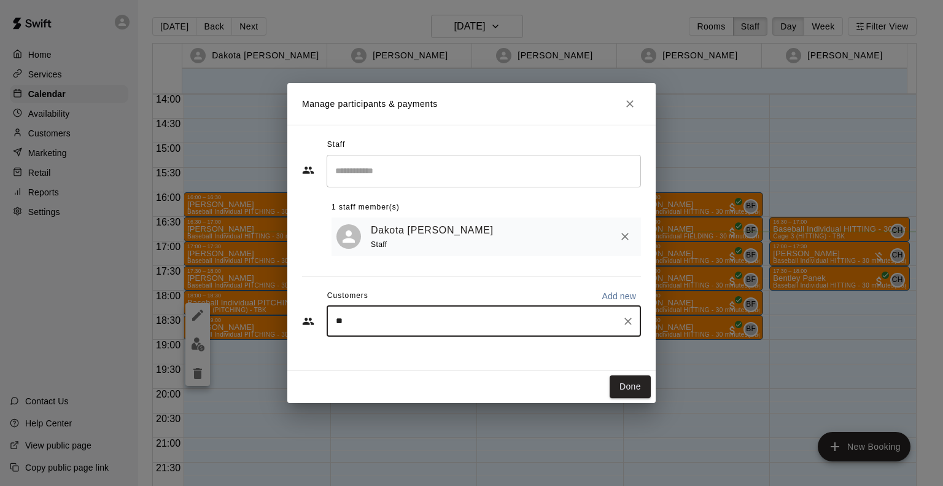
type input "***"
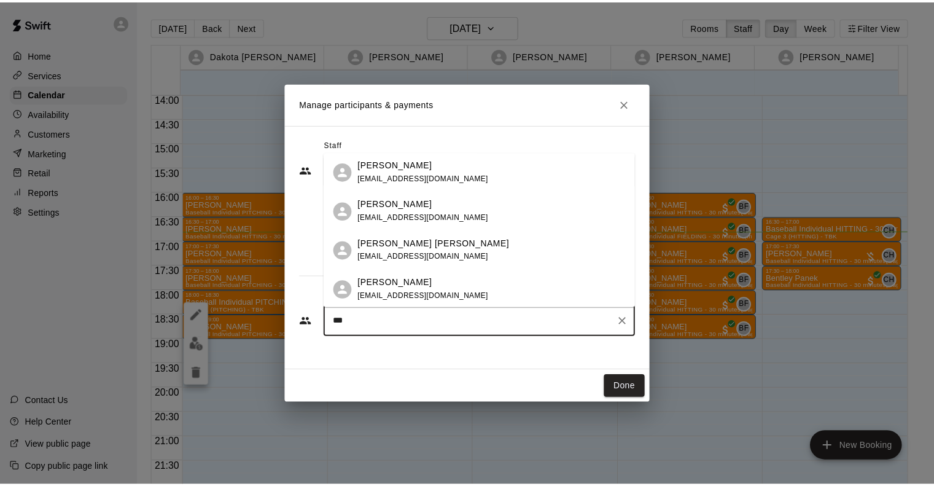
scroll to position [0, 0]
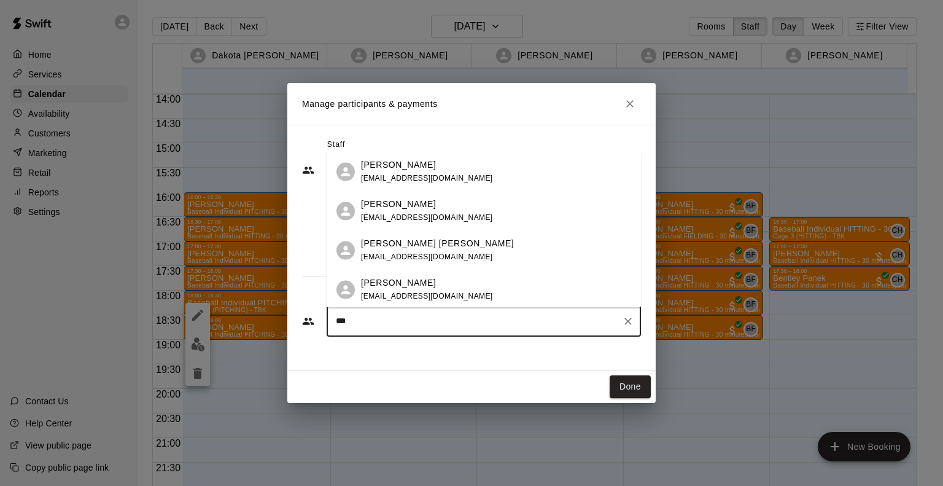
click at [386, 244] on p "[PERSON_NAME] [PERSON_NAME]" at bounding box center [437, 243] width 153 height 13
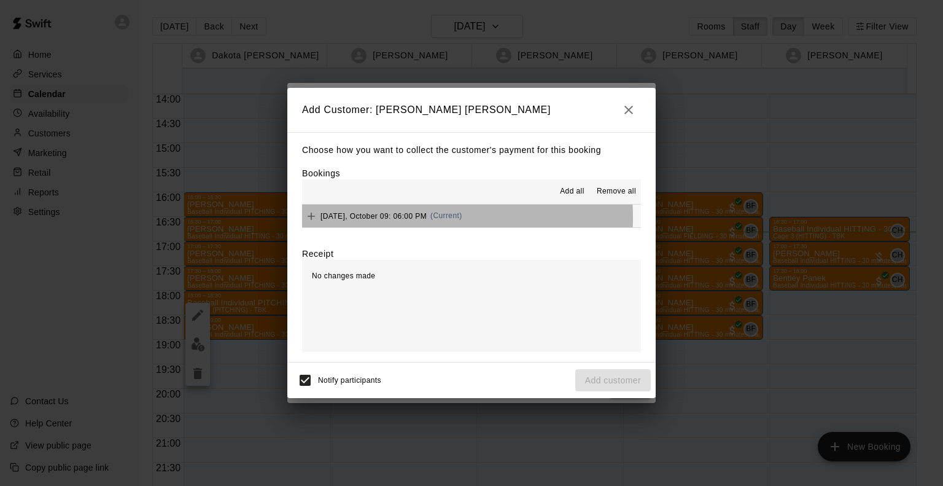
click at [386, 218] on span "[DATE], October 09: 06:00 PM" at bounding box center [374, 215] width 106 height 9
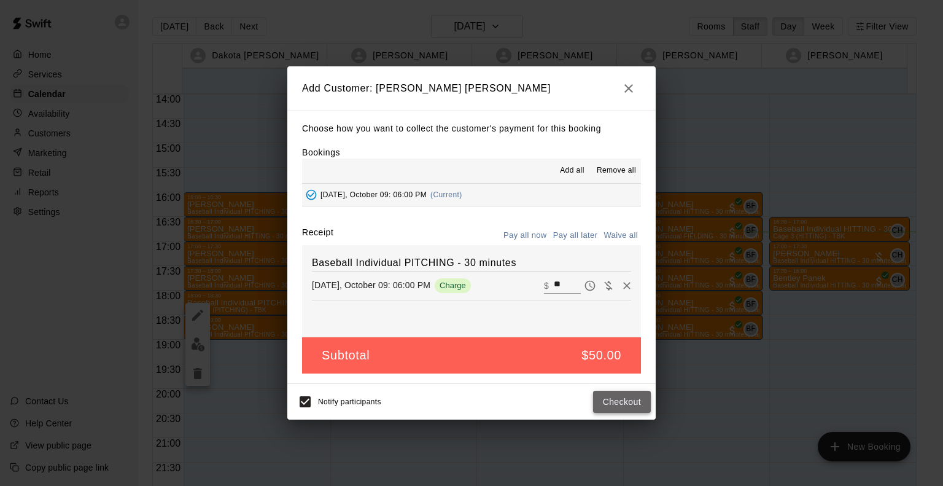
click at [622, 402] on button "Checkout" at bounding box center [622, 402] width 58 height 23
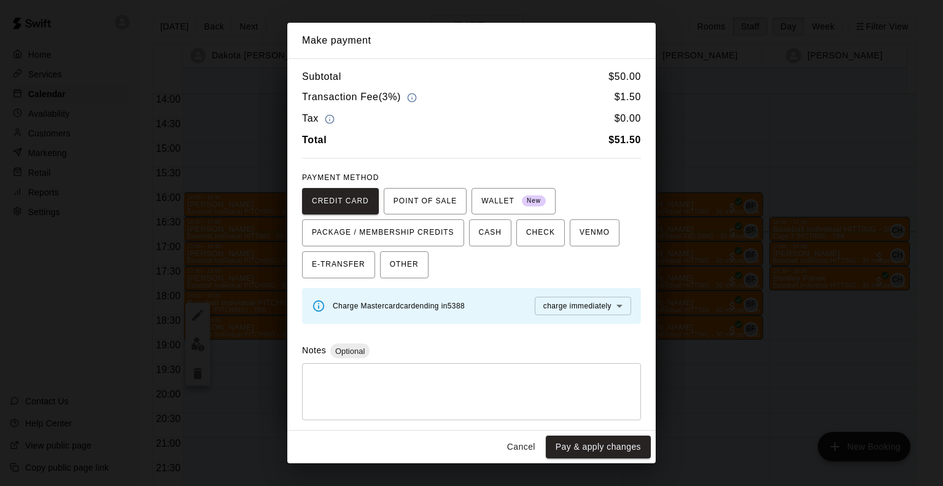
click at [516, 442] on button "Cancel" at bounding box center [521, 446] width 39 height 23
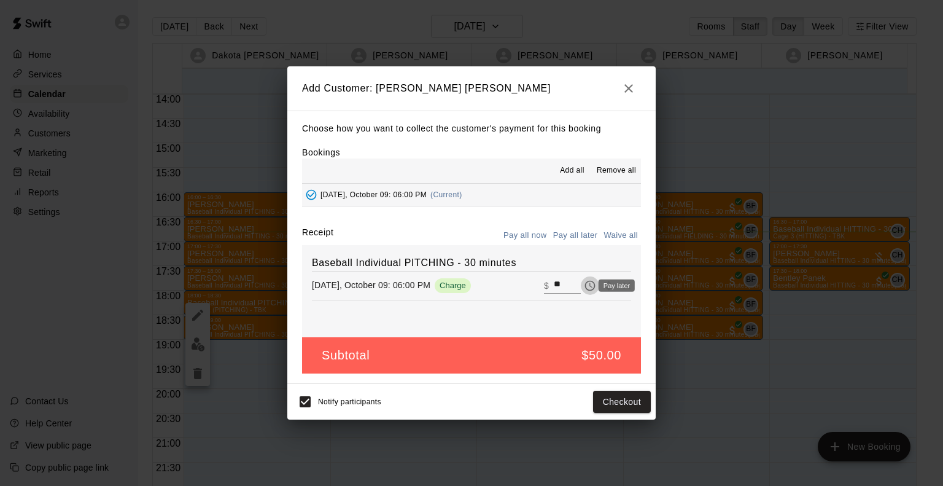
click at [584, 284] on icon "Pay later" at bounding box center [590, 285] width 12 height 12
click at [617, 402] on button "Add customer" at bounding box center [614, 402] width 76 height 23
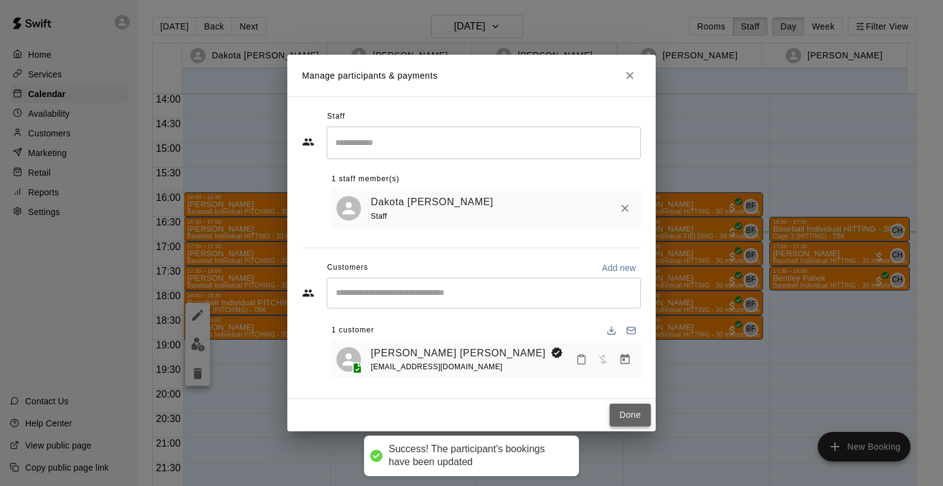
click at [632, 416] on button "Done" at bounding box center [630, 415] width 41 height 23
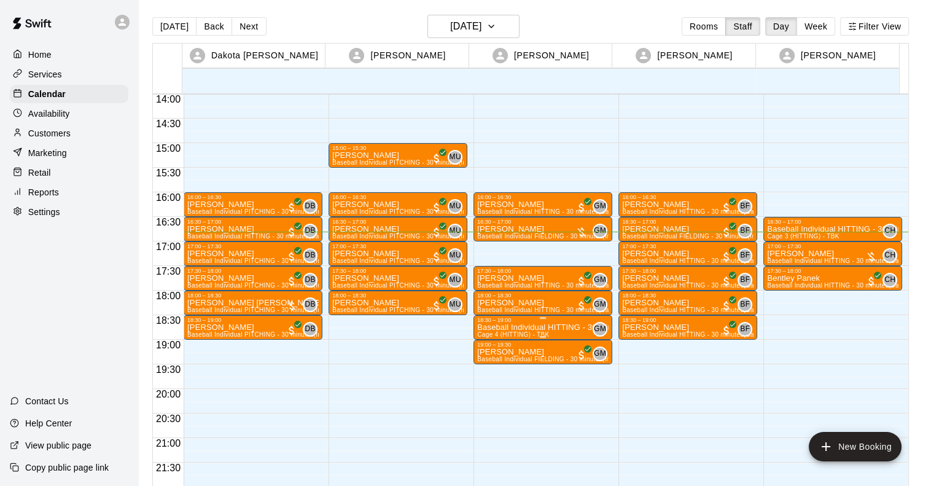
click at [533, 320] on div "18:30 – 19:00" at bounding box center [542, 320] width 131 height 6
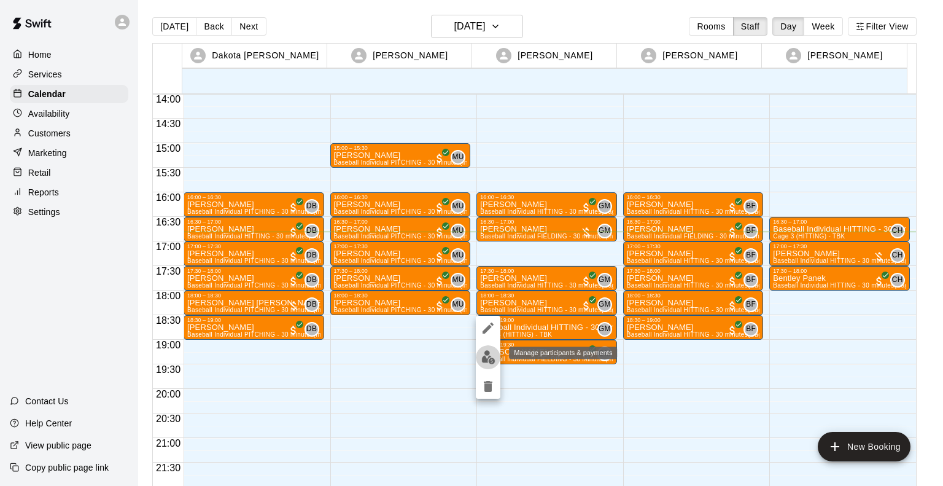
click at [491, 356] on img "edit" at bounding box center [489, 357] width 14 height 14
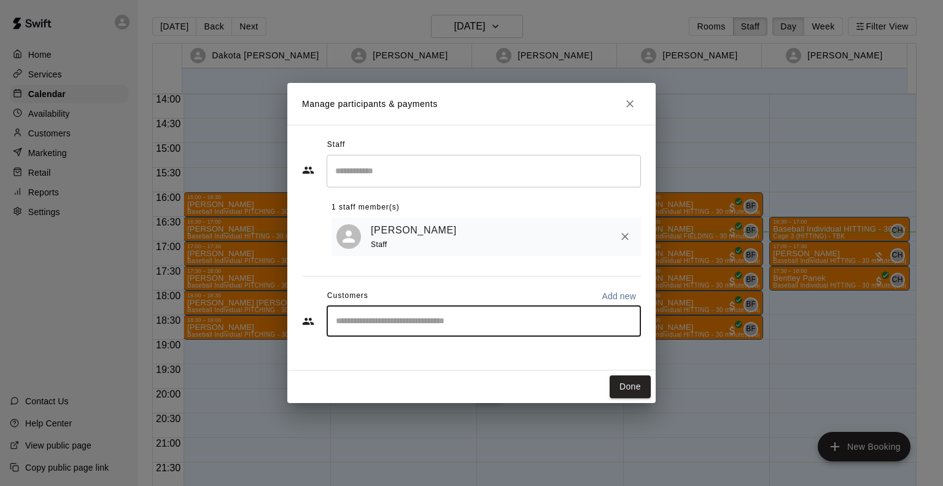
click at [405, 327] on input "Start typing to search customers..." at bounding box center [483, 321] width 303 height 12
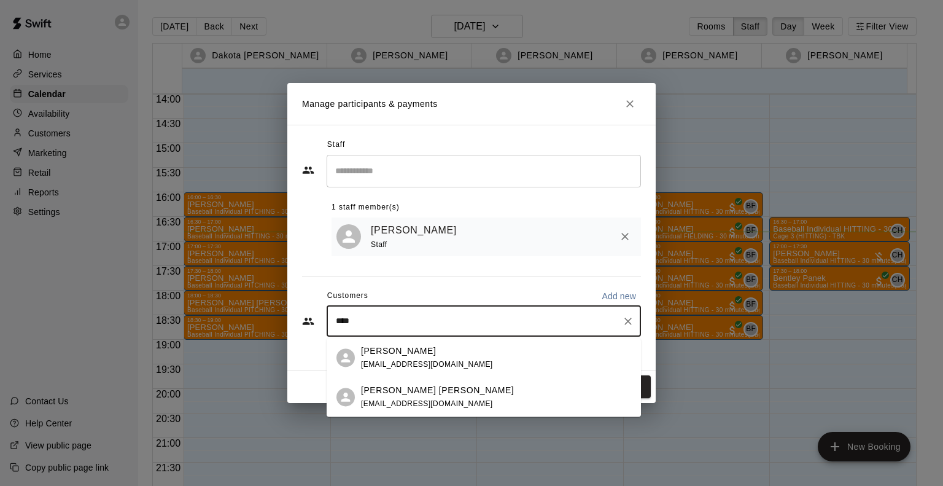
type input "*****"
click at [388, 397] on div "[PERSON_NAME] [PERSON_NAME] [EMAIL_ADDRESS][DOMAIN_NAME]" at bounding box center [437, 397] width 153 height 26
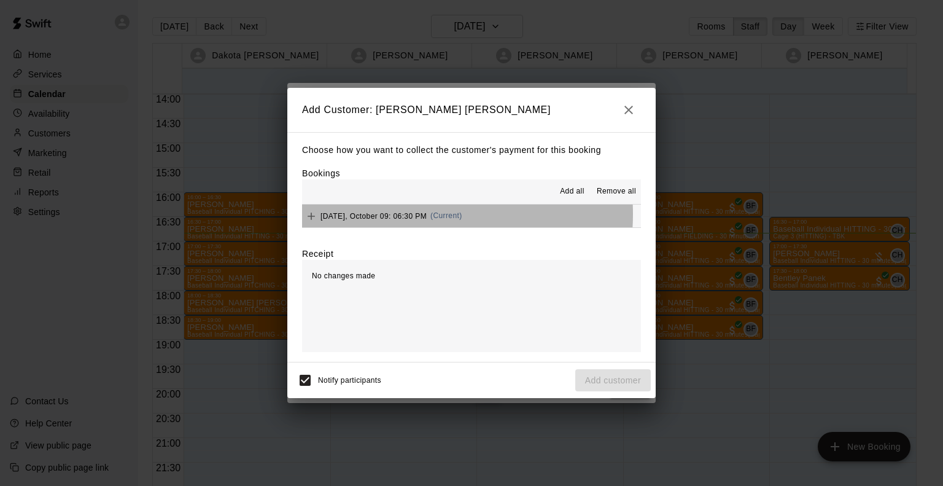
click at [395, 215] on span "[DATE], October 09: 06:30 PM" at bounding box center [374, 215] width 106 height 9
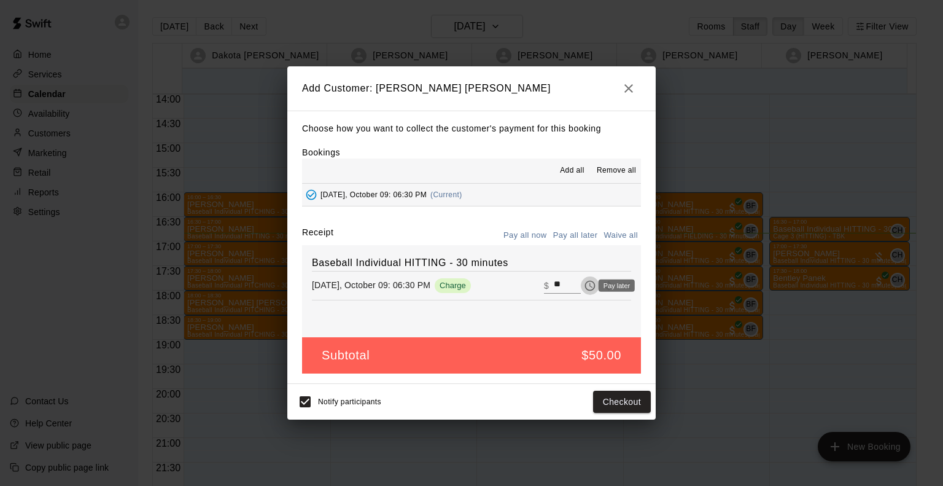
click at [584, 283] on icon "Pay later" at bounding box center [590, 285] width 12 height 12
click at [636, 402] on button "Add customer" at bounding box center [614, 402] width 76 height 23
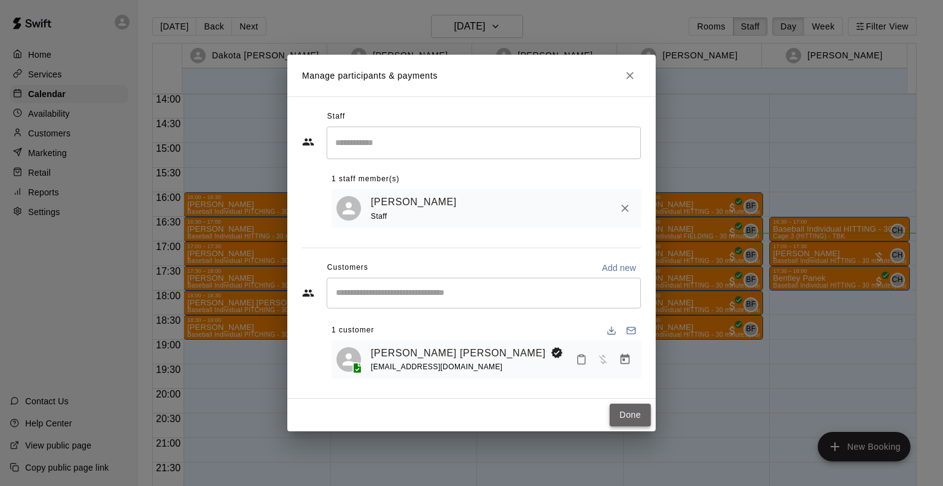
click at [637, 417] on button "Done" at bounding box center [630, 415] width 41 height 23
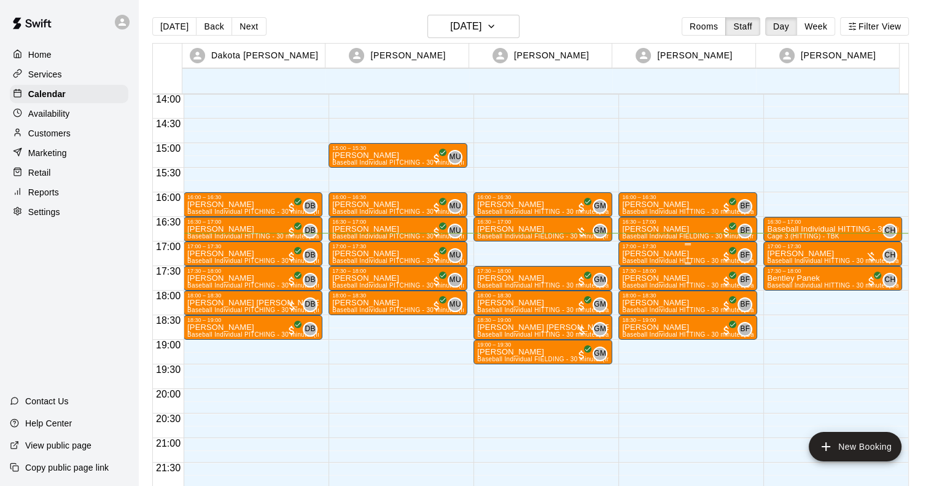
click at [693, 254] on div "[PERSON_NAME] Baseball Individual HITTING - 30 minutes (Cage 2 (HITTING)- Hit T…" at bounding box center [687, 492] width 131 height 486
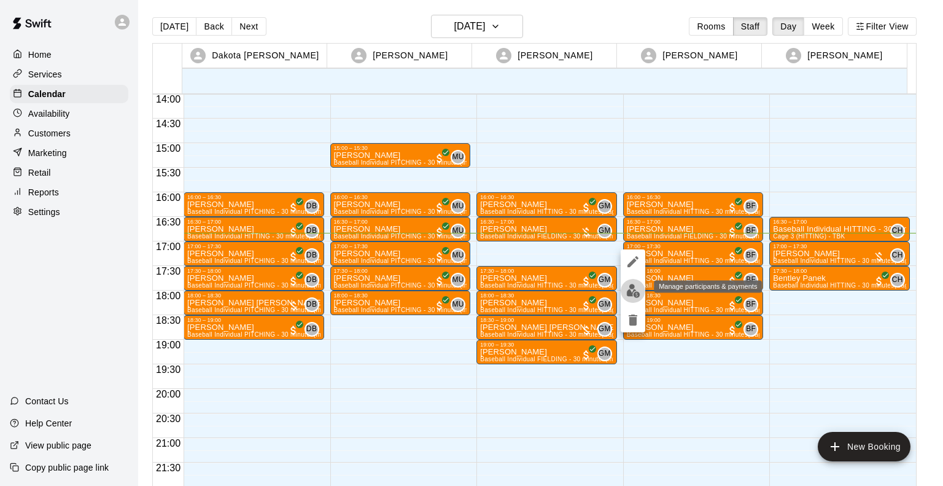
click at [636, 288] on img "edit" at bounding box center [633, 291] width 14 height 14
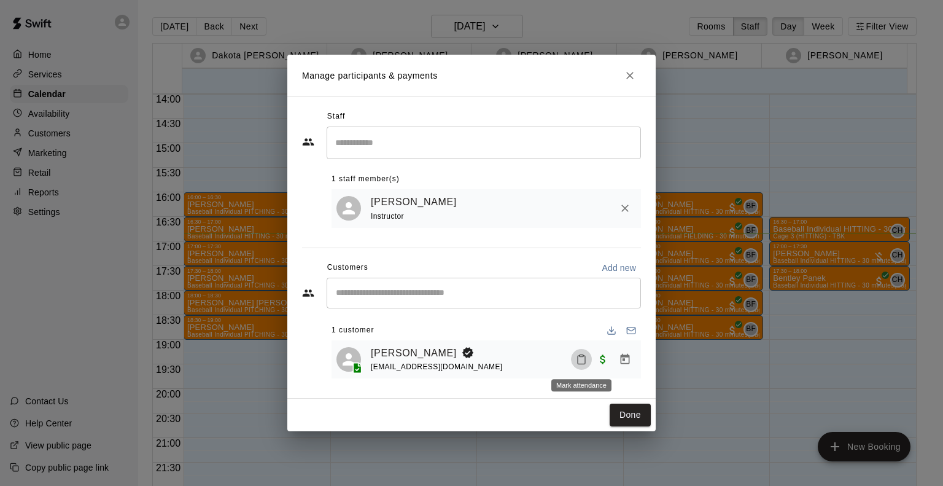
click at [581, 358] on icon "Mark attendance" at bounding box center [581, 359] width 11 height 11
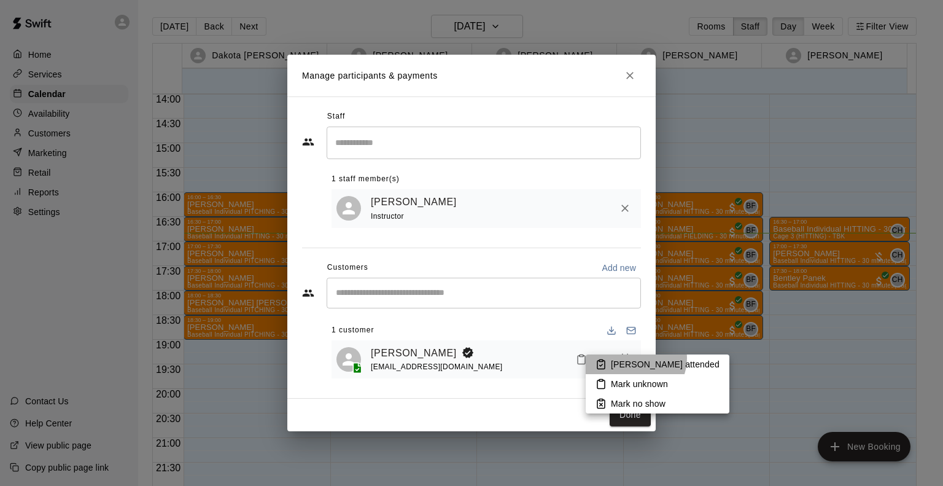
click at [635, 358] on p "[PERSON_NAME] attended" at bounding box center [665, 364] width 109 height 12
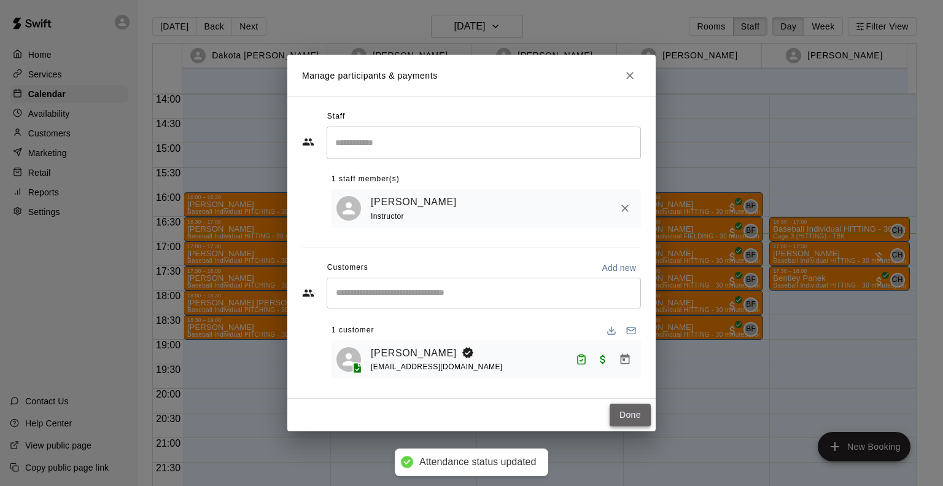
click at [622, 408] on button "Done" at bounding box center [630, 415] width 41 height 23
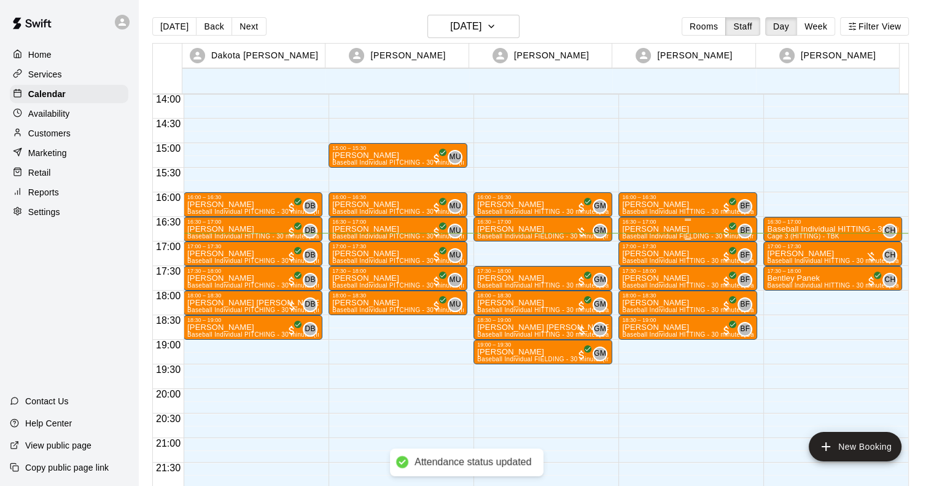
click at [672, 224] on div "16:30 – 17:00" at bounding box center [687, 222] width 131 height 6
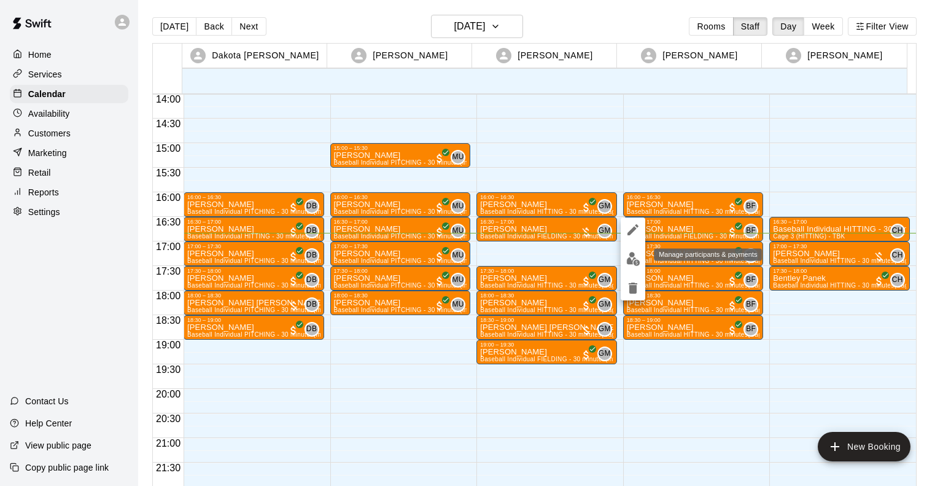
click at [629, 252] on img "edit" at bounding box center [633, 259] width 14 height 14
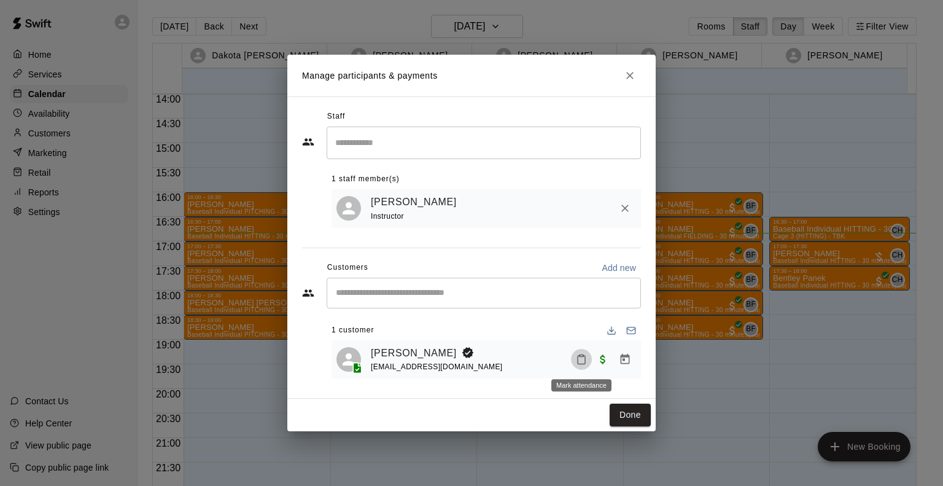
click at [585, 359] on icon "Mark attendance" at bounding box center [581, 360] width 7 height 9
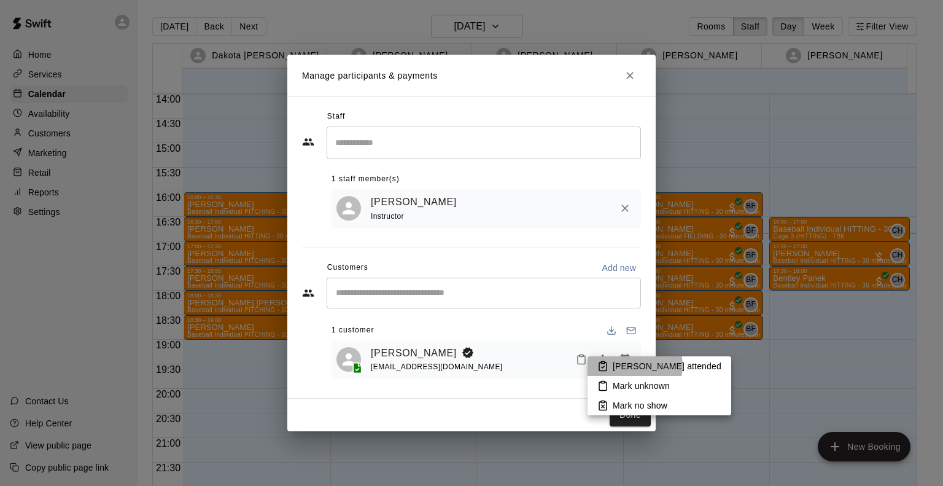
click at [634, 365] on p "[PERSON_NAME] attended" at bounding box center [667, 366] width 109 height 12
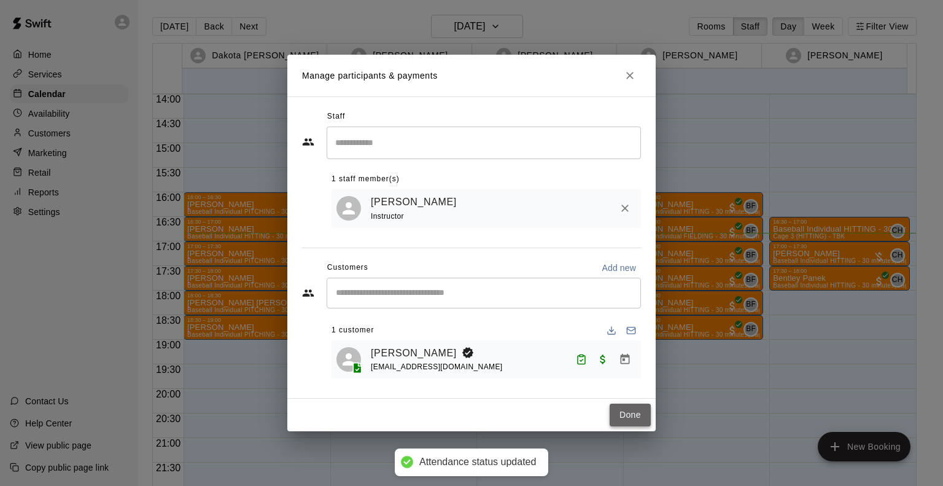
click at [631, 415] on button "Done" at bounding box center [630, 415] width 41 height 23
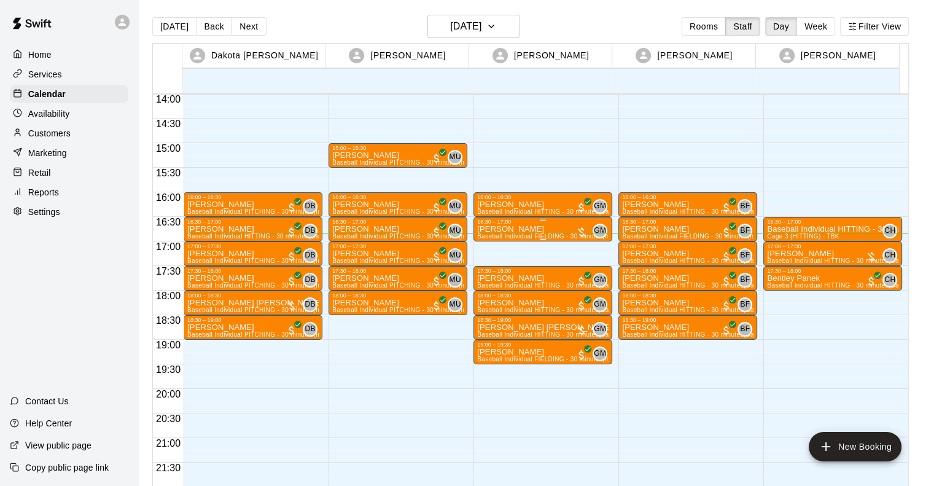
click at [534, 224] on div "16:30 – 17:00" at bounding box center [542, 222] width 131 height 6
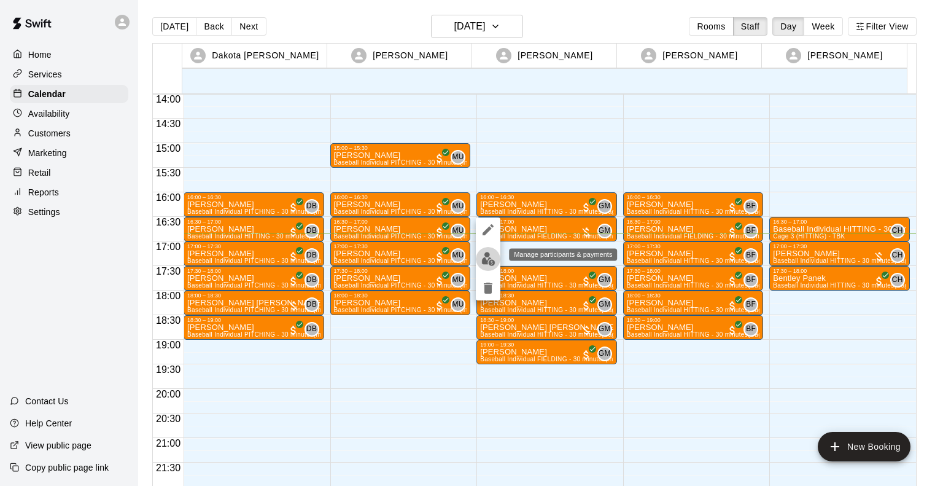
click at [489, 255] on img "edit" at bounding box center [489, 259] width 14 height 14
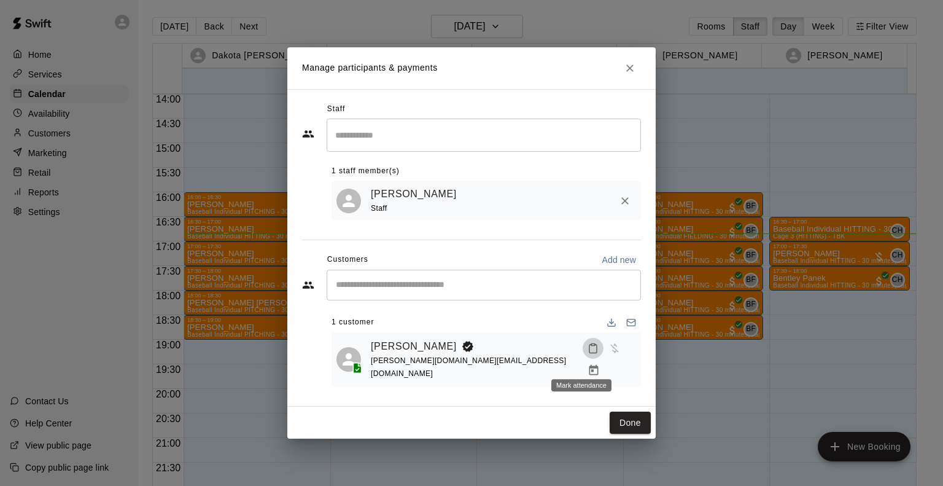
click at [590, 353] on icon "Mark attendance" at bounding box center [593, 349] width 7 height 9
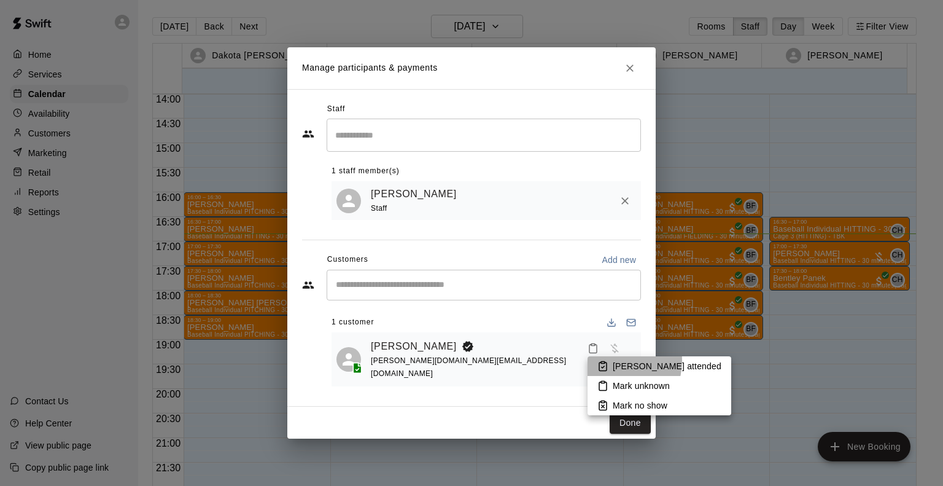
click at [610, 361] on li "[PERSON_NAME] attended" at bounding box center [660, 366] width 144 height 20
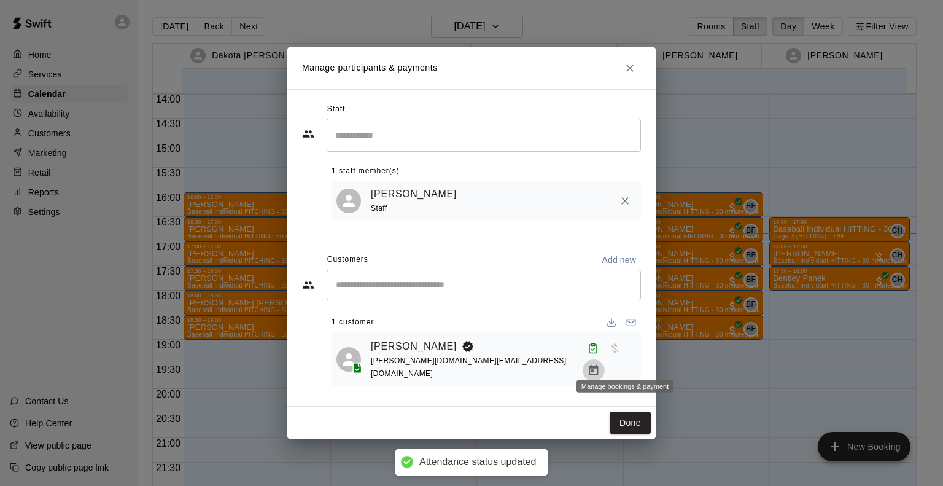
click at [600, 364] on icon "Manage bookings & payment" at bounding box center [594, 370] width 12 height 12
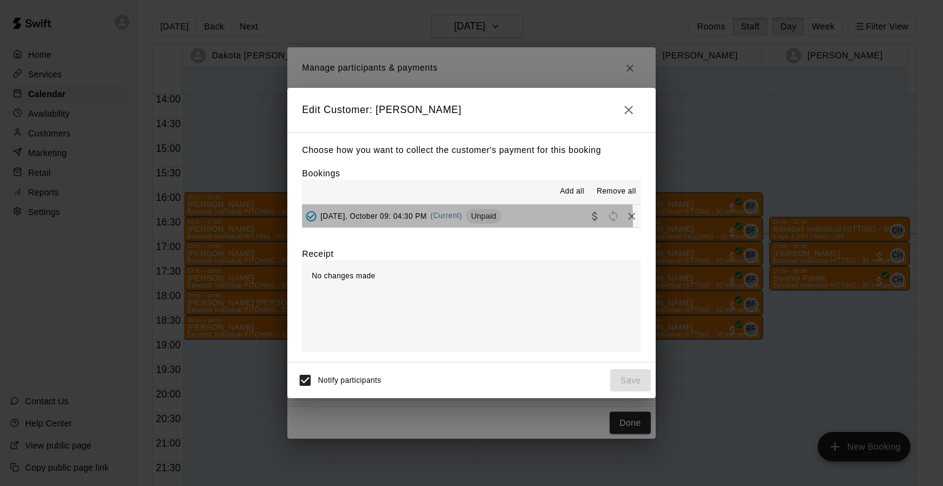
click at [346, 223] on div "[DATE], October 09: 04:30 PM (Current) Unpaid" at bounding box center [401, 216] width 199 height 18
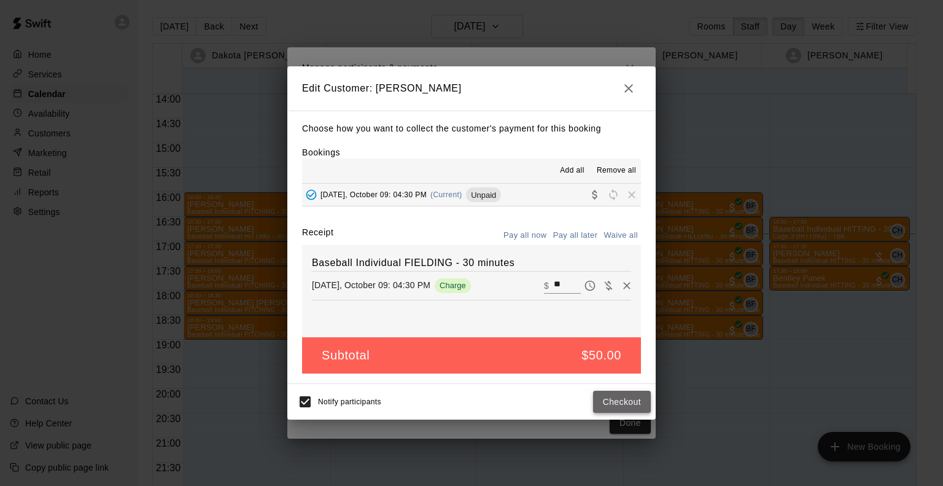
click at [609, 392] on button "Checkout" at bounding box center [622, 402] width 58 height 23
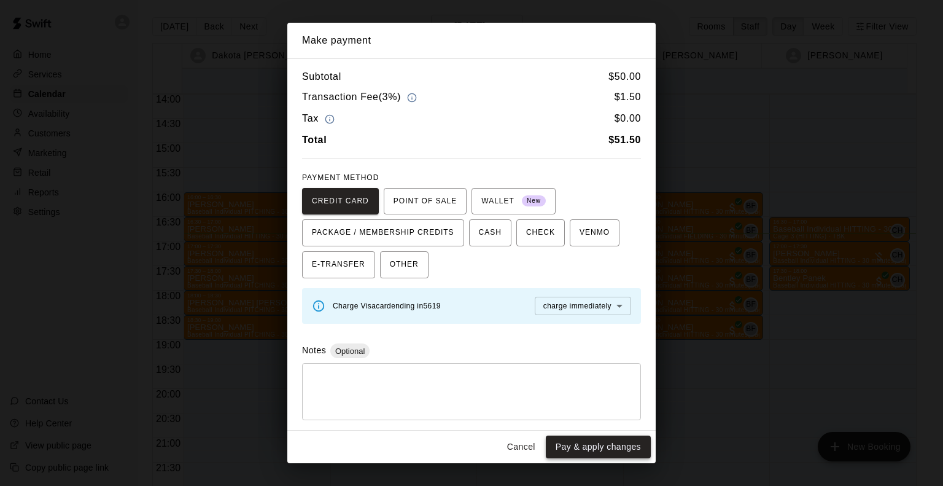
click at [611, 454] on button "Pay & apply changes" at bounding box center [598, 446] width 105 height 23
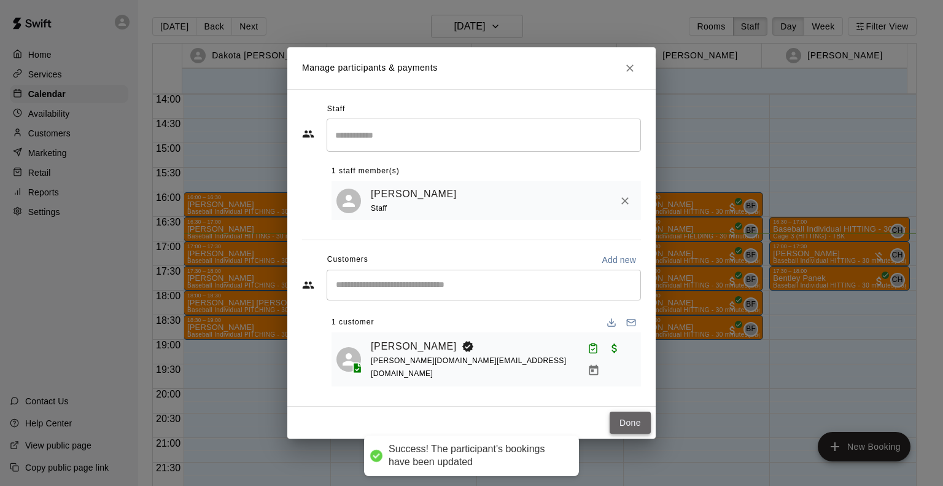
click at [625, 414] on button "Done" at bounding box center [630, 423] width 41 height 23
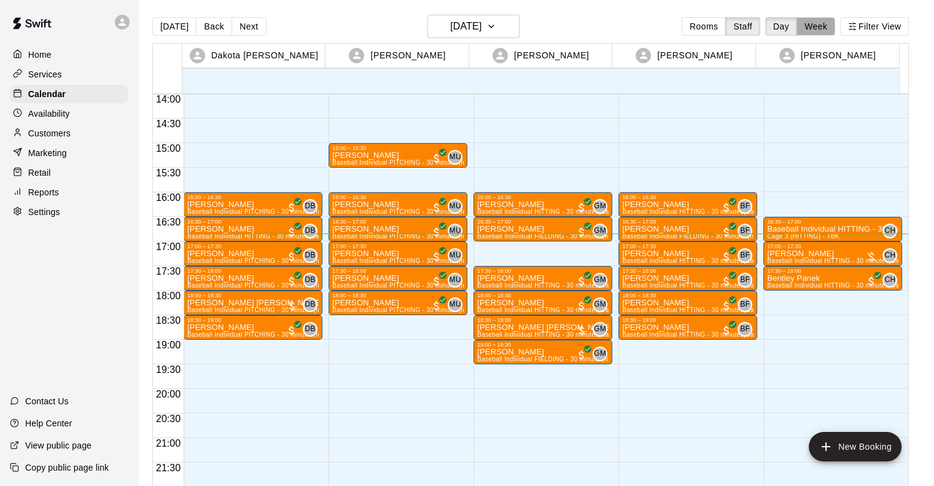
click at [820, 28] on button "Week" at bounding box center [816, 26] width 39 height 18
click at [706, 23] on div "[DATE] Back [DATE][DATE] Rooms Staff Day Week Filter View [PERSON_NAME] 09 Thu …" at bounding box center [530, 258] width 757 height 486
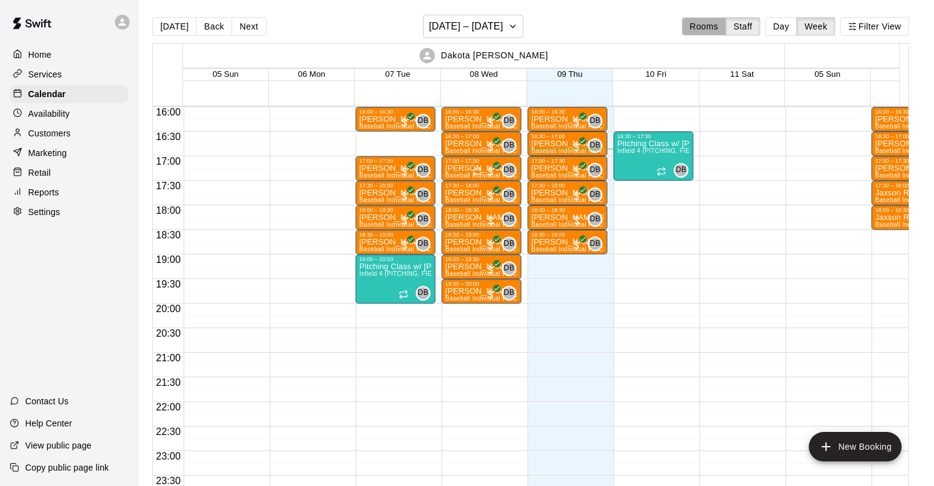
click at [706, 23] on button "Rooms" at bounding box center [704, 26] width 44 height 18
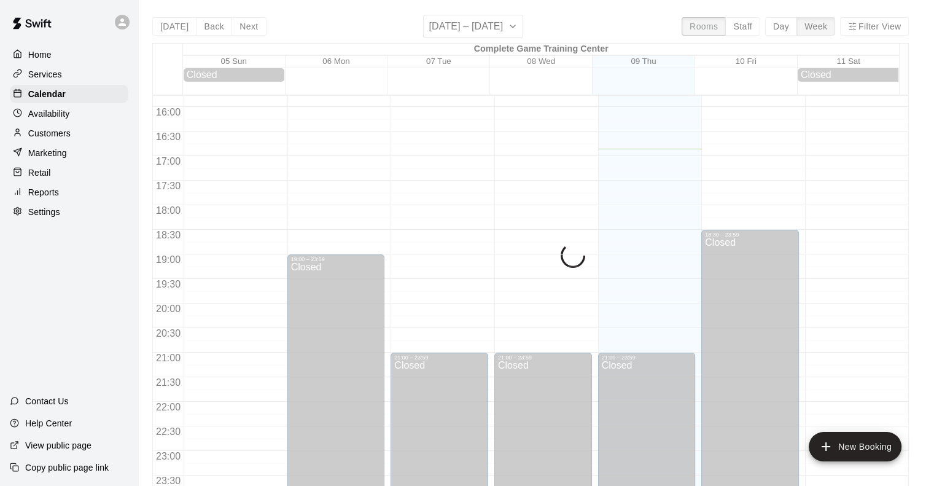
scroll to position [723, 0]
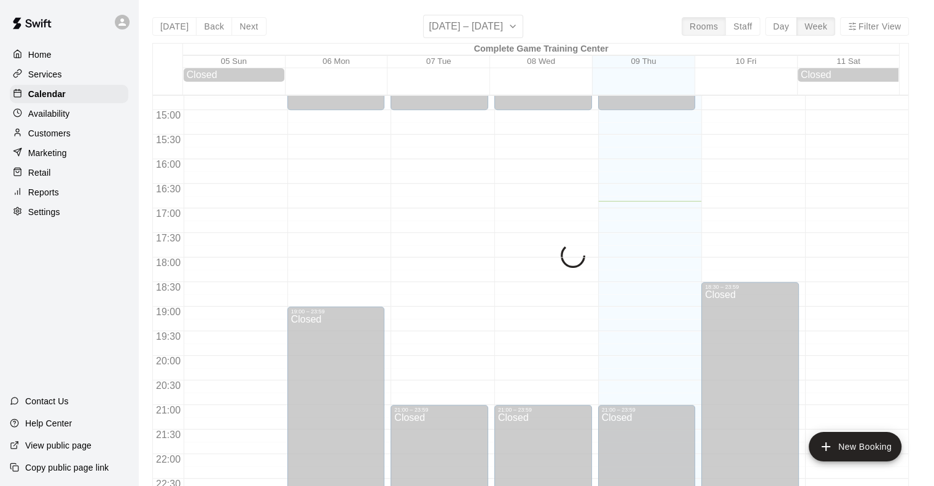
click at [793, 27] on button "Day" at bounding box center [781, 26] width 32 height 18
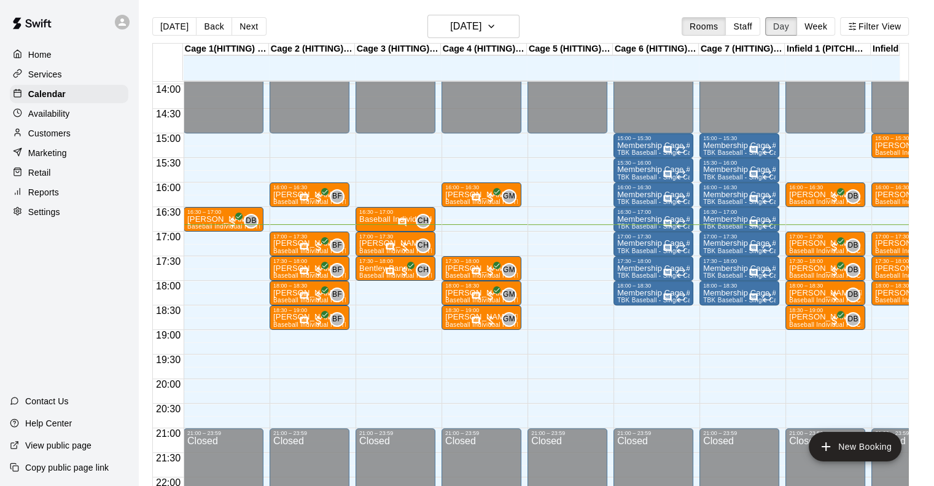
scroll to position [684, 0]
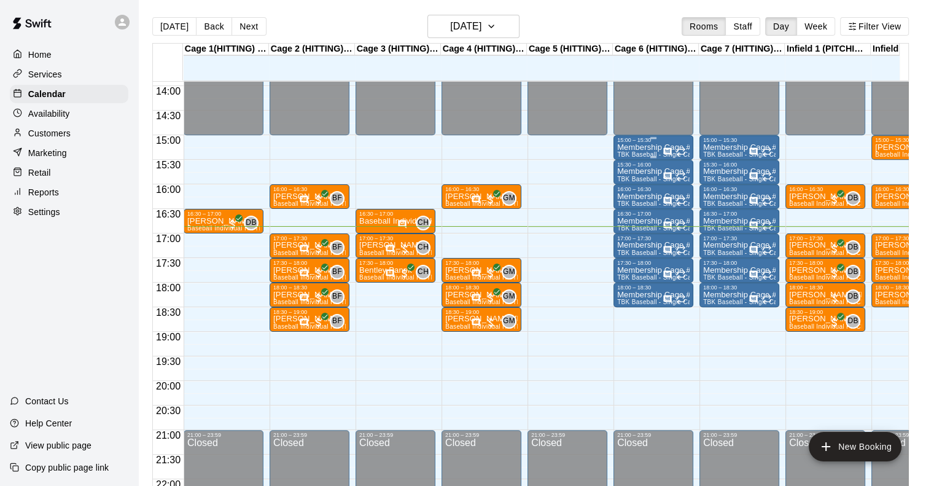
click at [641, 147] on p "Membership Cage #6" at bounding box center [653, 147] width 72 height 0
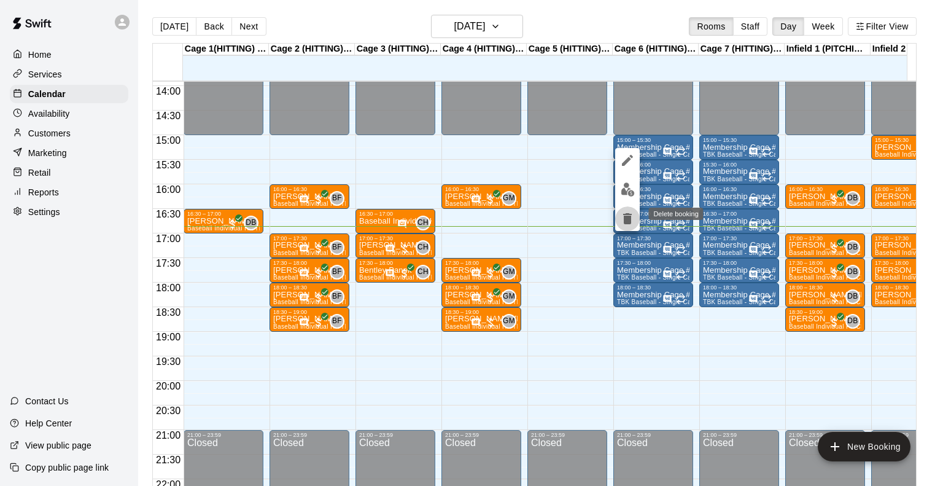
click at [629, 215] on icon "delete" at bounding box center [627, 218] width 15 height 15
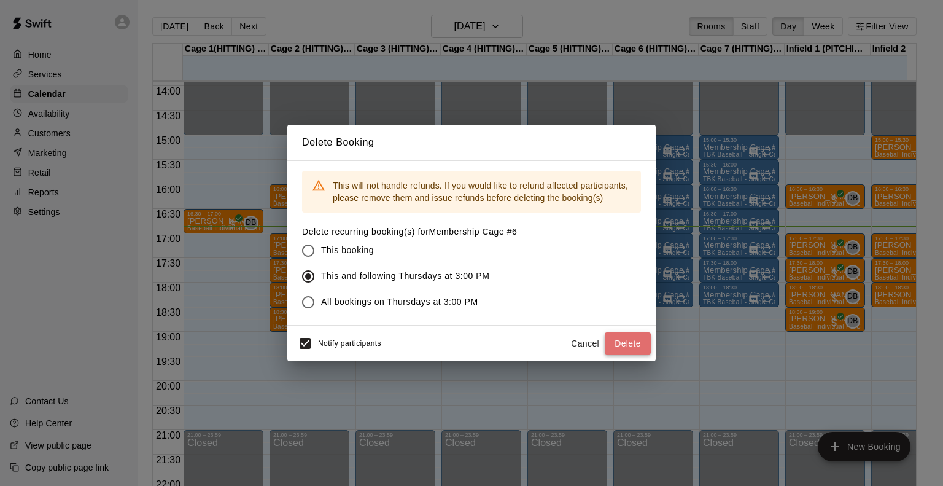
click at [631, 340] on button "Delete" at bounding box center [628, 343] width 46 height 23
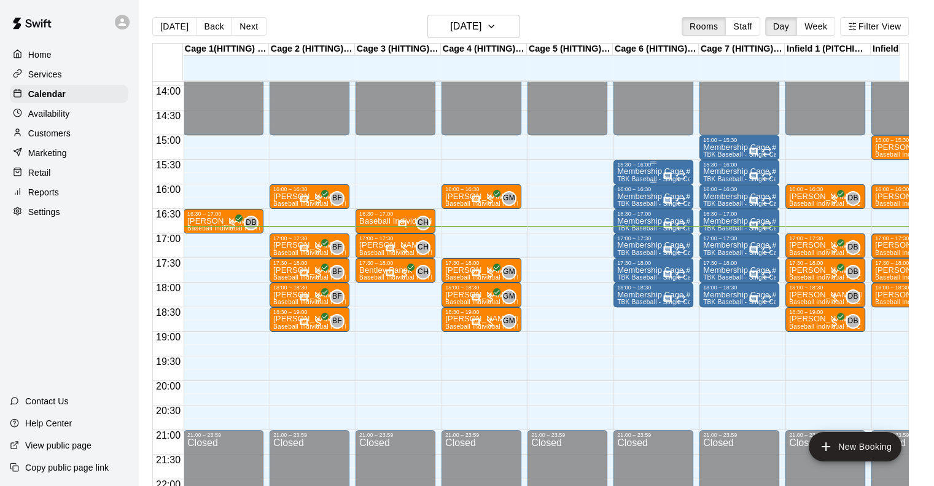
click at [642, 163] on div "15:30 – 16:00" at bounding box center [653, 165] width 72 height 6
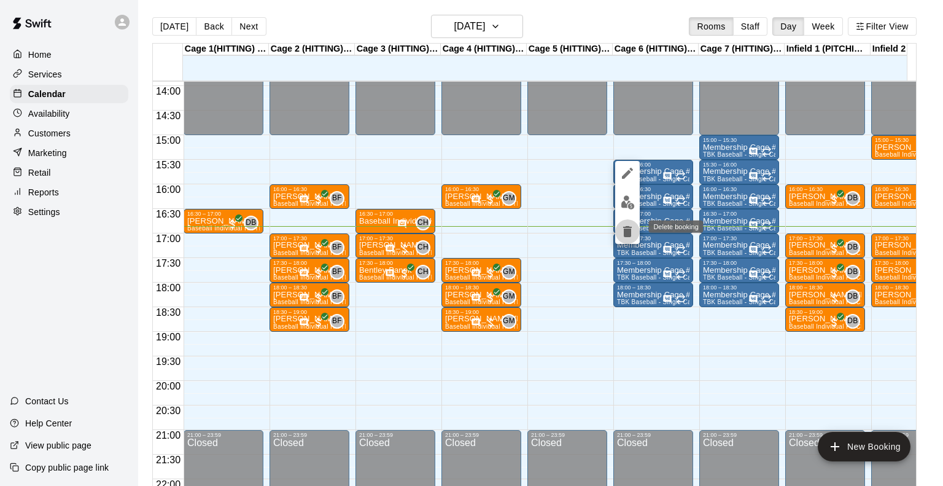
click at [619, 228] on button "delete" at bounding box center [627, 231] width 25 height 25
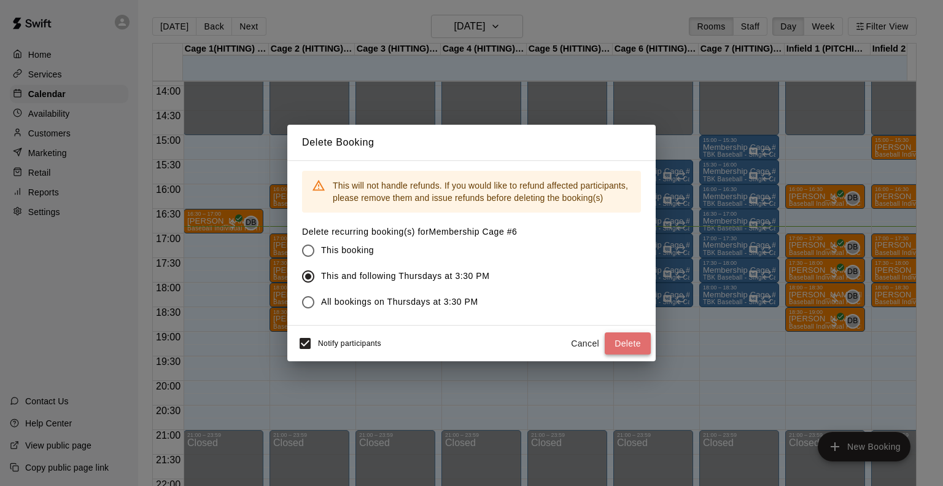
click at [633, 343] on button "Delete" at bounding box center [628, 343] width 46 height 23
